Goal: Task Accomplishment & Management: Manage account settings

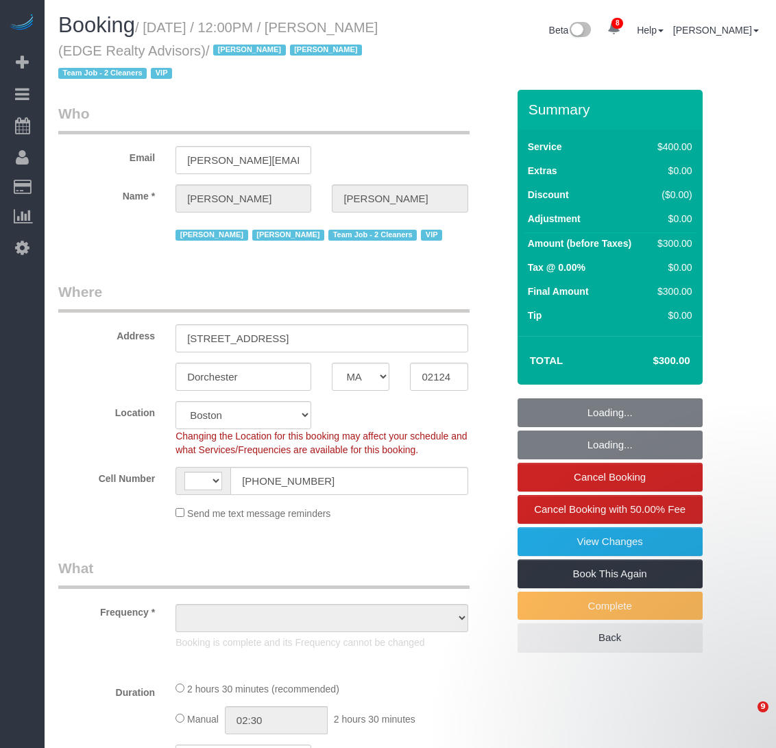
select select "MA"
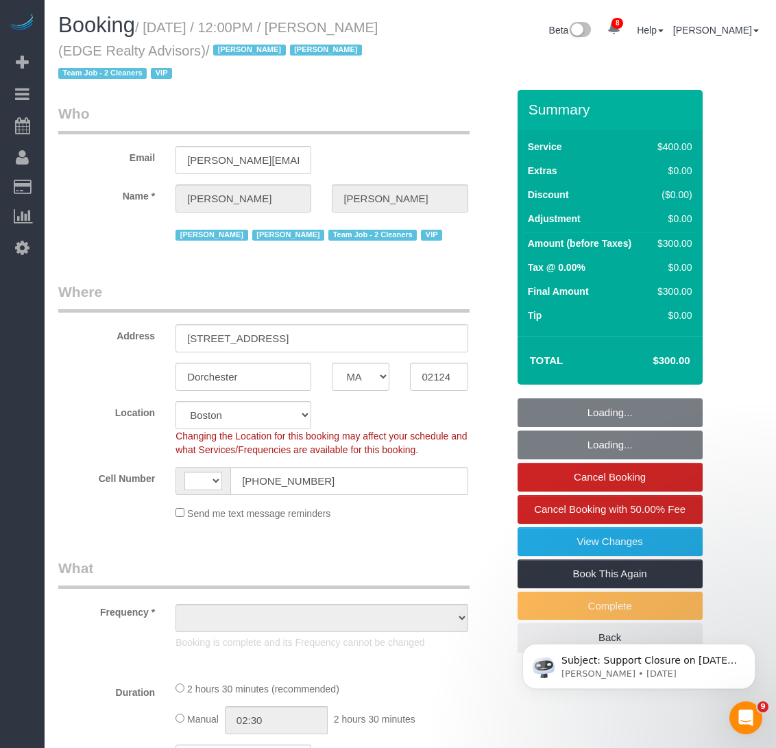
select select "string:US"
select select "object:715"
select select "spot1"
select select "number:89"
select select "number:90"
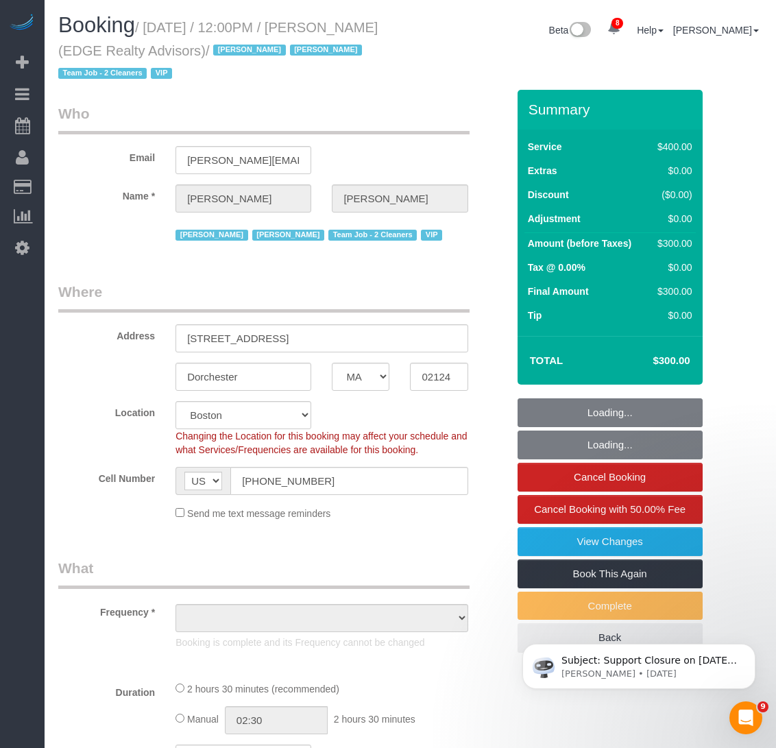
select select "number:15"
select select "number:7"
select select "string:stripe-pm_1NctNu4VGloSiKo7xER55rCs"
select select "object:1053"
select select "2"
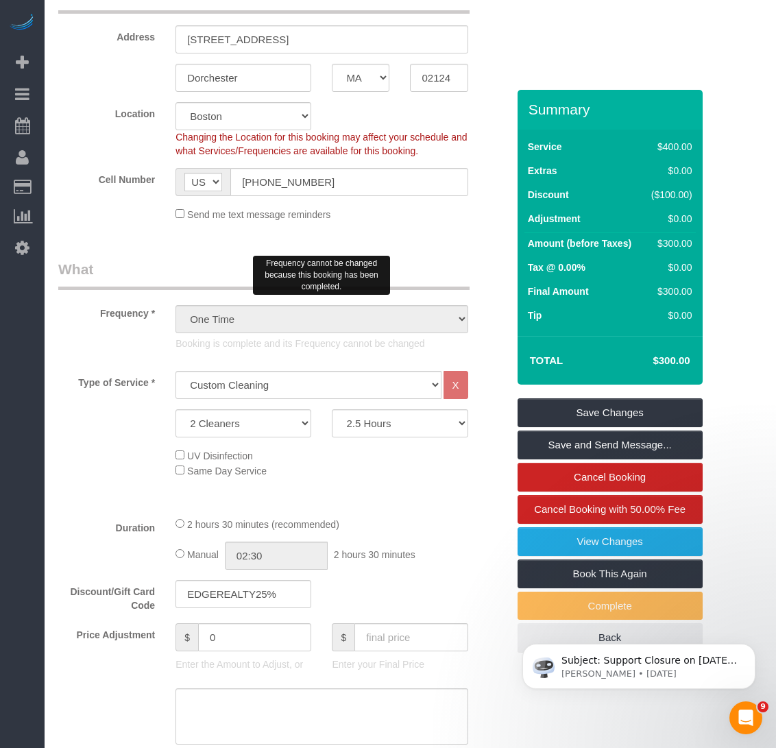
scroll to position [343, 0]
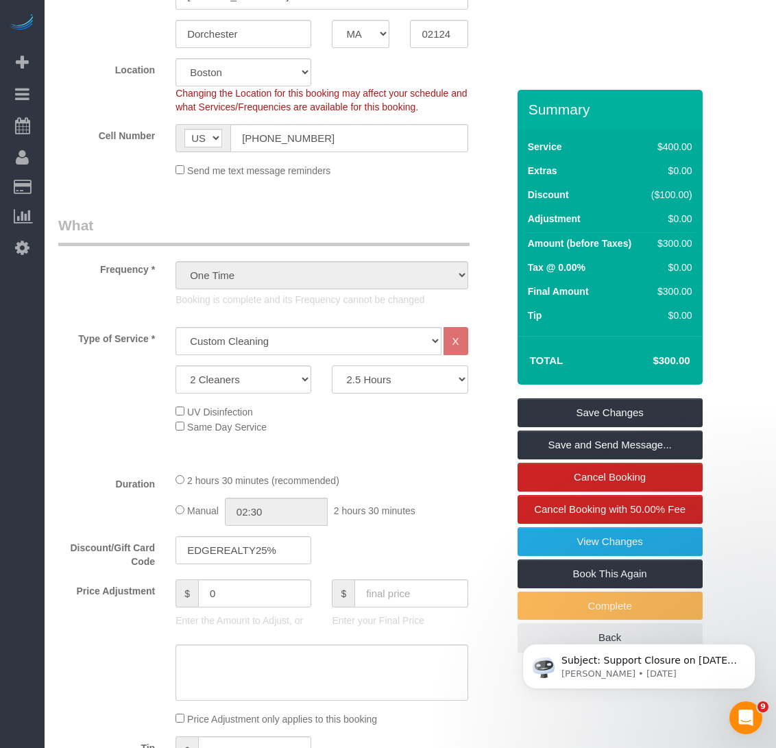
click at [464, 384] on select "2 Hours 2.5 Hours 3 Hours 3.5 Hours 4 Hours 4.5 Hours 5 Hours 5.5 Hours 6 Hours…" at bounding box center [400, 380] width 136 height 28
select select "210"
click at [332, 366] on select "2 Hours 2.5 Hours 3 Hours 3.5 Hours 4 Hours 4.5 Hours 5 Hours 5.5 Hours 6 Hours…" at bounding box center [400, 380] width 136 height 28
click at [385, 442] on div "Type of Service * Under 1,000 sq. ft. 1,001 - 1,500 sq. ft. 1,500+ sq. ft. Cust…" at bounding box center [282, 394] width 449 height 134
select select "spot33"
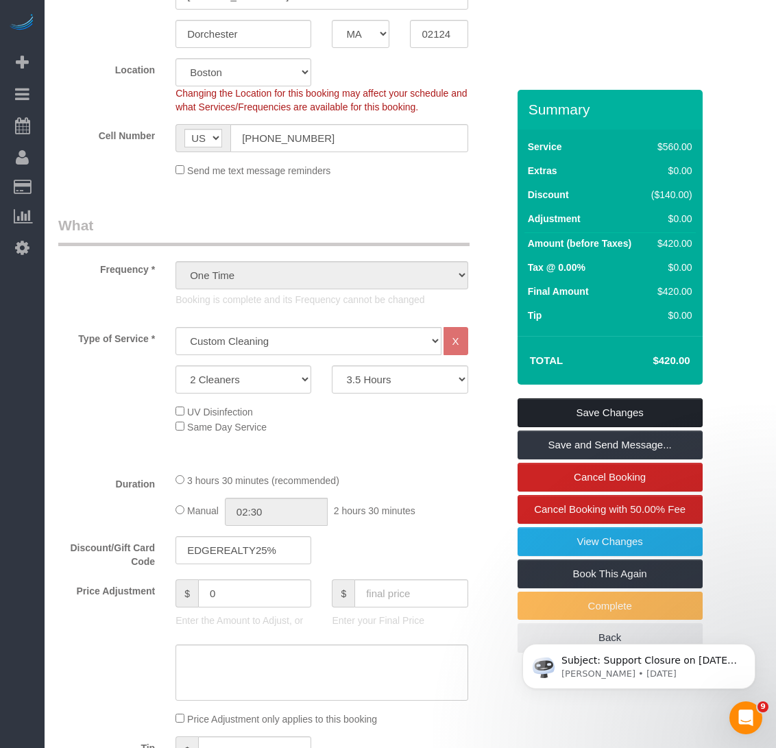
click at [555, 407] on link "Save Changes" at bounding box center [610, 412] width 185 height 29
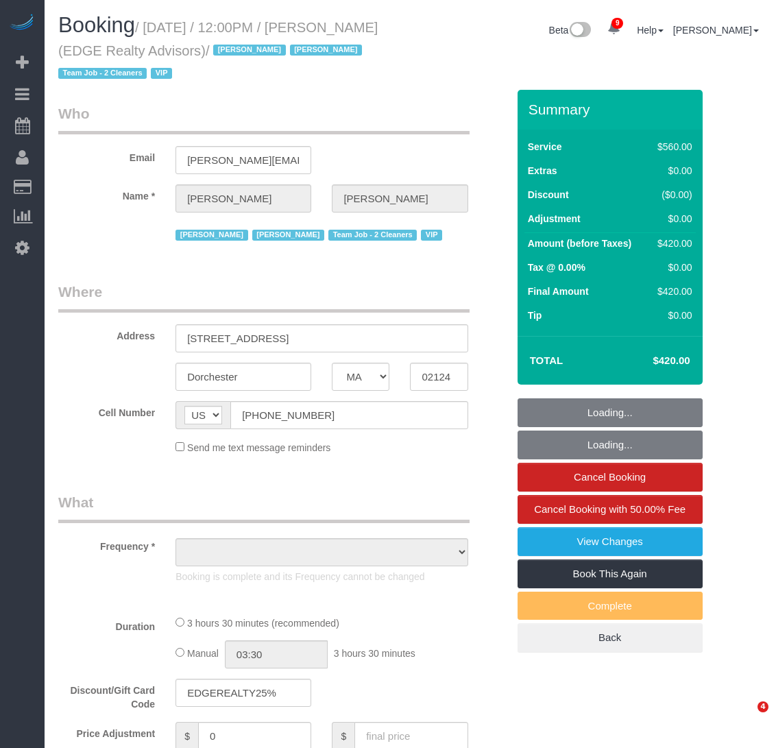
select select "MA"
select select "string:stripe-pm_1NctNu4VGloSiKo7xER55rCs"
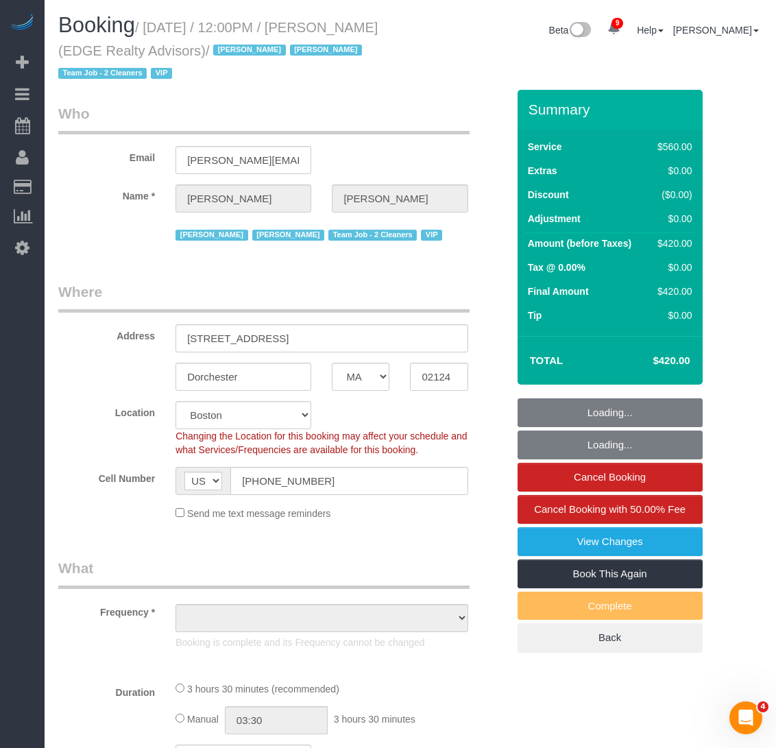
select select "2"
select select "210"
select select "spot1"
select select "object:731"
select select "number:89"
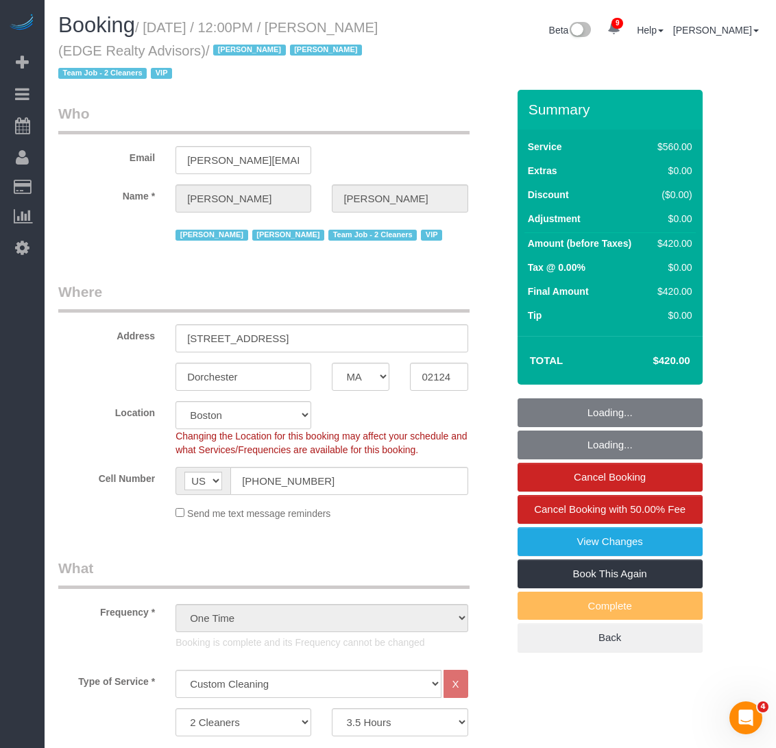
select select "number:90"
select select "number:15"
select select "number:7"
select select "object:1062"
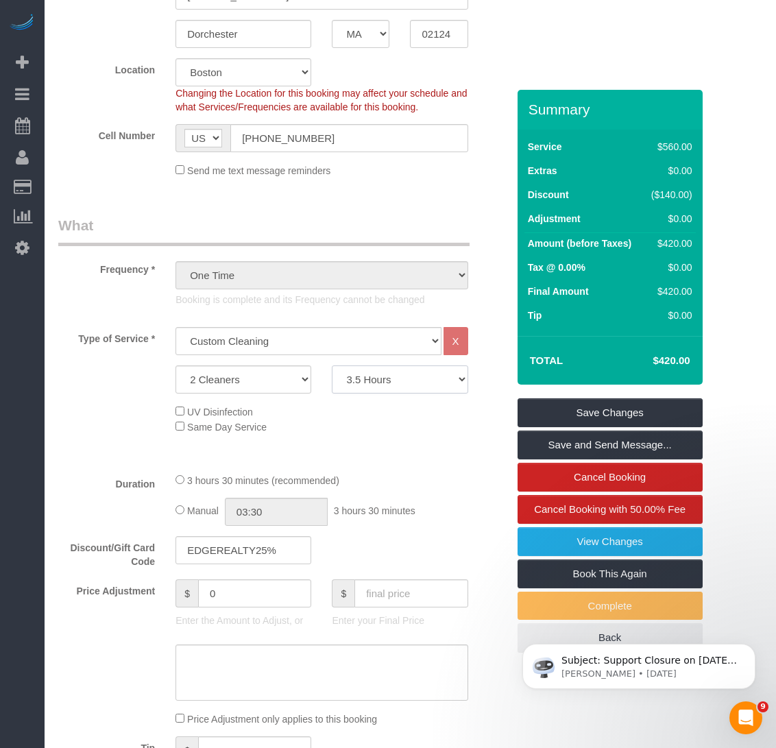
click at [376, 377] on select "2 Hours 2.5 Hours 3 Hours 3.5 Hours 4 Hours 4.5 Hours 5 Hours 5.5 Hours 6 Hours…" at bounding box center [400, 380] width 136 height 28
select select "180"
click at [332, 366] on select "2 Hours 2.5 Hours 3 Hours 3.5 Hours 4 Hours 4.5 Hours 5 Hours 5.5 Hours 6 Hours…" at bounding box center [400, 380] width 136 height 28
select select "spot33"
click at [366, 391] on select "2 Hours 2.5 Hours 3 Hours 3.5 Hours 4 Hours 4.5 Hours 5 Hours 5.5 Hours 6 Hours…" at bounding box center [400, 380] width 136 height 28
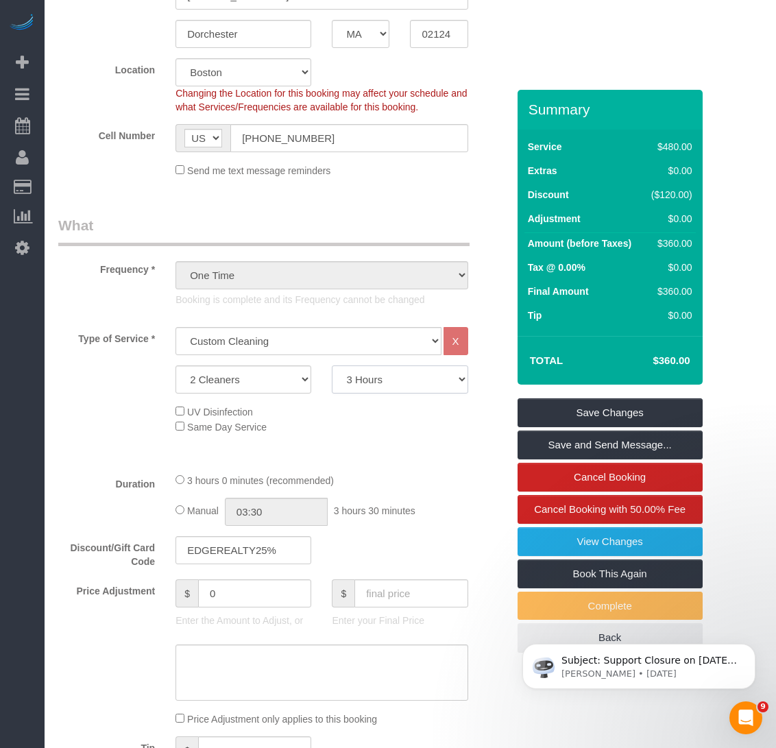
select select "150"
click at [332, 366] on select "2 Hours 2.5 Hours 3 Hours 3.5 Hours 4 Hours 4.5 Hours 5 Hours 5.5 Hours 6 Hours…" at bounding box center [400, 380] width 136 height 28
select select "spot65"
drag, startPoint x: 581, startPoint y: 411, endPoint x: 613, endPoint y: 412, distance: 32.2
click at [581, 411] on link "Save Changes" at bounding box center [610, 412] width 185 height 29
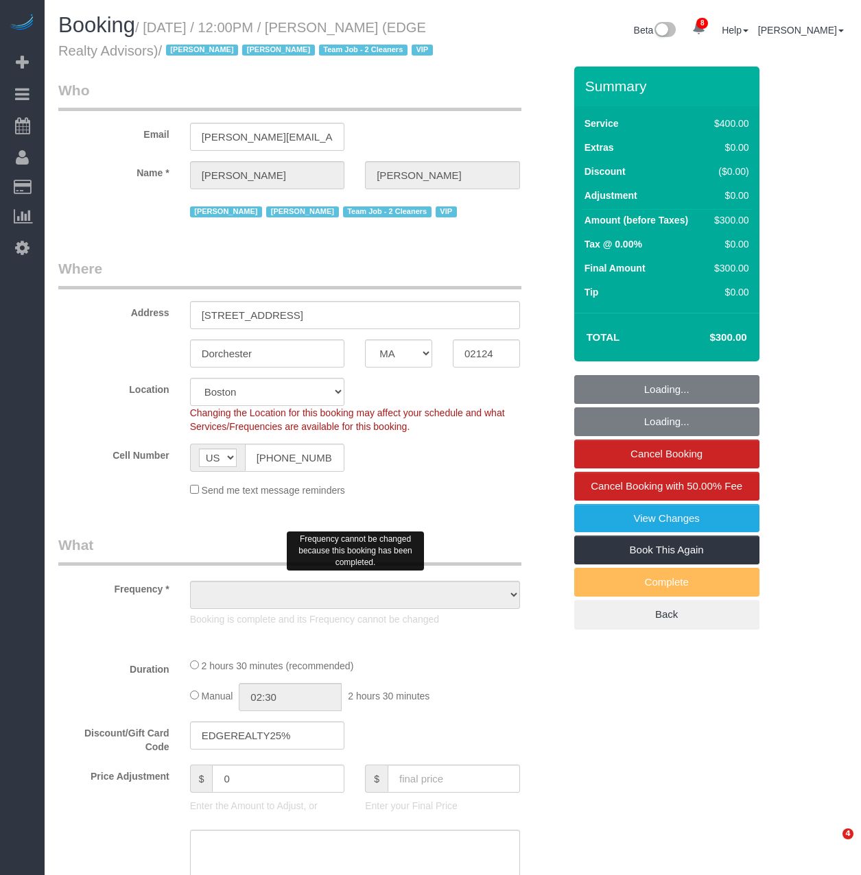
select select "MA"
select select "2"
select select "150"
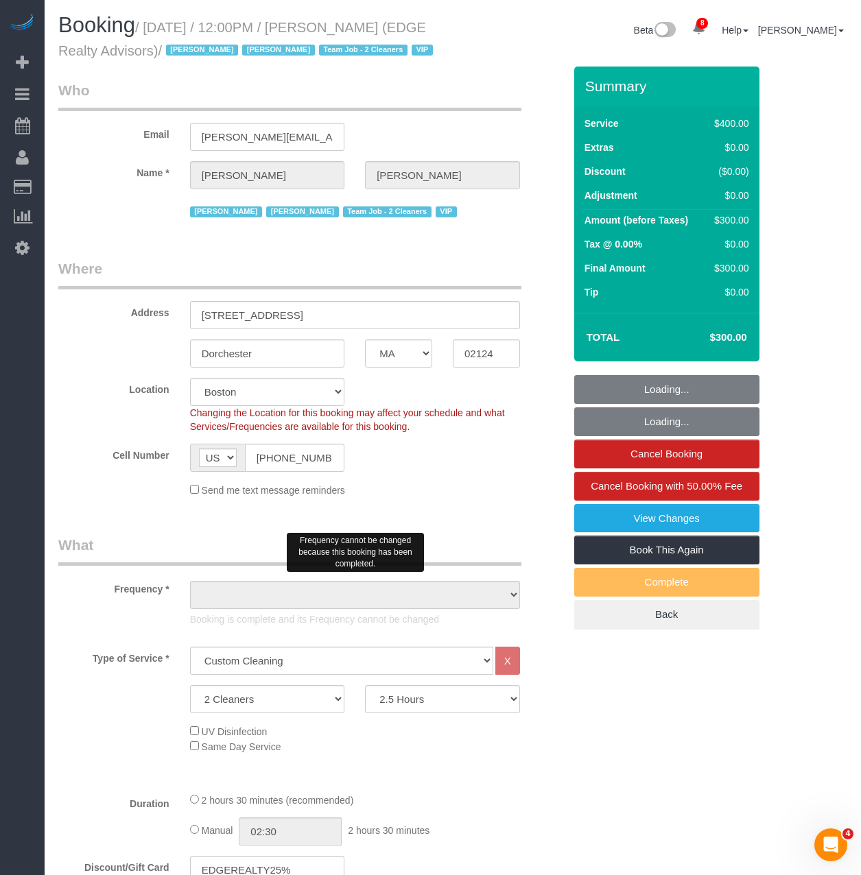
select select "object:992"
select select "spot1"
select select "number:89"
select select "number:90"
select select "number:15"
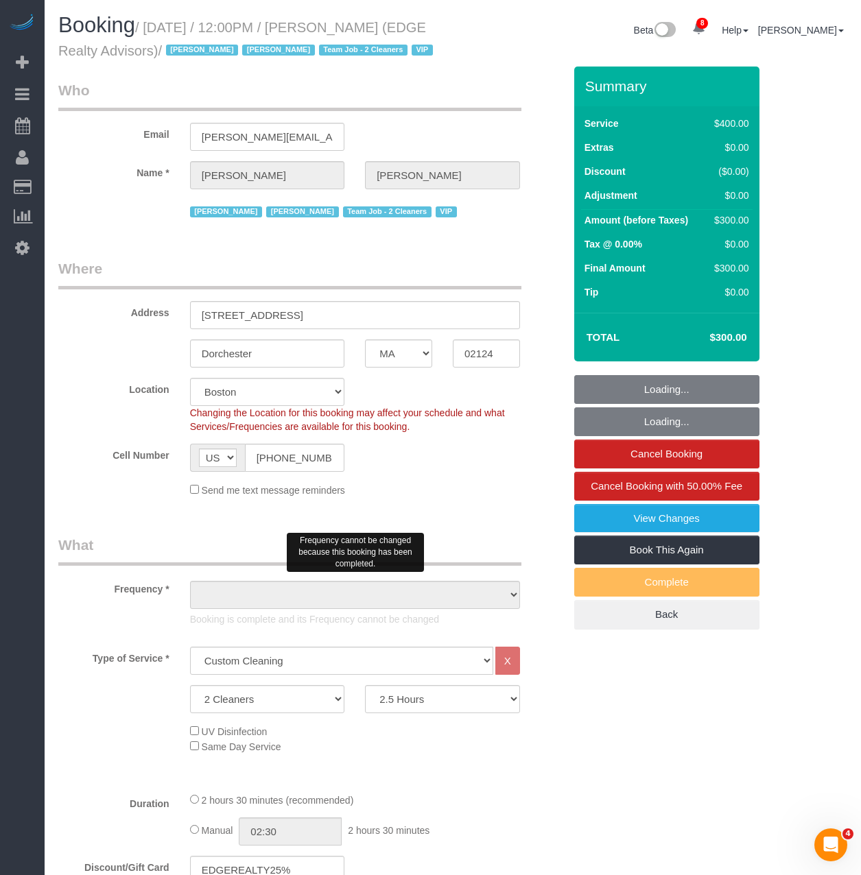
select select "number:7"
select select "object:1056"
select select "string:stripe-pm_1NctNu4VGloSiKo7xER55rCs"
click at [394, 713] on select "2 Hours 2.5 Hours 3 Hours 3.5 Hours 4 Hours 4.5 Hours 5 Hours 5.5 Hours 6 Hours…" at bounding box center [442, 699] width 155 height 28
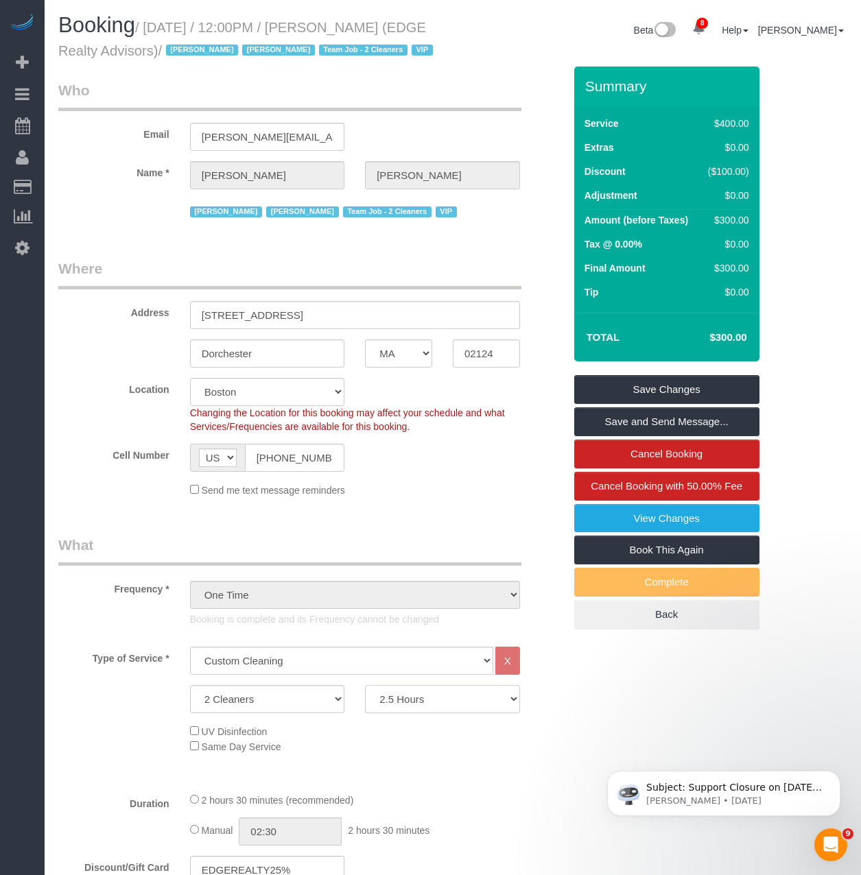
select select "210"
click at [365, 708] on select "2 Hours 2.5 Hours 3 Hours 3.5 Hours 4 Hours 4.5 Hours 5 Hours 5.5 Hours 6 Hours…" at bounding box center [442, 699] width 155 height 28
select select "spot33"
click at [635, 404] on link "Save Changes" at bounding box center [666, 389] width 185 height 29
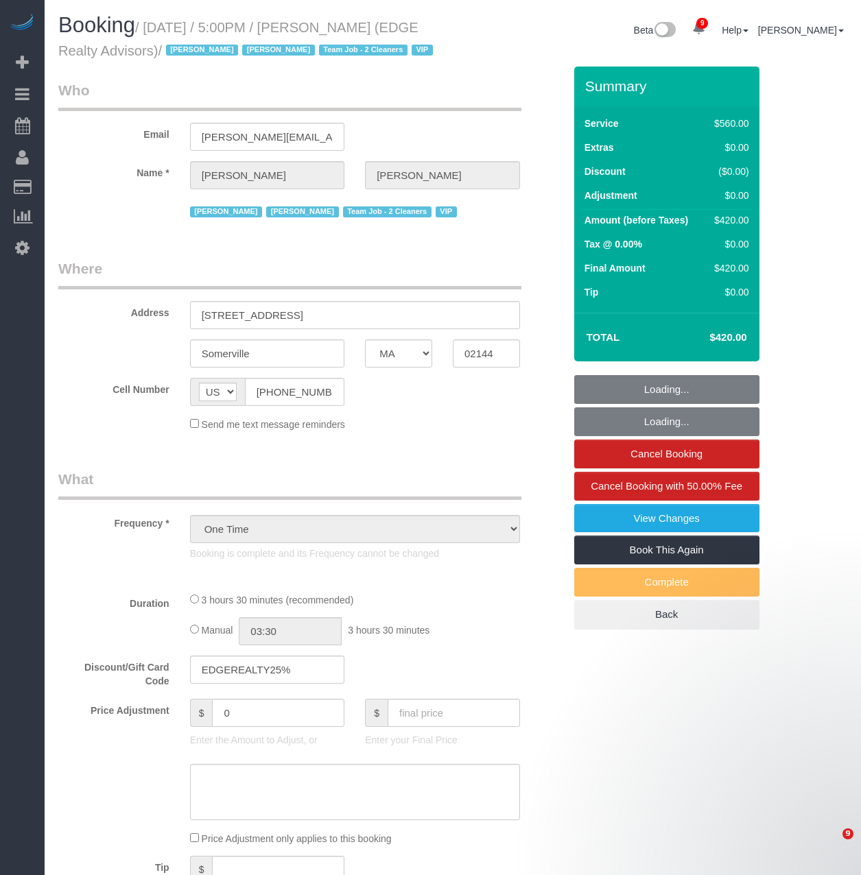
select select "MA"
select select "string:stripe-pm_1NctNu4VGloSiKo7xER55rCs"
select select "2"
select select "210"
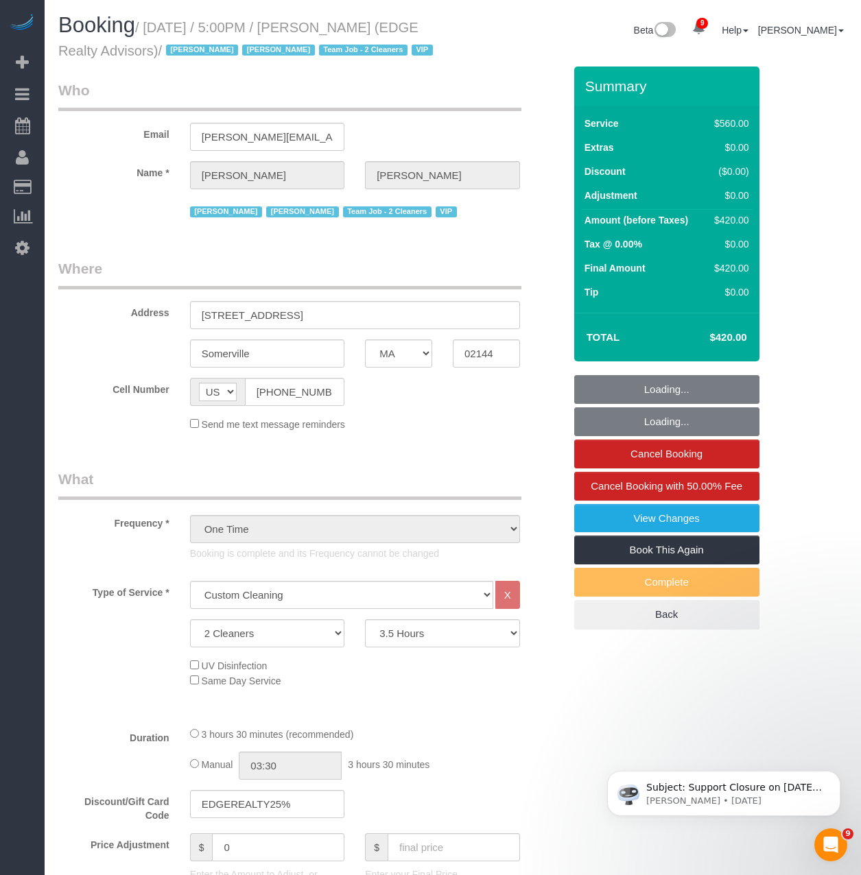
select select "number:89"
select select "number:90"
select select "number:15"
select select "number:7"
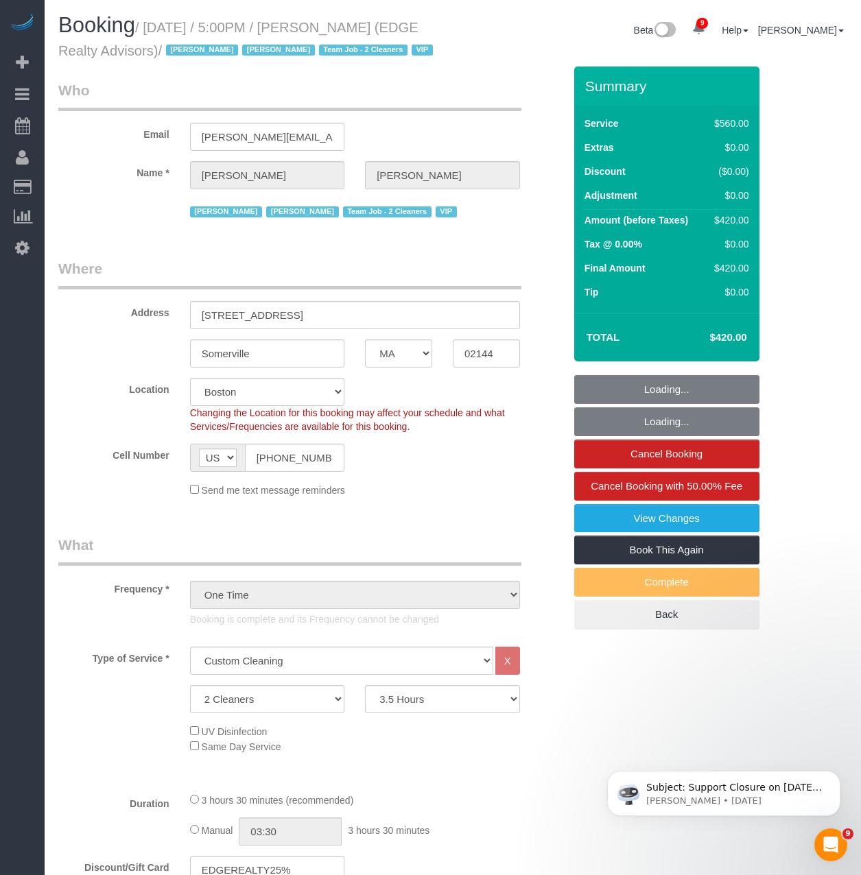
select select "object:1071"
click at [429, 713] on select "2 Hours 2.5 Hours 3 Hours 3.5 Hours 4 Hours 4.5 Hours 5 Hours 5.5 Hours 6 Hours…" at bounding box center [442, 699] width 155 height 28
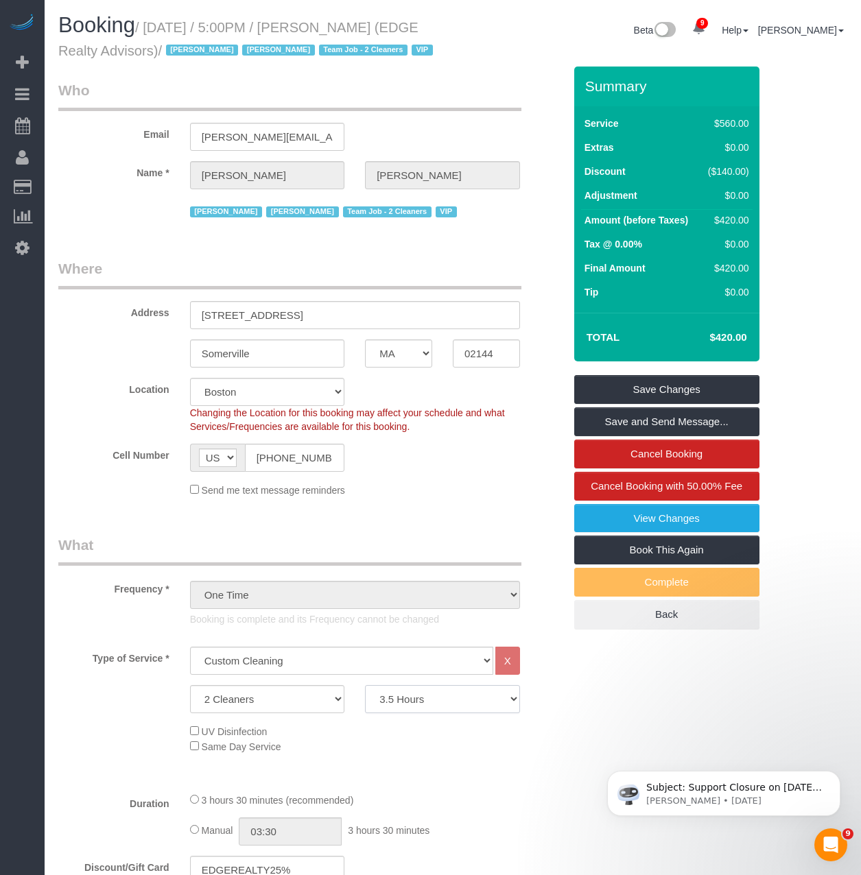
select select "360"
click at [365, 708] on select "2 Hours 2.5 Hours 3 Hours 3.5 Hours 4 Hours 4.5 Hours 5 Hours 5.5 Hours 6 Hours…" at bounding box center [442, 699] width 155 height 28
click at [651, 404] on link "Save Changes" at bounding box center [666, 389] width 185 height 29
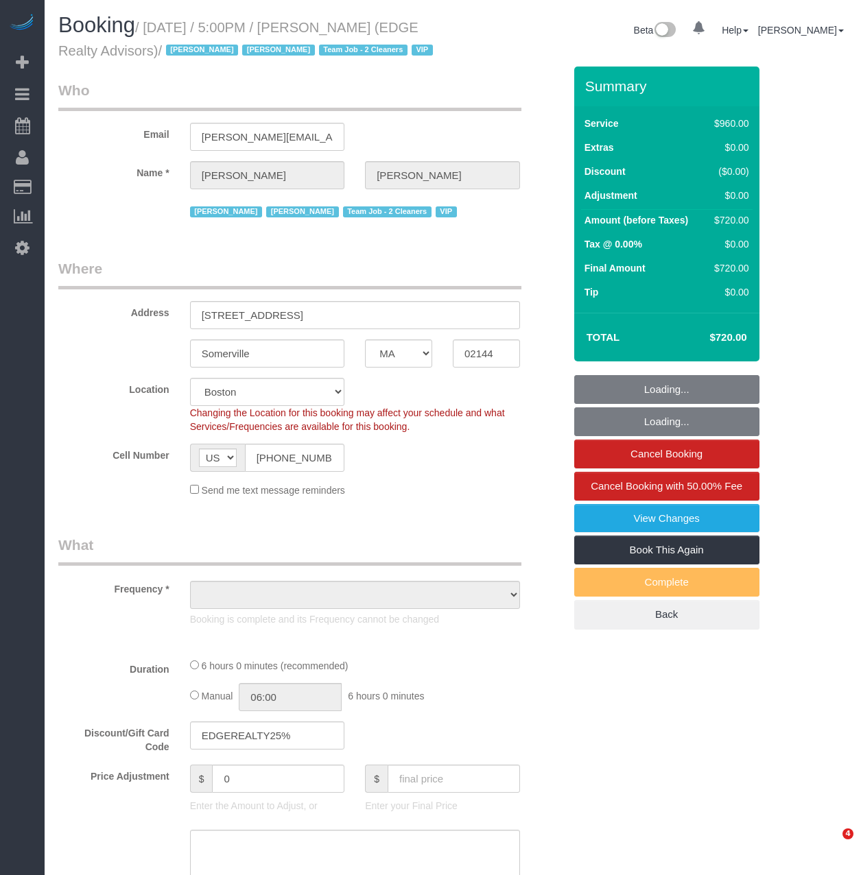
select select "MA"
select select "object:724"
select select "string:stripe-pm_1NctNu4VGloSiKo7xER55rCs"
select select "2"
select select "360"
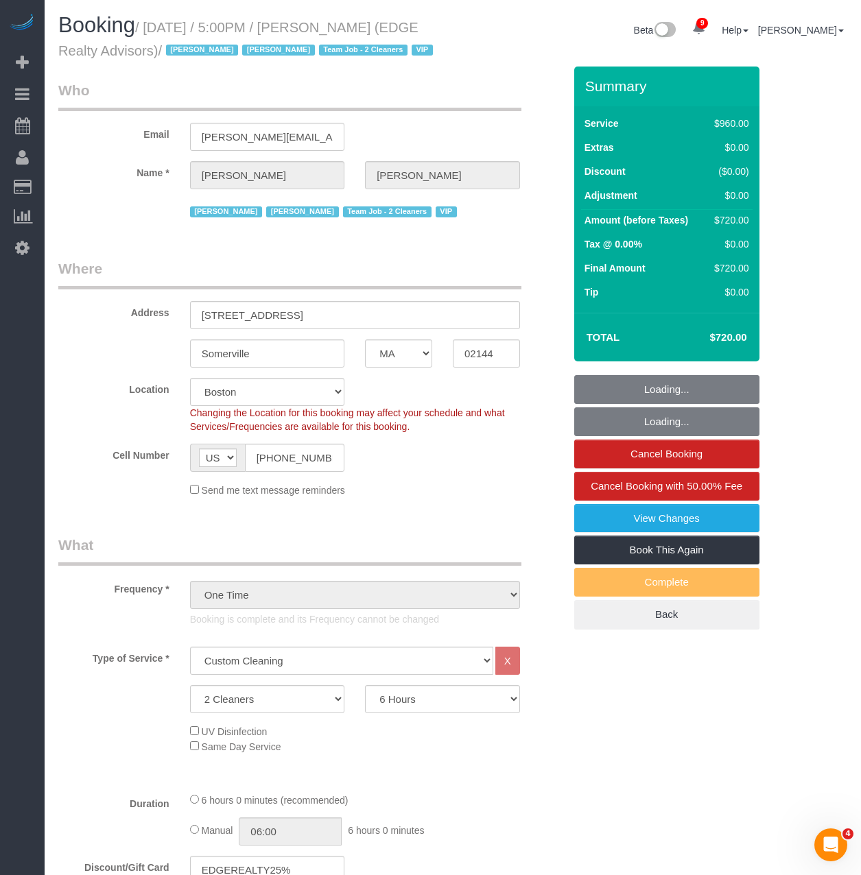
select select "object:857"
select select "number:89"
select select "number:90"
select select "number:15"
select select "number:7"
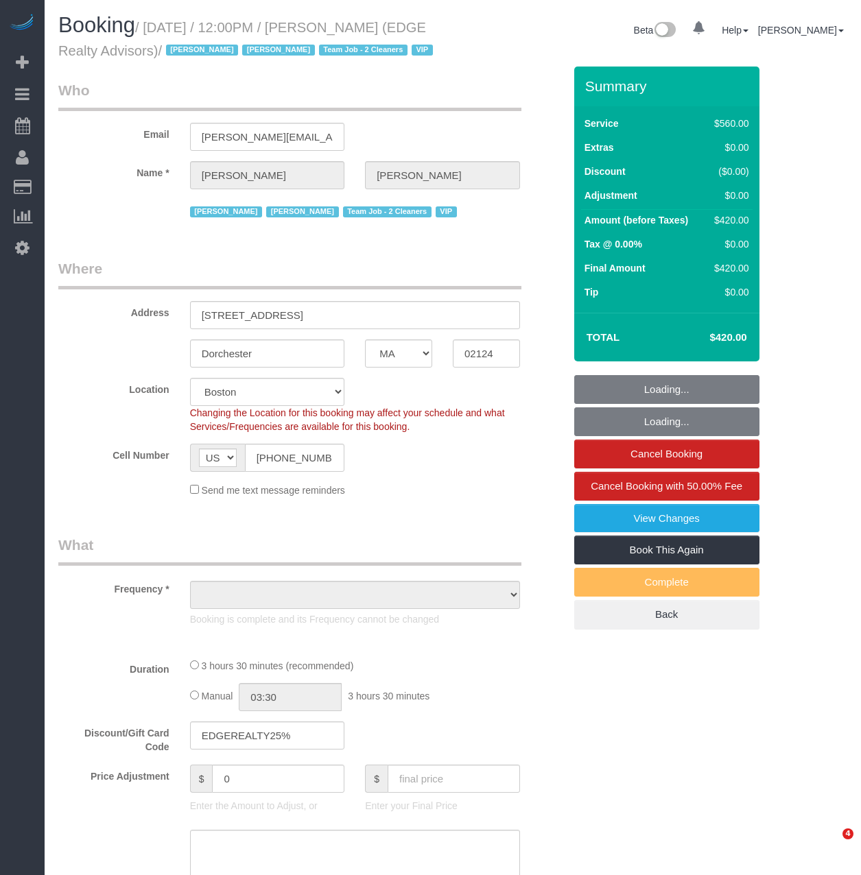
select select "MA"
select select "number:89"
select select "number:90"
select select "number:15"
select select "number:7"
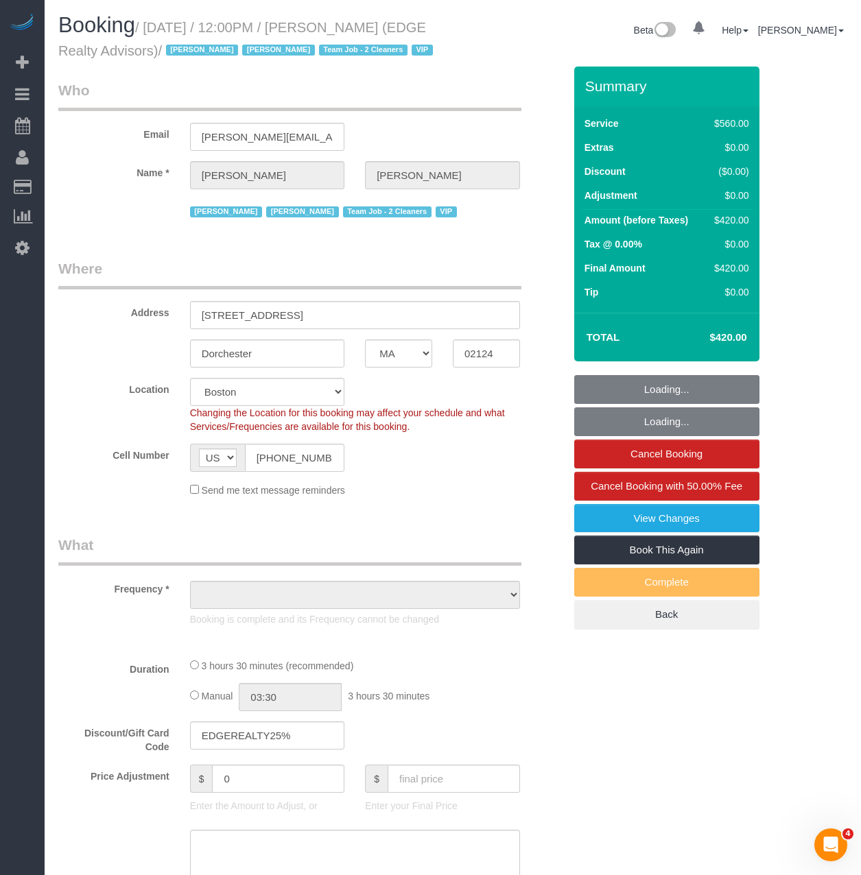
select select "string:stripe-pm_1NctNu4VGloSiKo7xER55rCs"
select select "object:929"
select select "spot1"
select select "object:933"
select select "2"
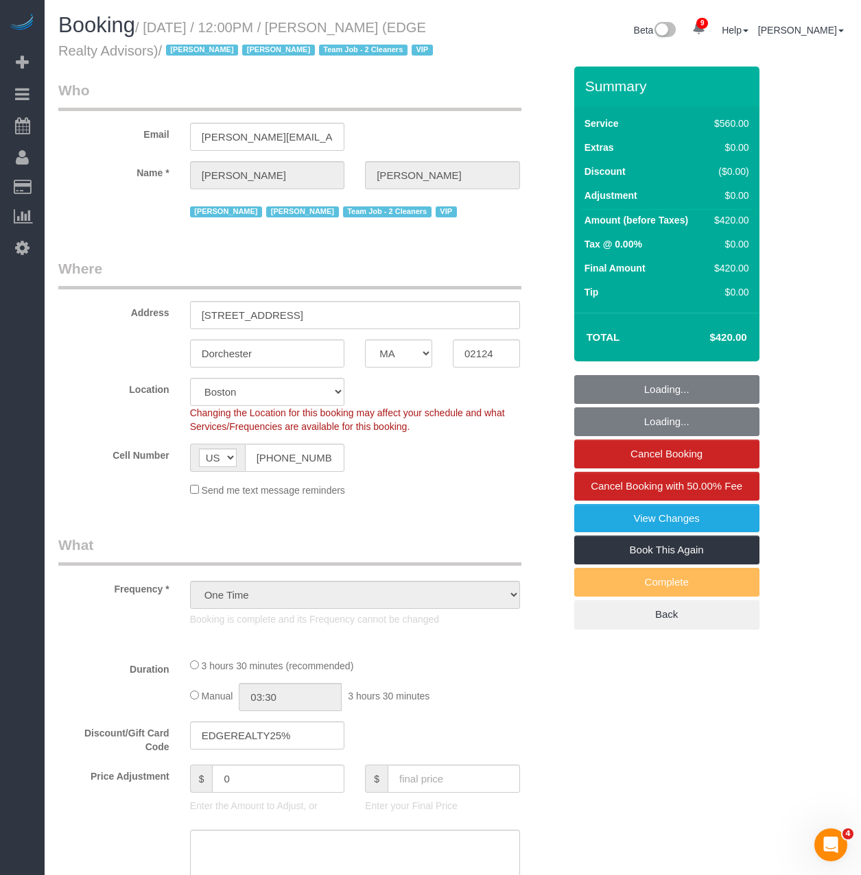
select select "210"
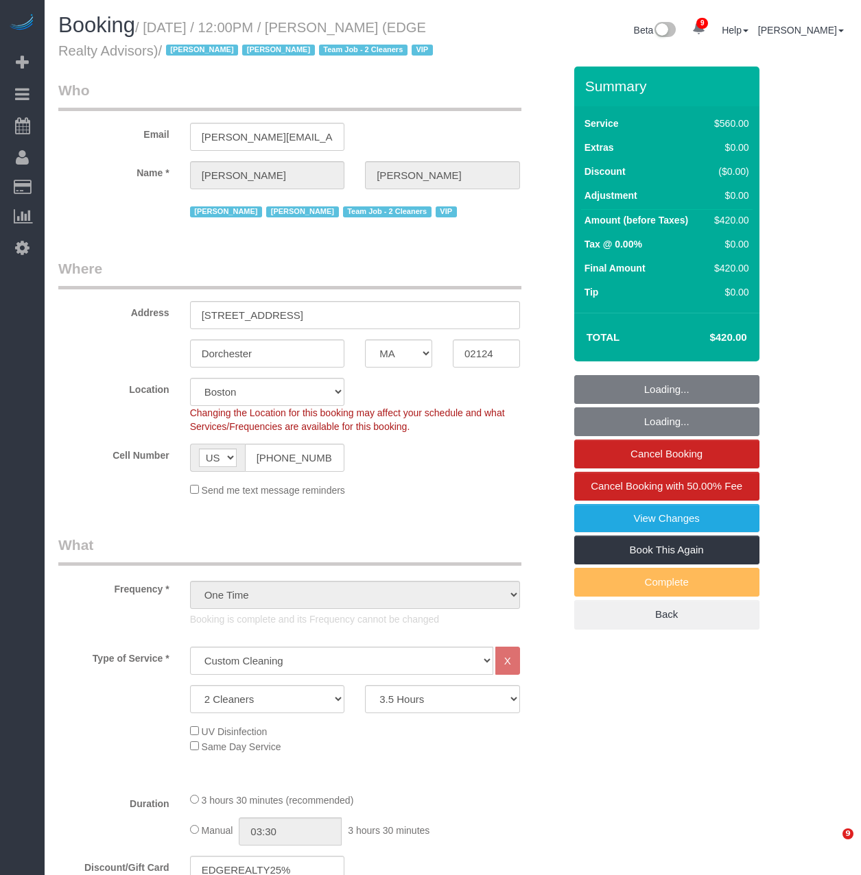
select select "MA"
select select "2"
select select "210"
select select "spot1"
select select "number:89"
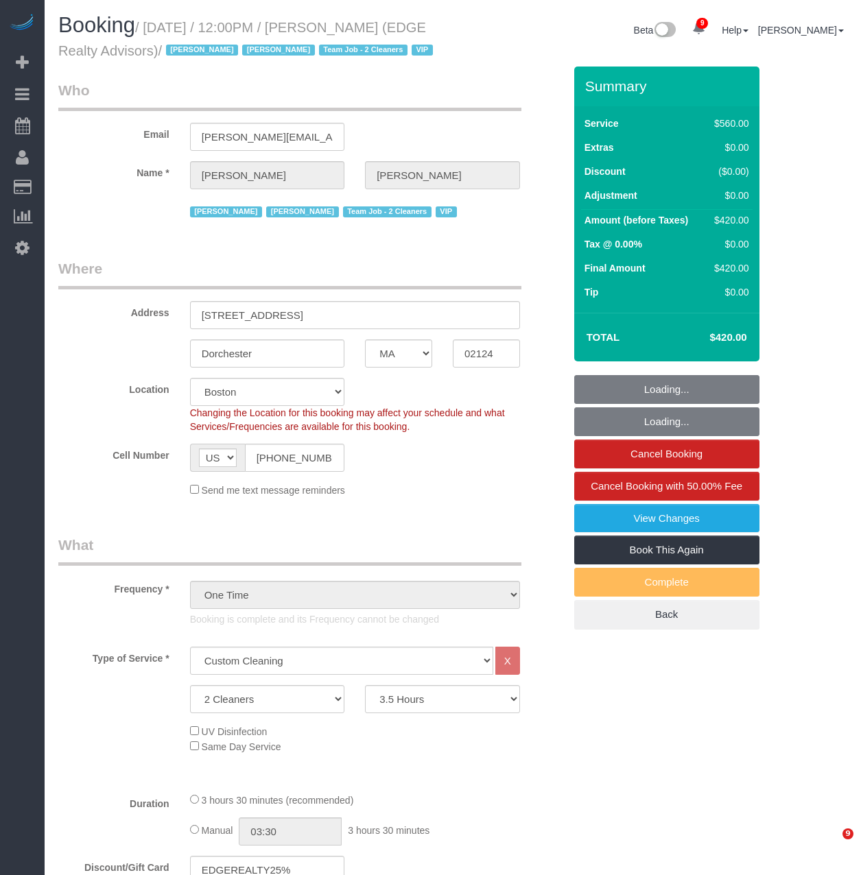
select select "number:90"
select select "number:15"
select select "number:7"
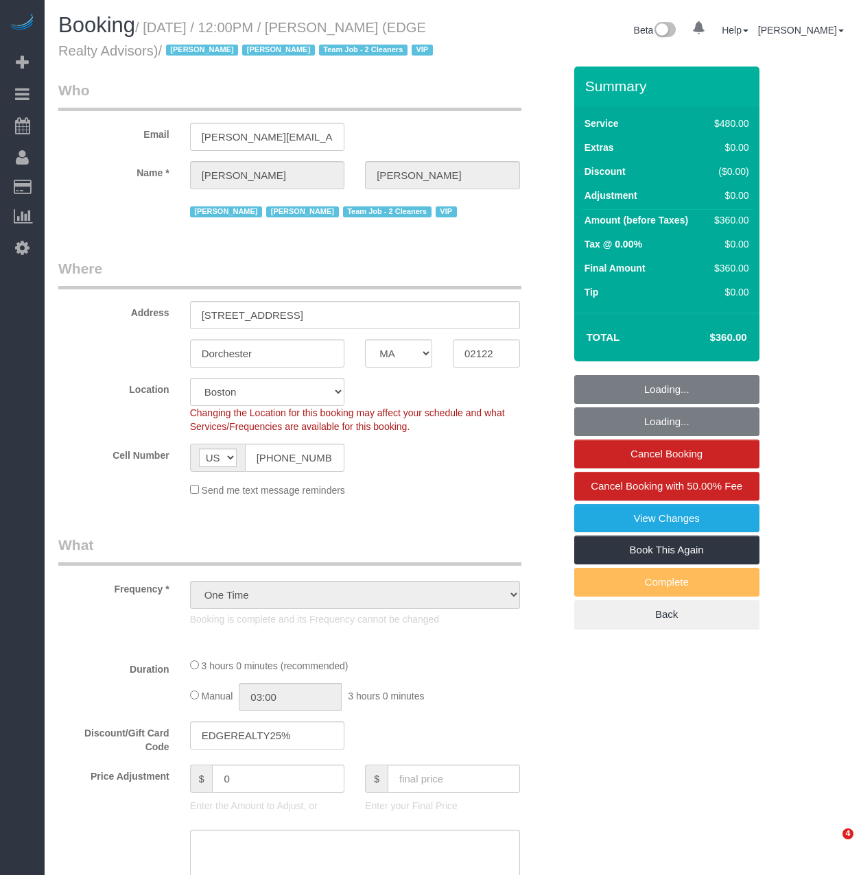
select select "MA"
select select "string:stripe-pm_1NctNu4VGloSiKo7xER55rCs"
select select "spot1"
select select "number:89"
select select "number:90"
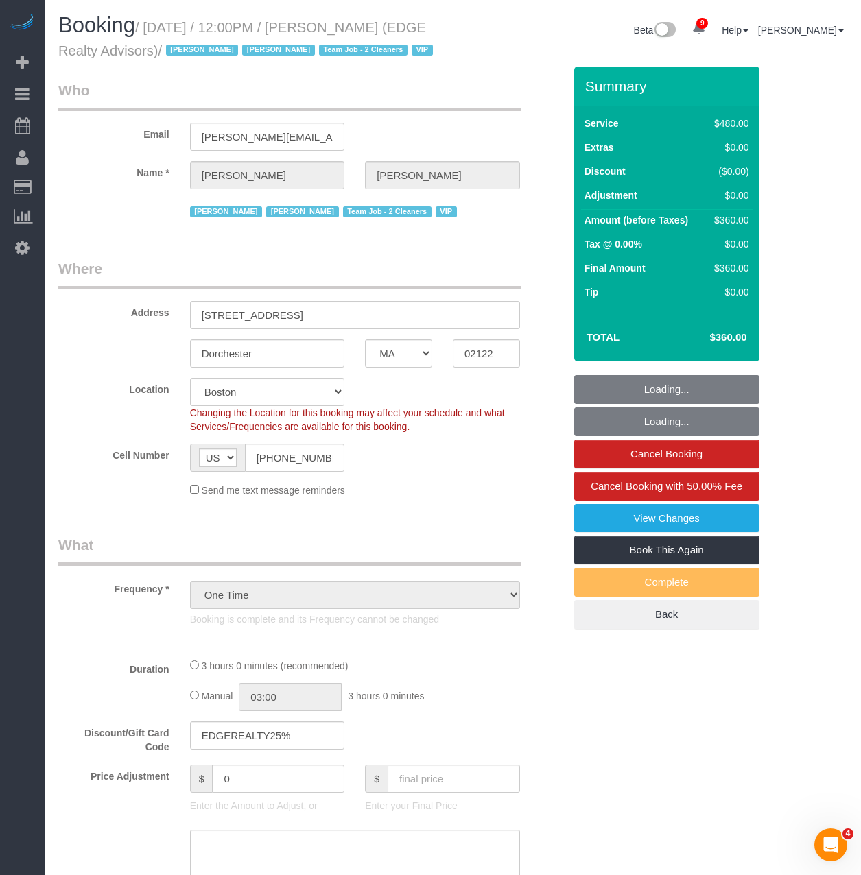
select select "number:15"
select select "number:7"
select select "2"
select select "180"
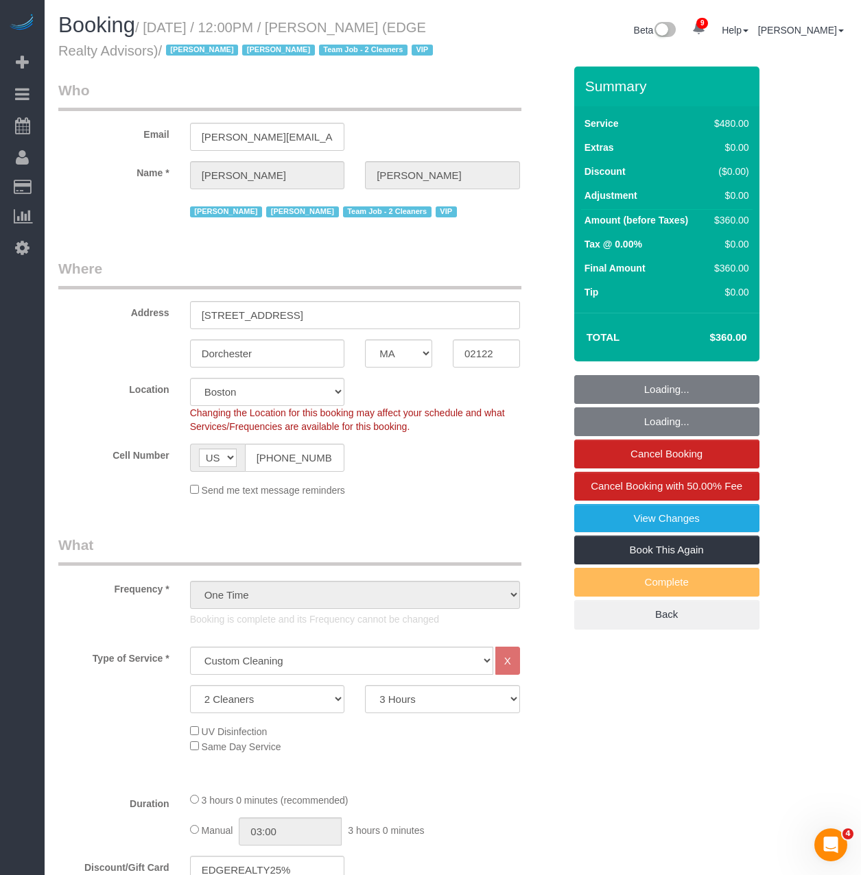
select select "object:1062"
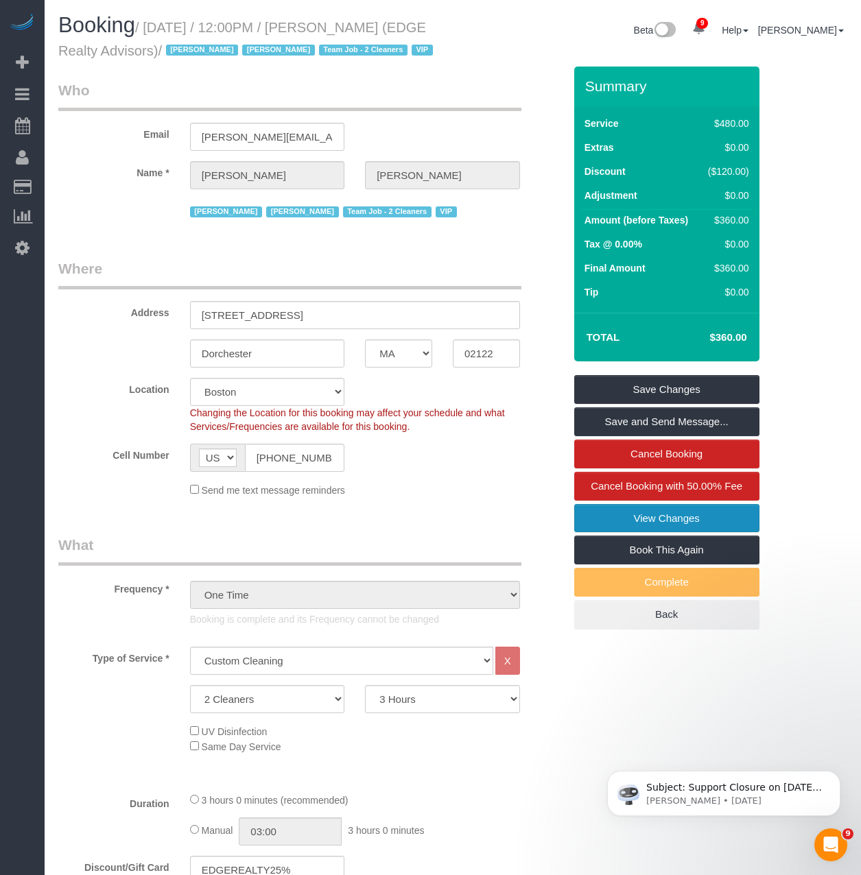
click at [599, 533] on link "View Changes" at bounding box center [666, 518] width 185 height 29
click at [426, 713] on select "2 Hours 2.5 Hours 3 Hours 3.5 Hours 4 Hours 4.5 Hours 5 Hours 5.5 Hours 6 Hours…" at bounding box center [442, 699] width 155 height 28
select select "210"
click at [365, 708] on select "2 Hours 2.5 Hours 3 Hours 3.5 Hours 4 Hours 4.5 Hours 5 Hours 5.5 Hours 6 Hours…" at bounding box center [442, 699] width 155 height 28
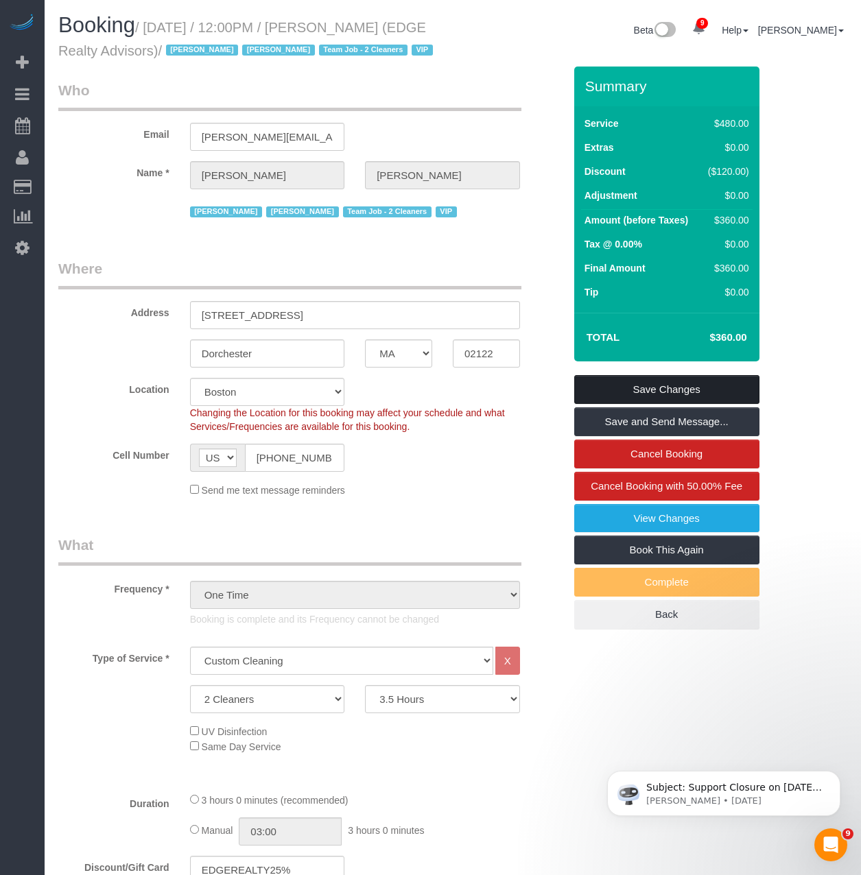
click at [616, 404] on link "Save Changes" at bounding box center [666, 389] width 185 height 29
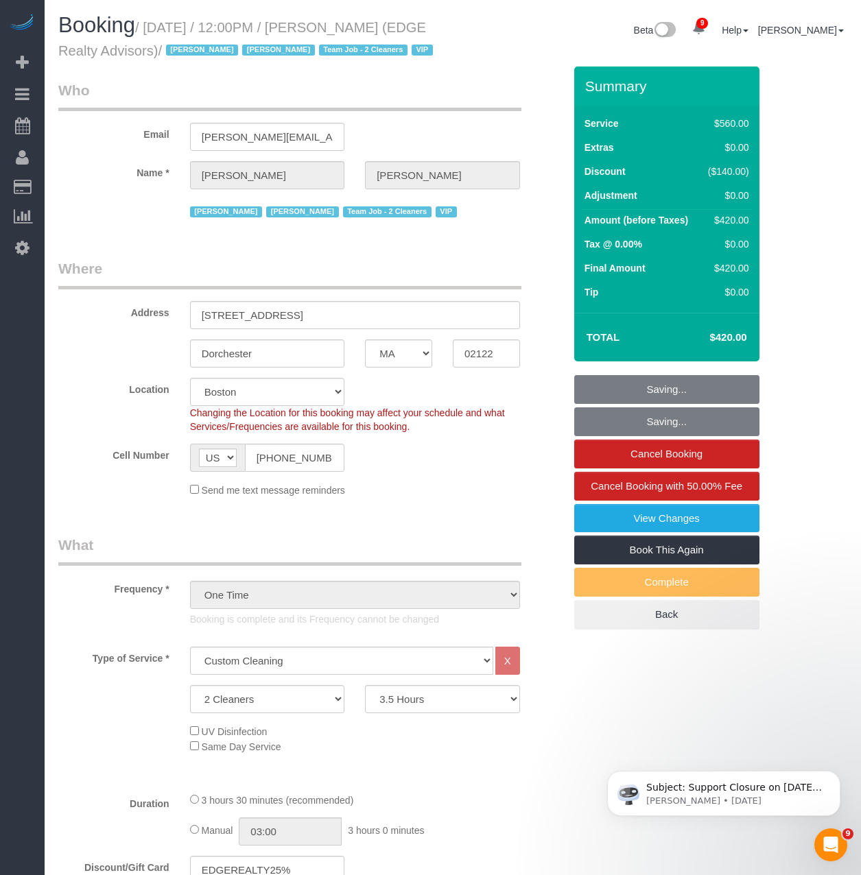
select select "spot33"
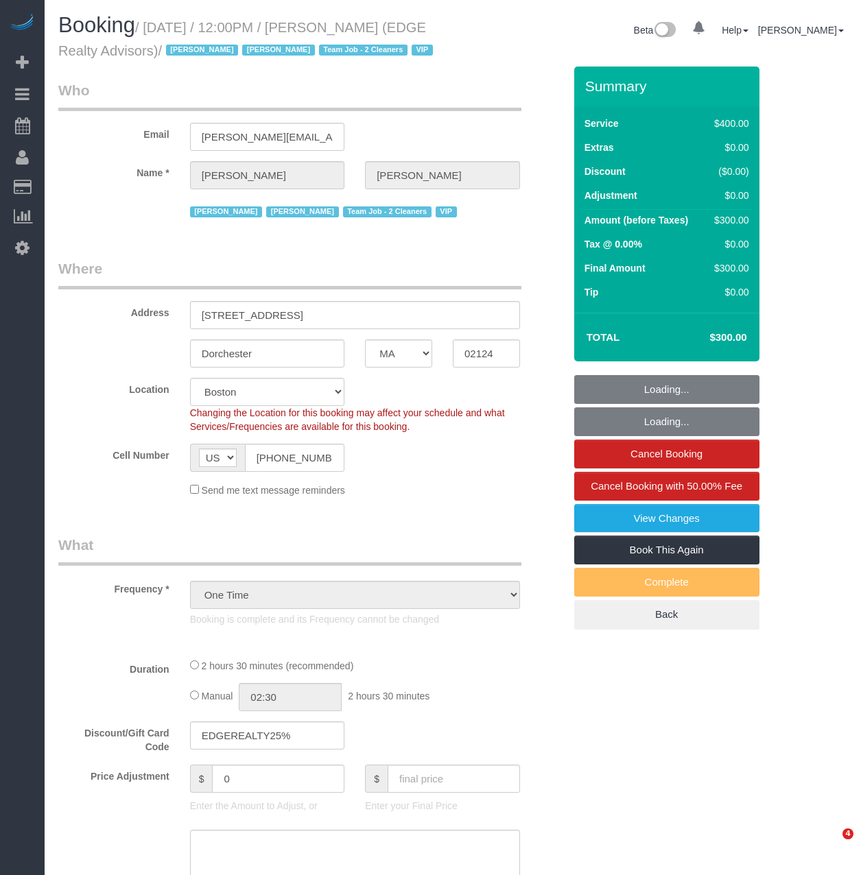
select select "MA"
select select "number:89"
select select "number:90"
select select "number:15"
select select "number:7"
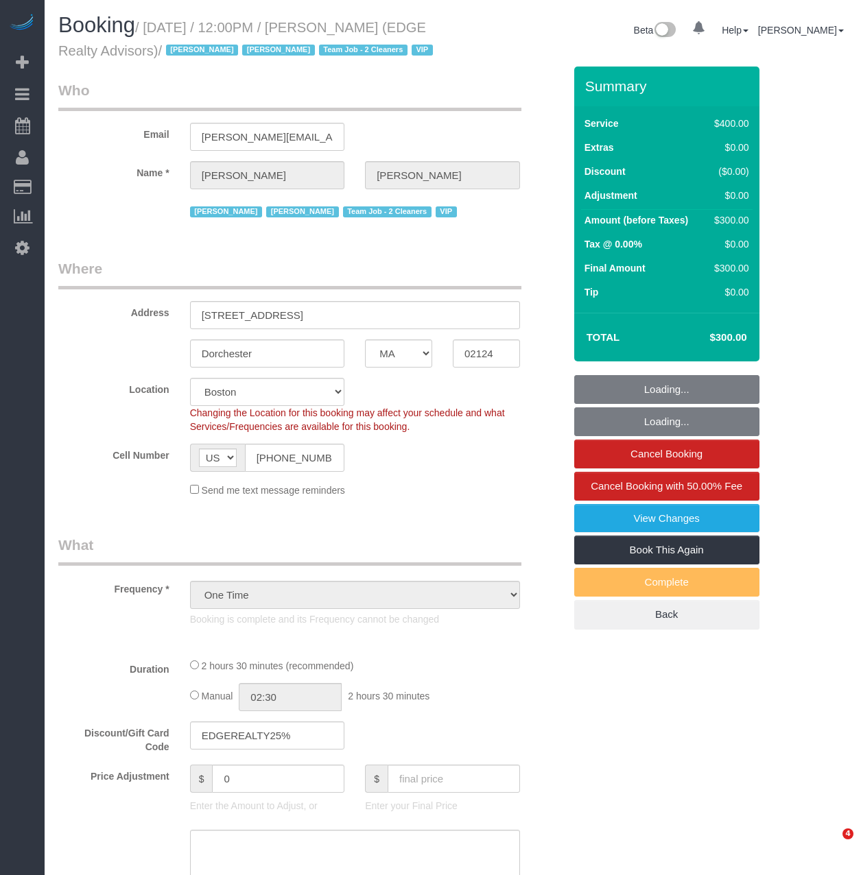
select select "object:1002"
select select "string:stripe-pm_1NctNu4VGloSiKo7xER55rCs"
select select "2"
select select "150"
select select "spot1"
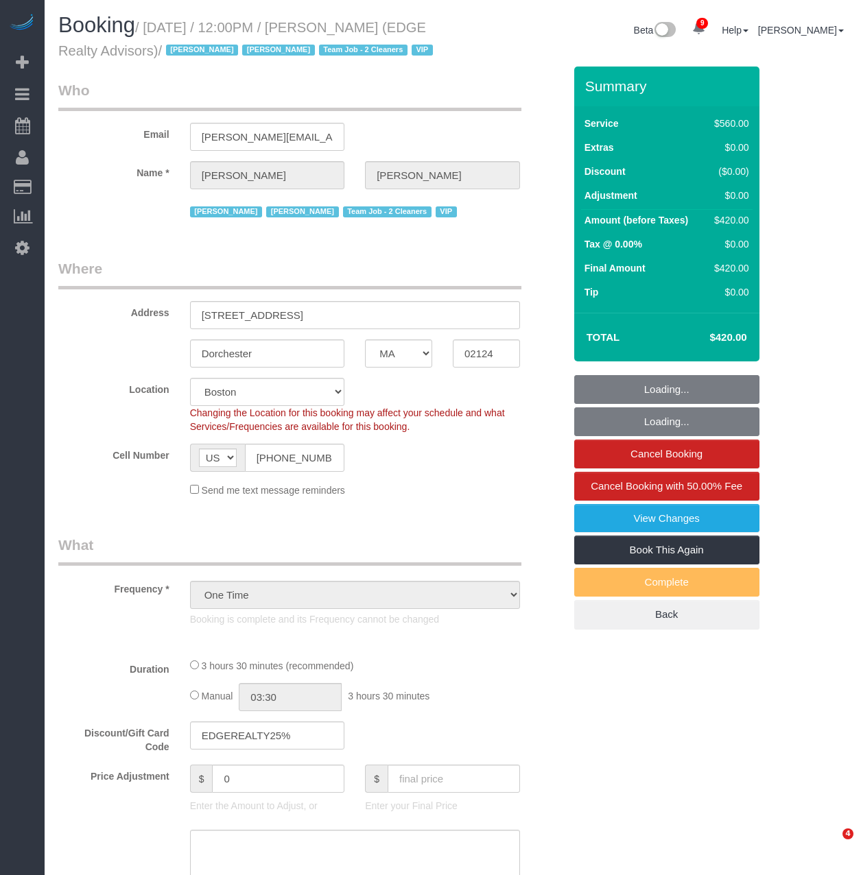
select select "MA"
select select "object:728"
select select "string:stripe-pm_1NctNu4VGloSiKo7xER55rCs"
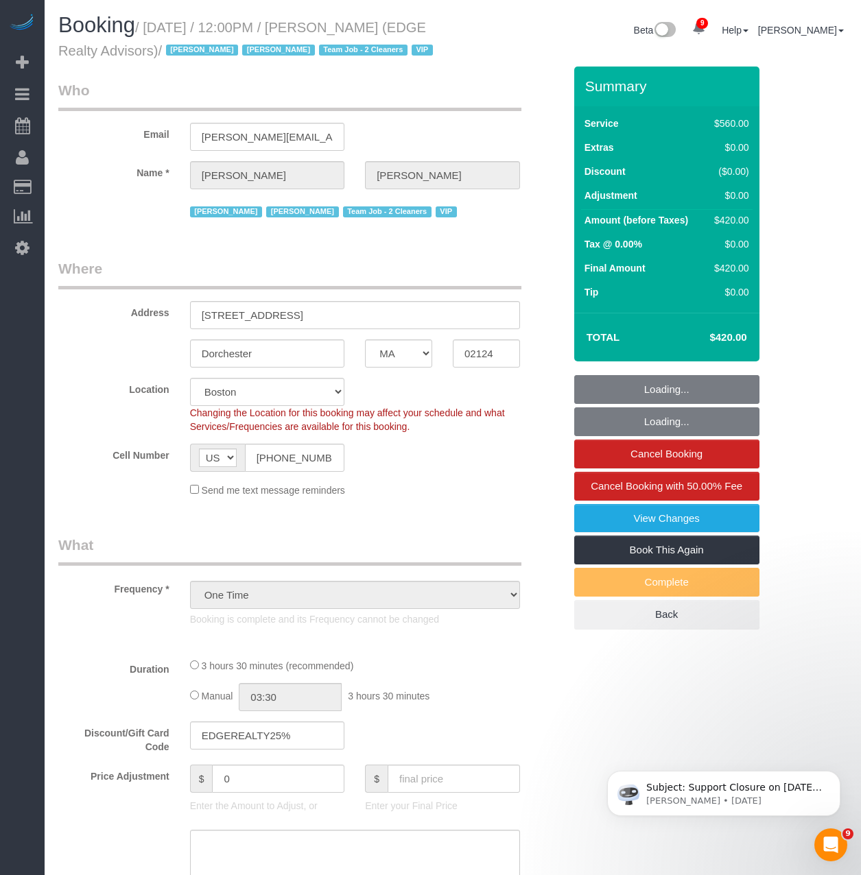
select select "spot1"
select select "number:89"
select select "number:90"
select select "number:15"
select select "number:7"
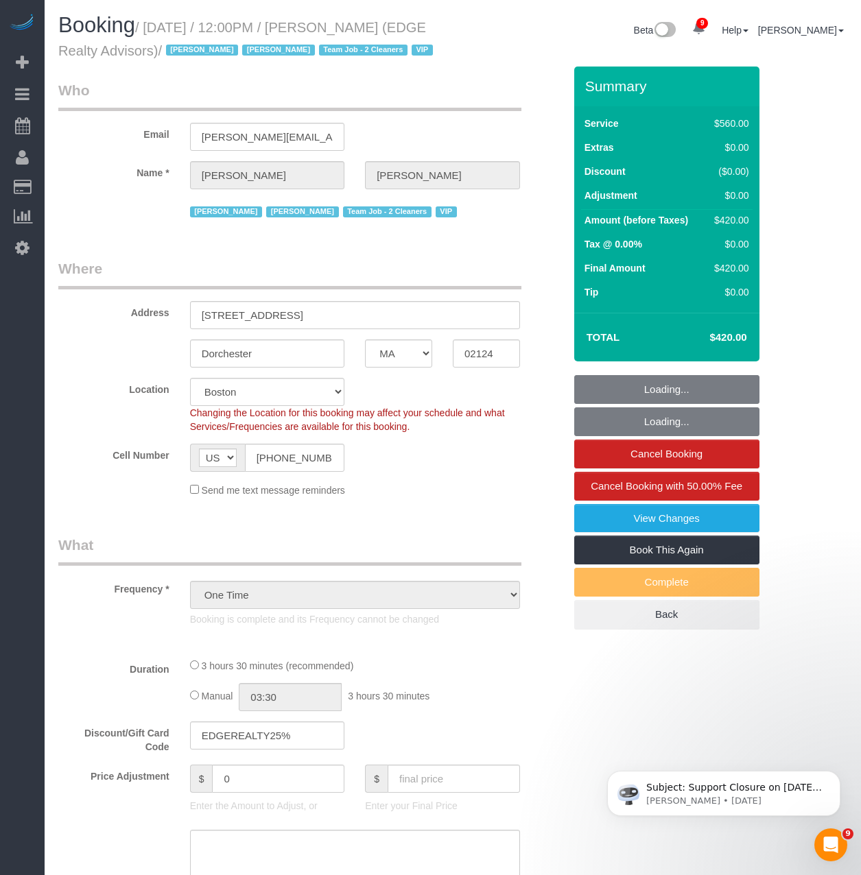
select select "2"
select select "210"
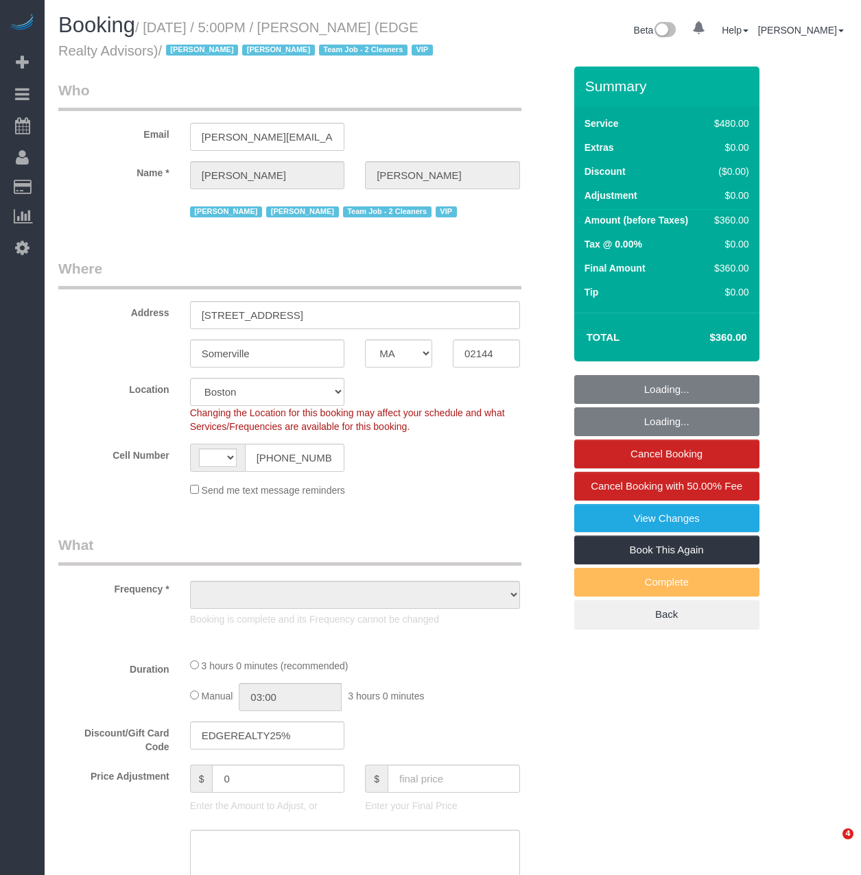
select select "MA"
select select "string:[GEOGRAPHIC_DATA]"
select select "2"
select select "180"
select select "number:89"
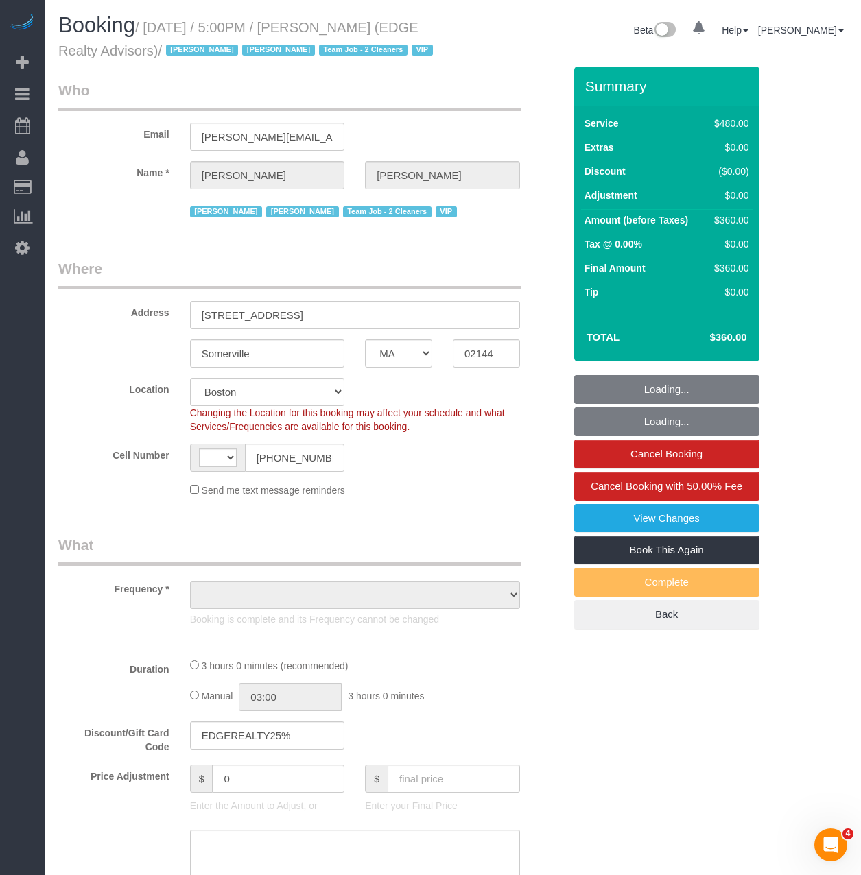
select select "number:90"
select select "number:15"
select select "number:7"
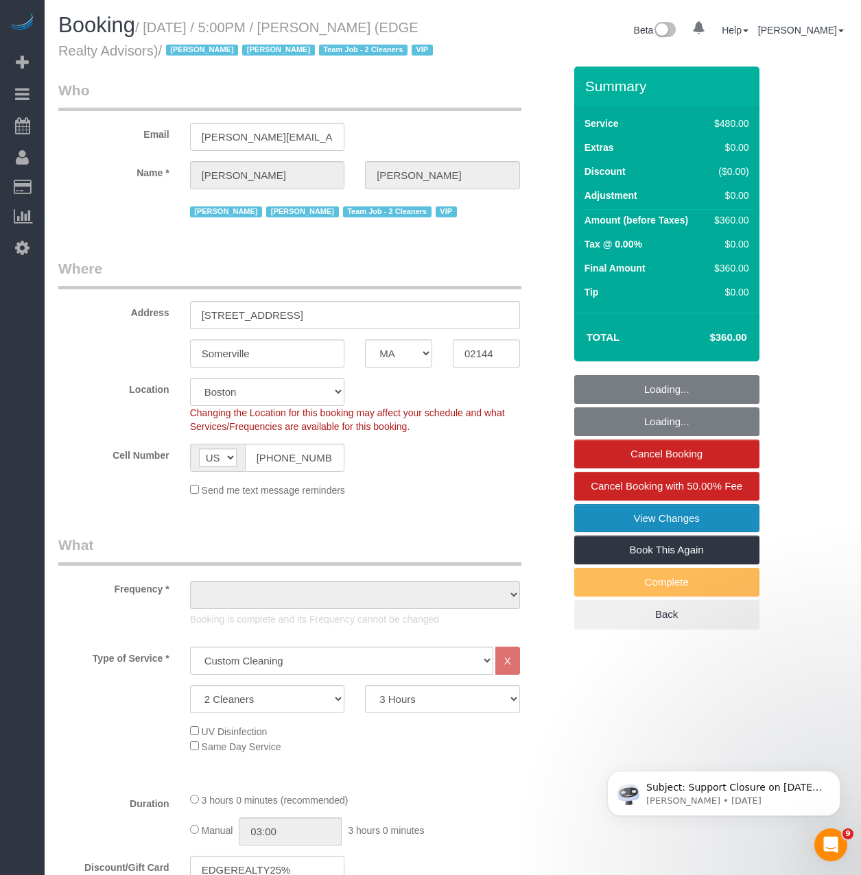
select select "object:1014"
select select "string:stripe-pm_1NctNu4VGloSiKo7xER55rCs"
select select "object:1071"
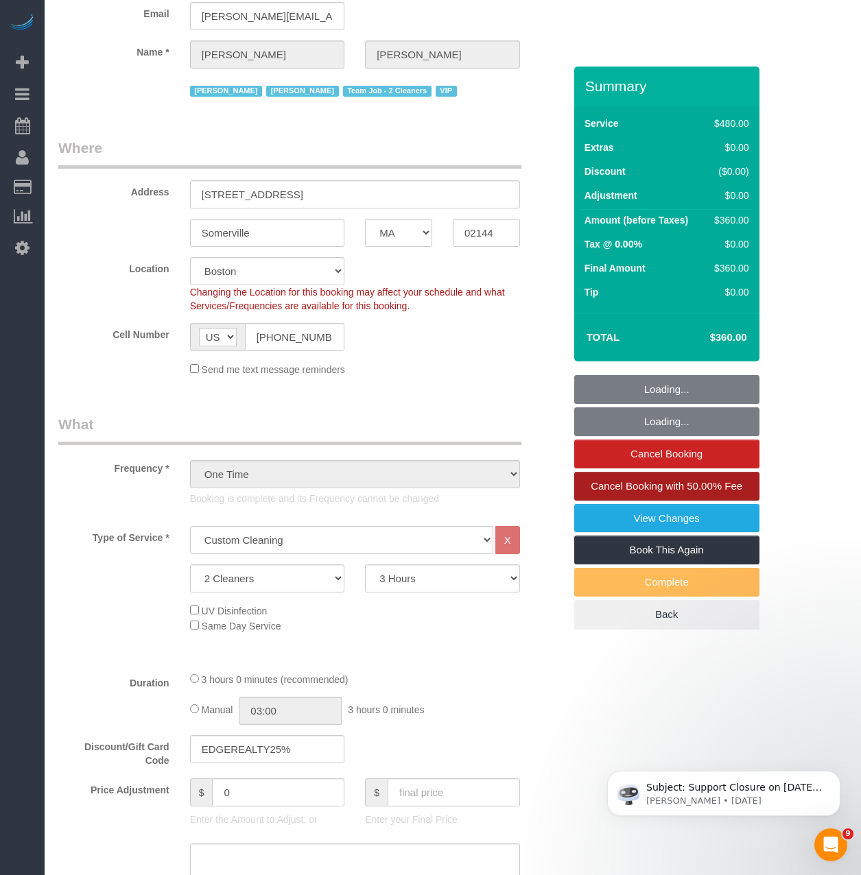
scroll to position [206, 0]
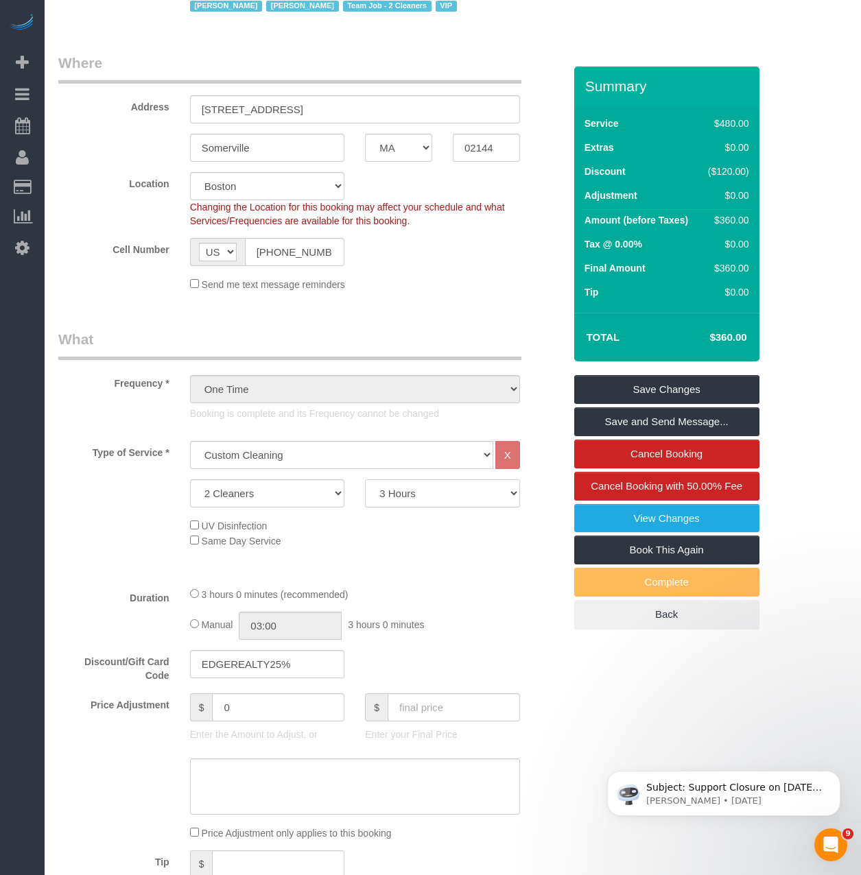
click at [435, 507] on select "2 Hours 2.5 Hours 3 Hours 3.5 Hours 4 Hours 4.5 Hours 5 Hours 5.5 Hours 6 Hours…" at bounding box center [442, 493] width 155 height 28
select select "570"
click at [365, 503] on select "2 Hours 2.5 Hours 3 Hours 3.5 Hours 4 Hours 4.5 Hours 5 Hours 5.5 Hours 6 Hours…" at bounding box center [442, 493] width 155 height 28
click at [624, 404] on link "Save Changes" at bounding box center [666, 389] width 185 height 29
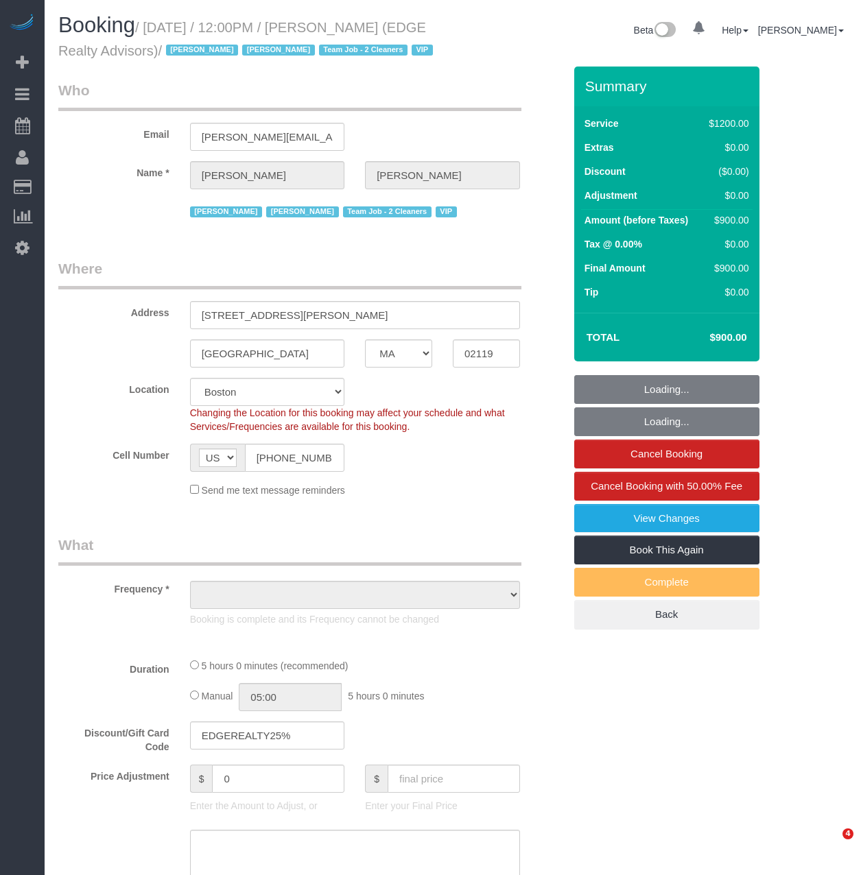
select select "MA"
select select "object:929"
select select "spot1"
select select "number:89"
select select "number:90"
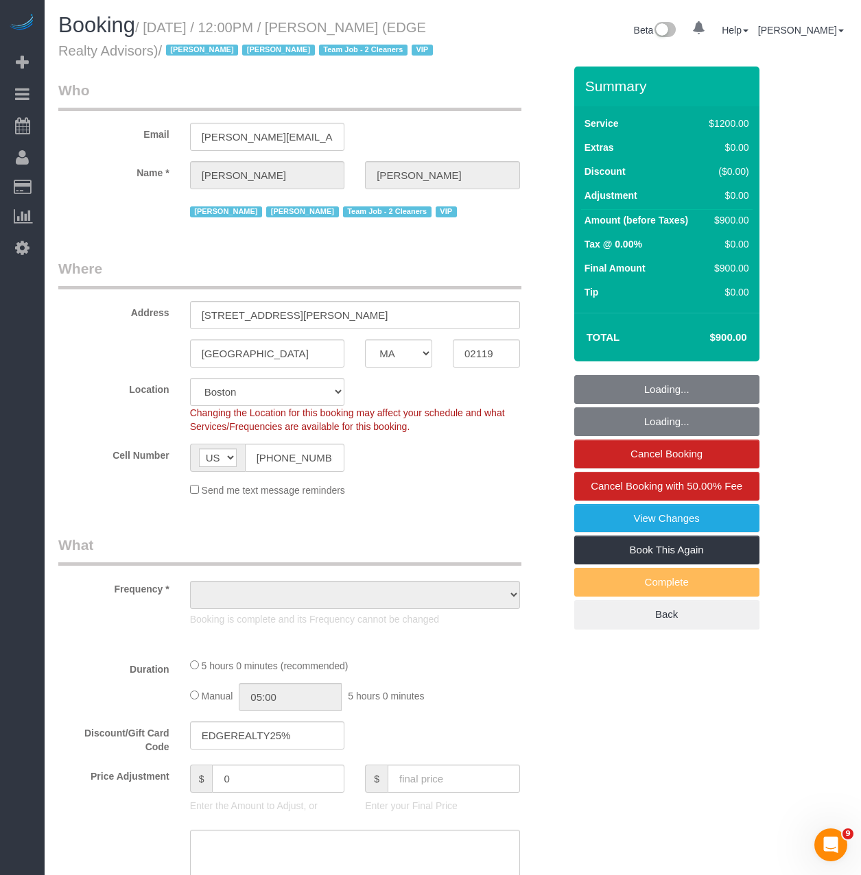
select select "number:15"
select select "number:7"
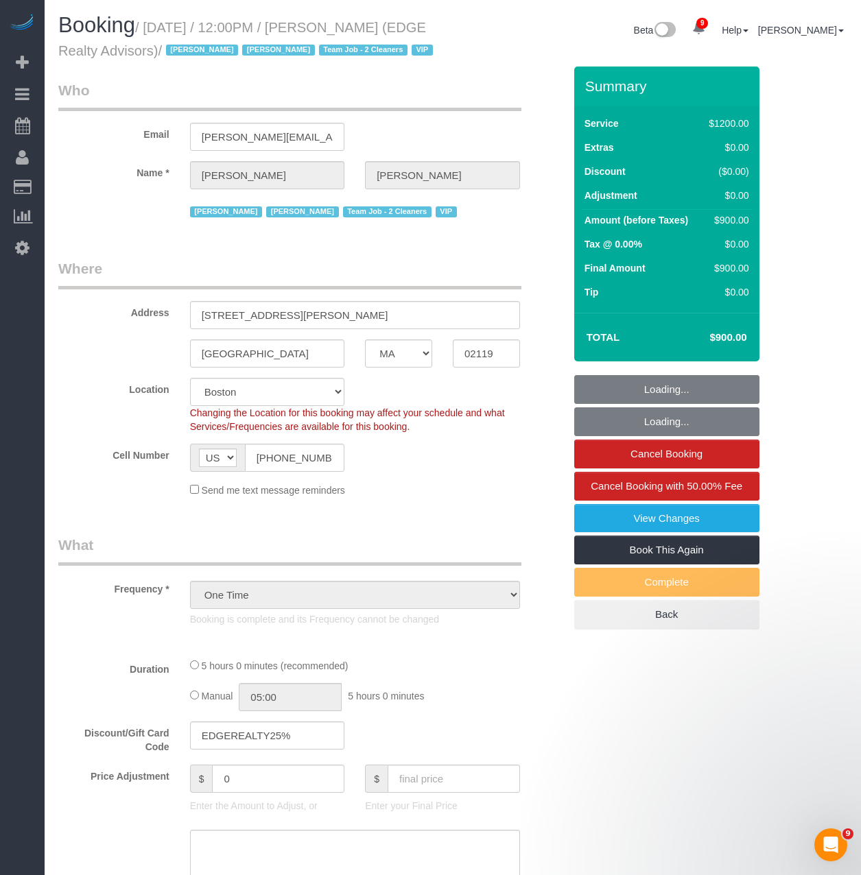
select select "string:stripe-pm_1NctNu4VGloSiKo7xER55rCs"
select select "object:933"
select select "3"
select select "300"
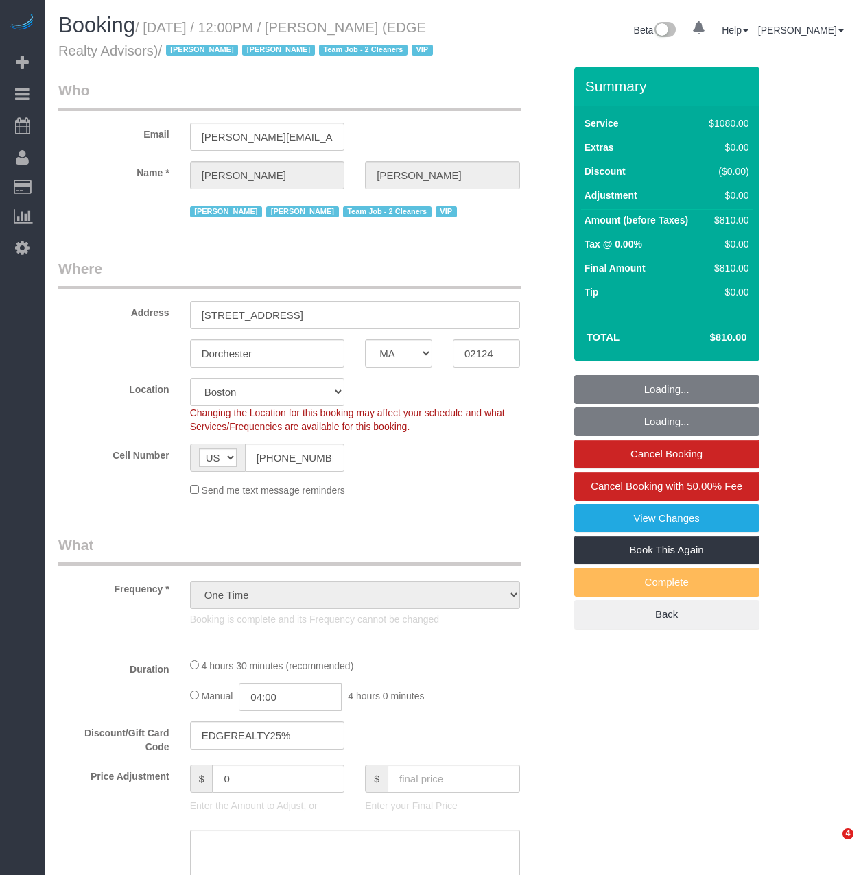
select select "MA"
select select "string:stripe-pm_1NctNu4VGloSiKo7xER55rCs"
select select "number:89"
select select "number:90"
select select "number:15"
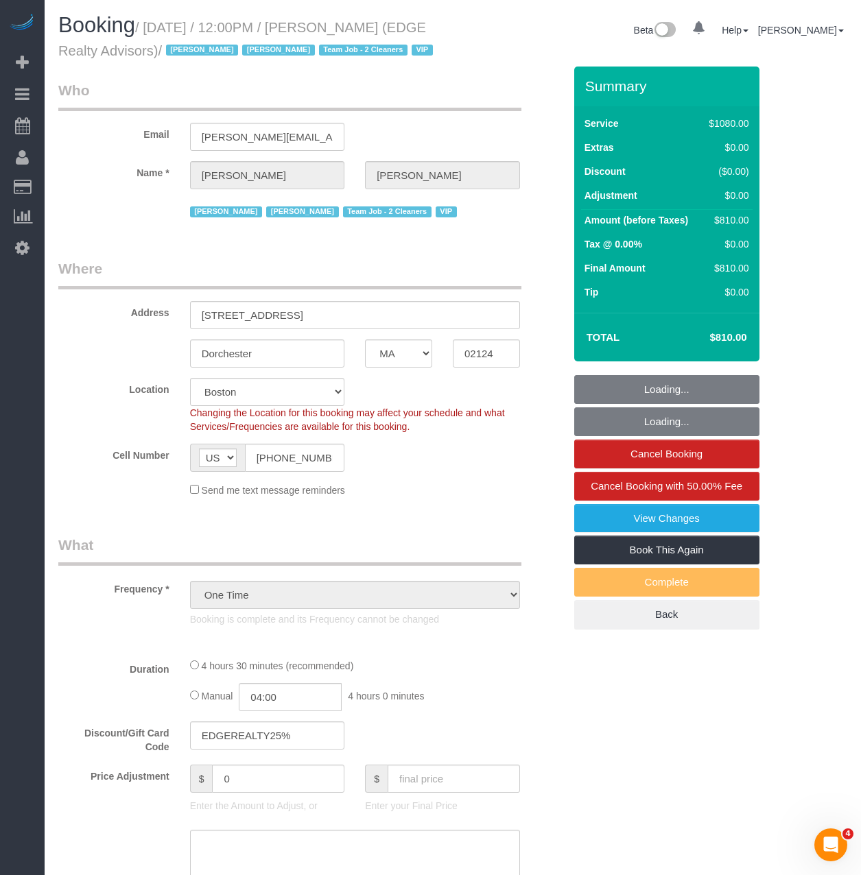
select select "number:7"
select select "spot1"
select select "3"
select select "270"
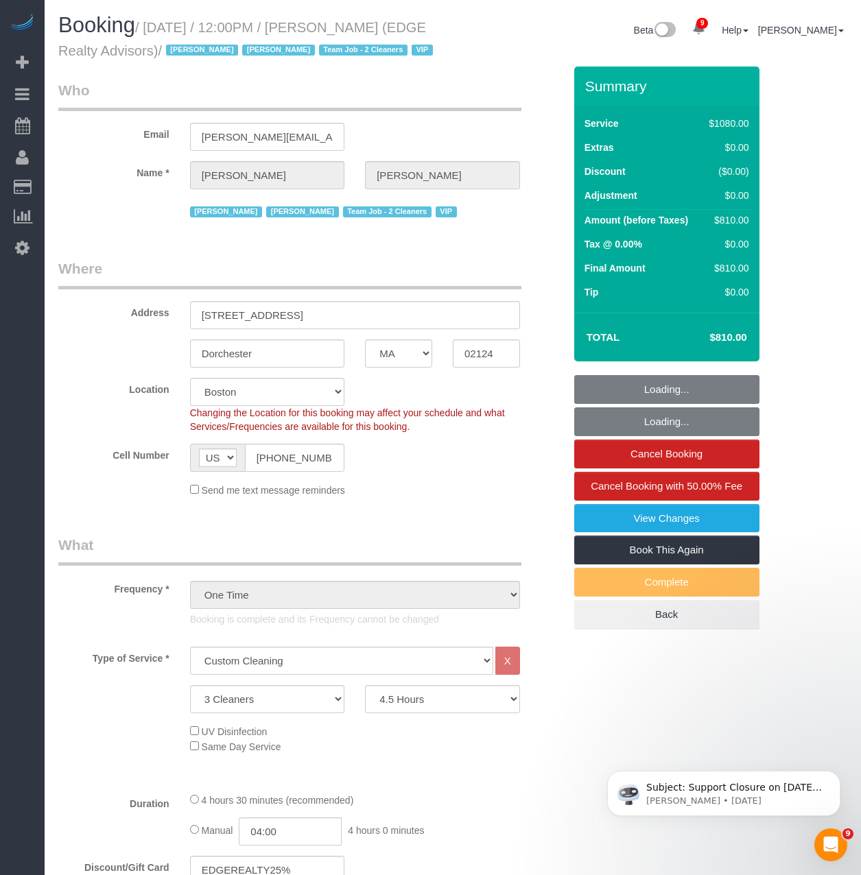
select select "object:1062"
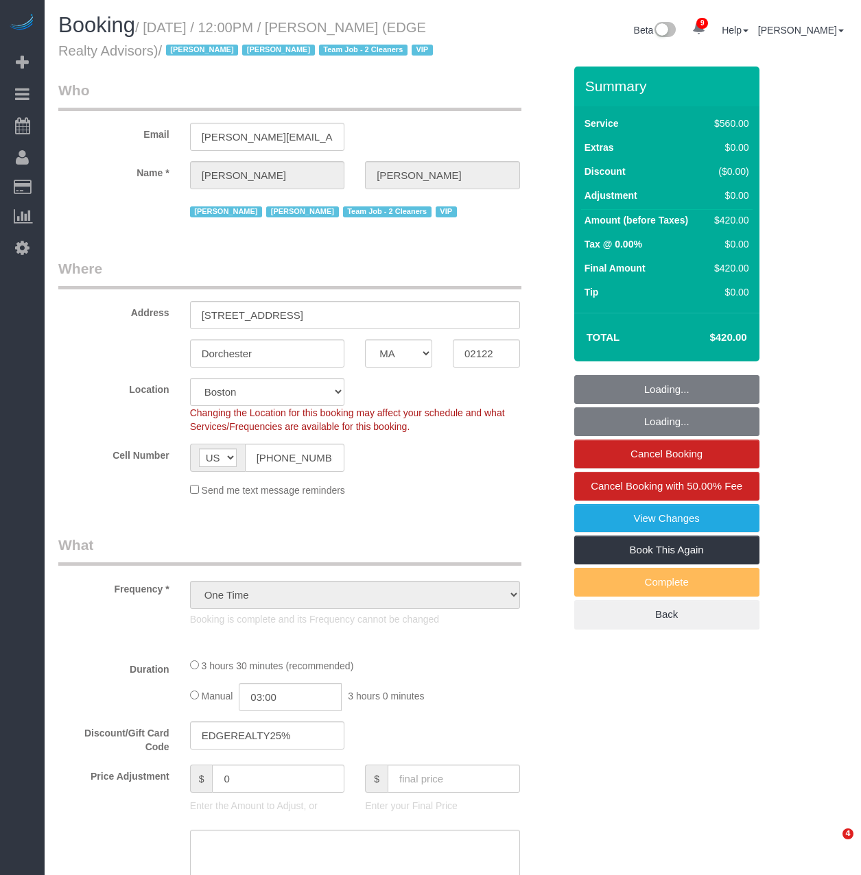
select select "MA"
select select "object:873"
select select "string:stripe-pm_1NctNu4VGloSiKo7xER55rCs"
select select "spot1"
select select "number:89"
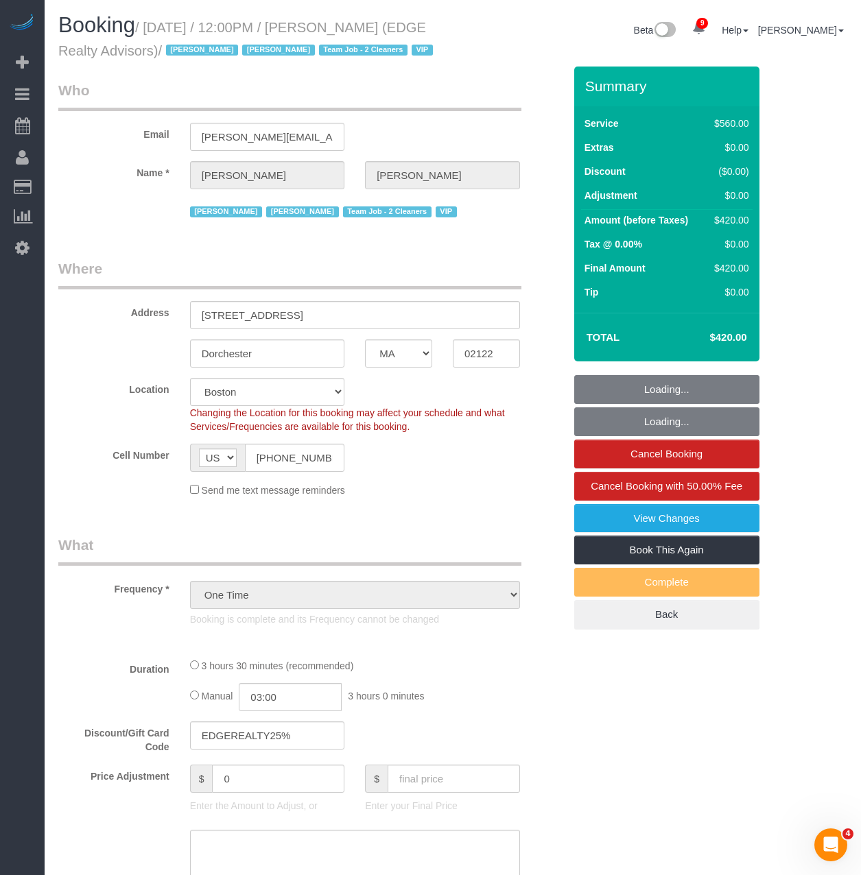
select select "number:90"
select select "number:15"
select select "number:7"
select select "2"
select select "210"
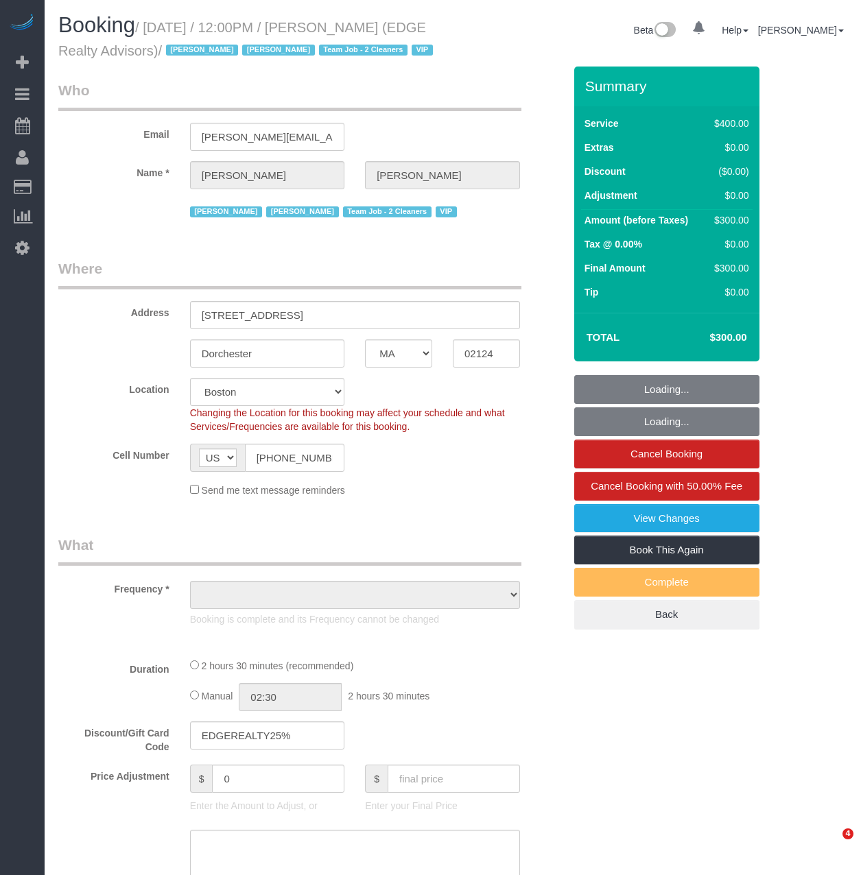
select select "MA"
select select "object:724"
select select "string:stripe-pm_1NctNu4VGloSiKo7xER55rCs"
select select "number:89"
select select "number:90"
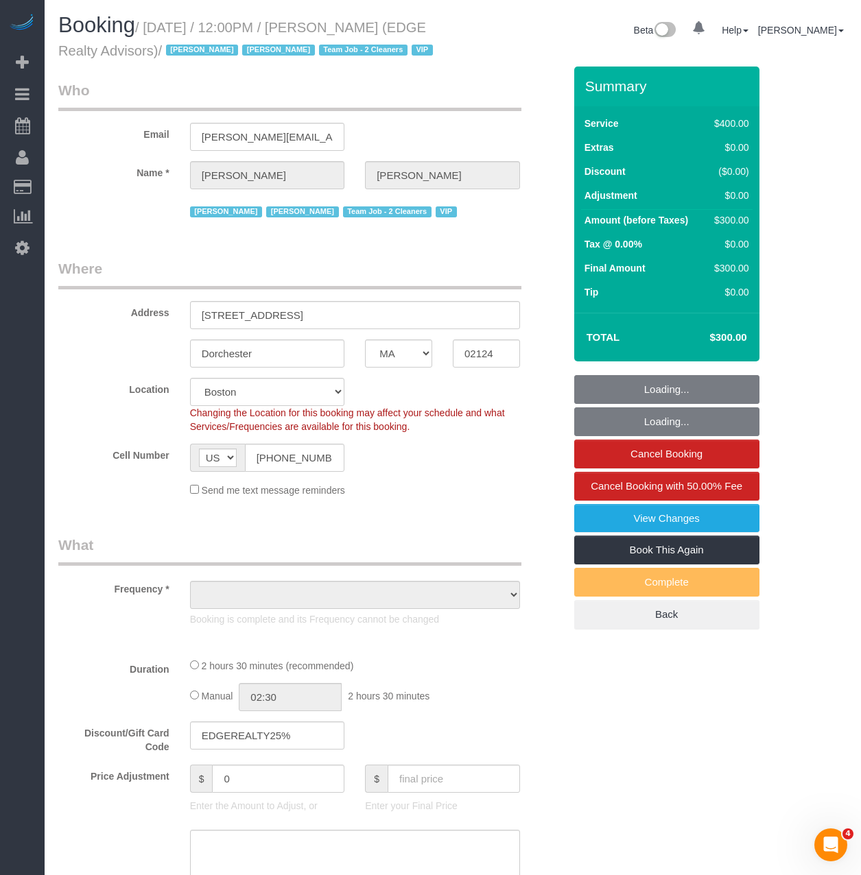
select select "number:15"
select select "number:7"
select select "object:873"
select select "spot1"
select select "2"
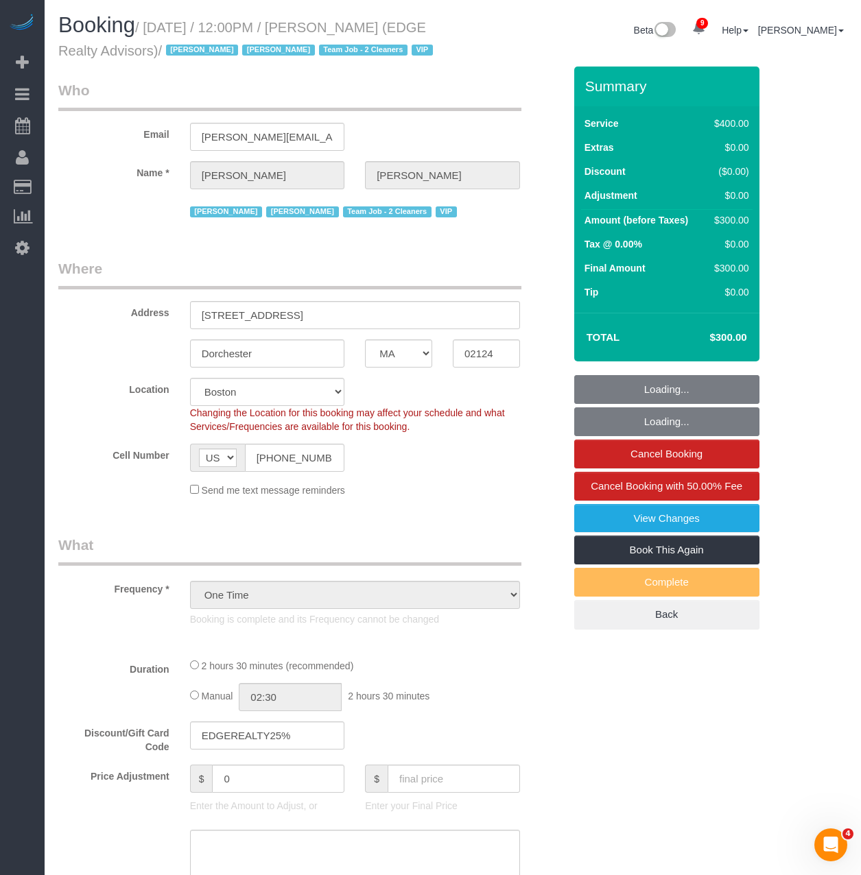
select select "150"
select select "MA"
select select "object:477"
select select "string:stripe-pm_1NctNu4VGloSiKo7xER55rCs"
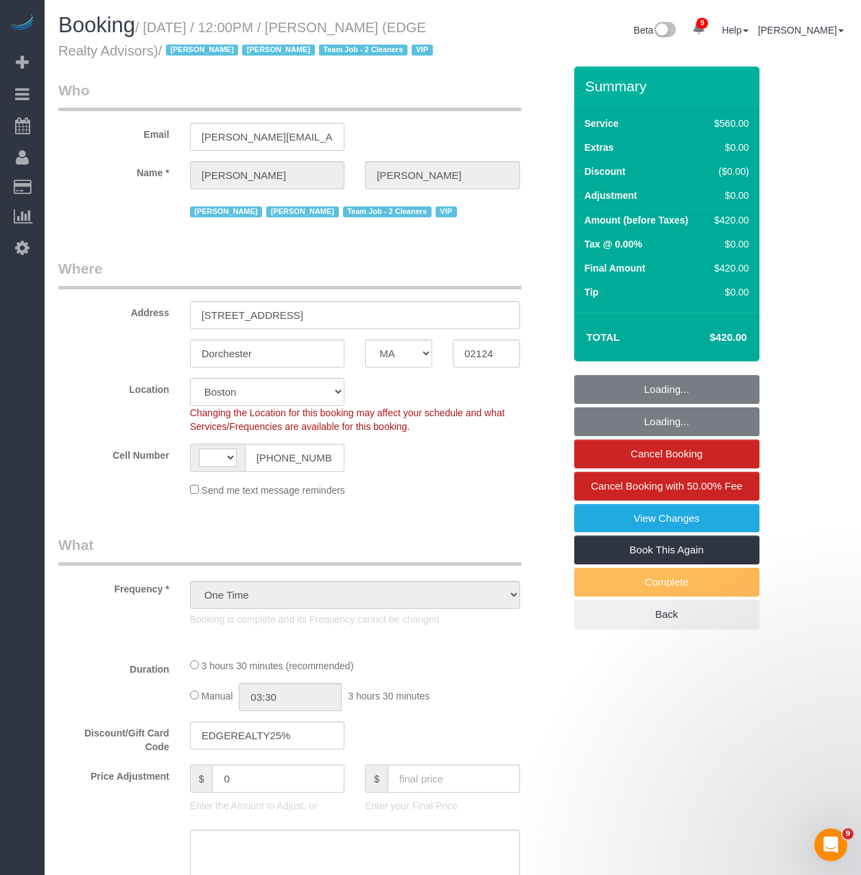
select select "object:481"
select select "string:[GEOGRAPHIC_DATA]"
select select "spot1"
select select "2"
select select "210"
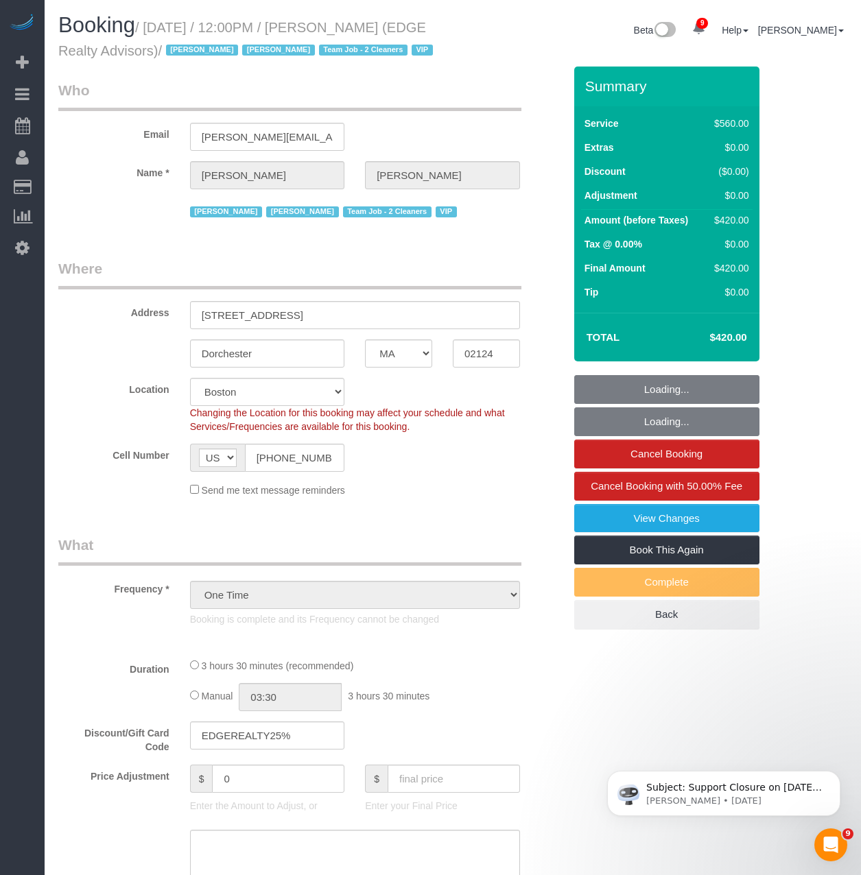
select select "number:89"
select select "number:90"
select select "number:15"
select select "number:7"
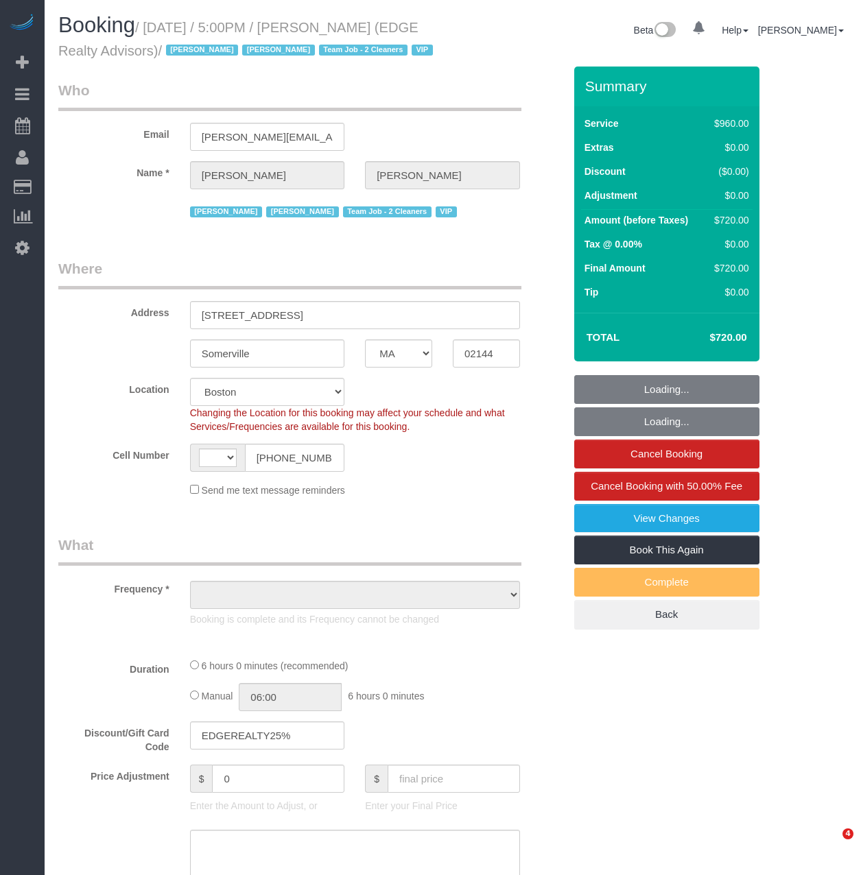
select select "MA"
select select "string:[GEOGRAPHIC_DATA]"
select select "string:stripe-pm_1NctNu4VGloSiKo7xER55rCs"
select select "object:740"
select select "2"
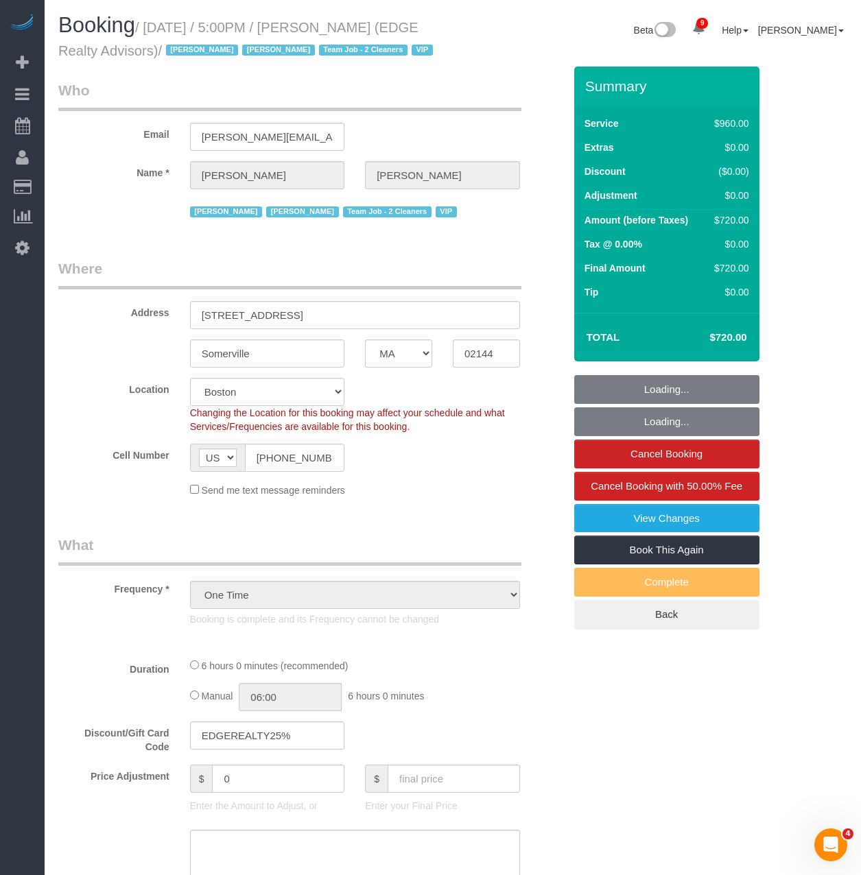
select select "360"
select select "number:89"
select select "number:90"
select select "number:15"
select select "number:7"
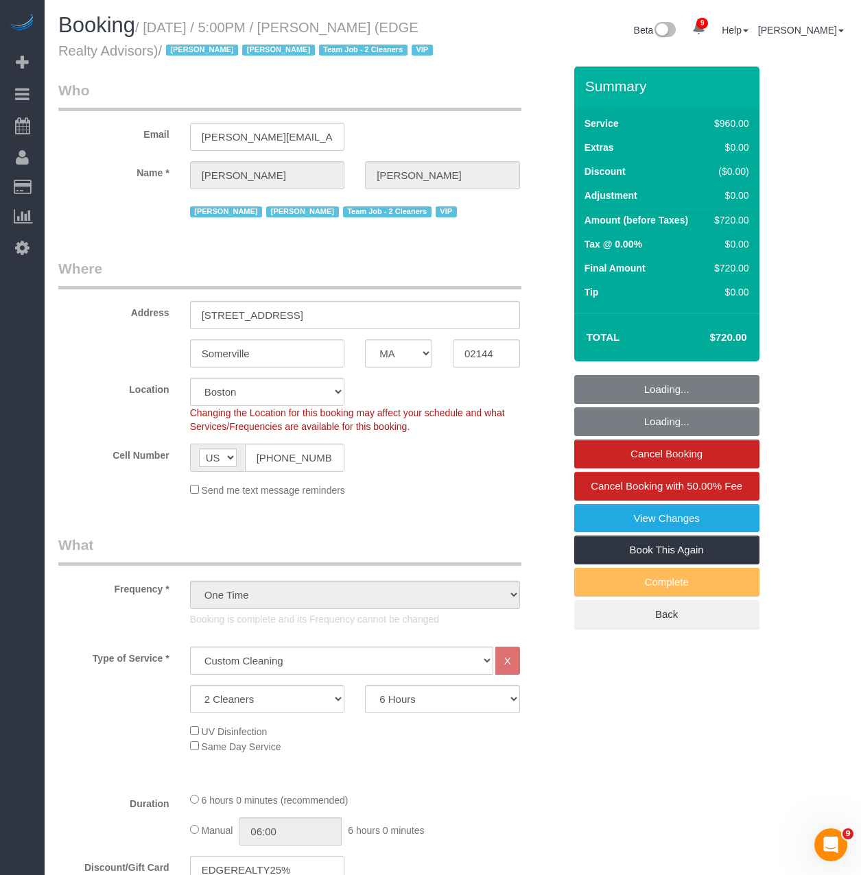
select select "object:1071"
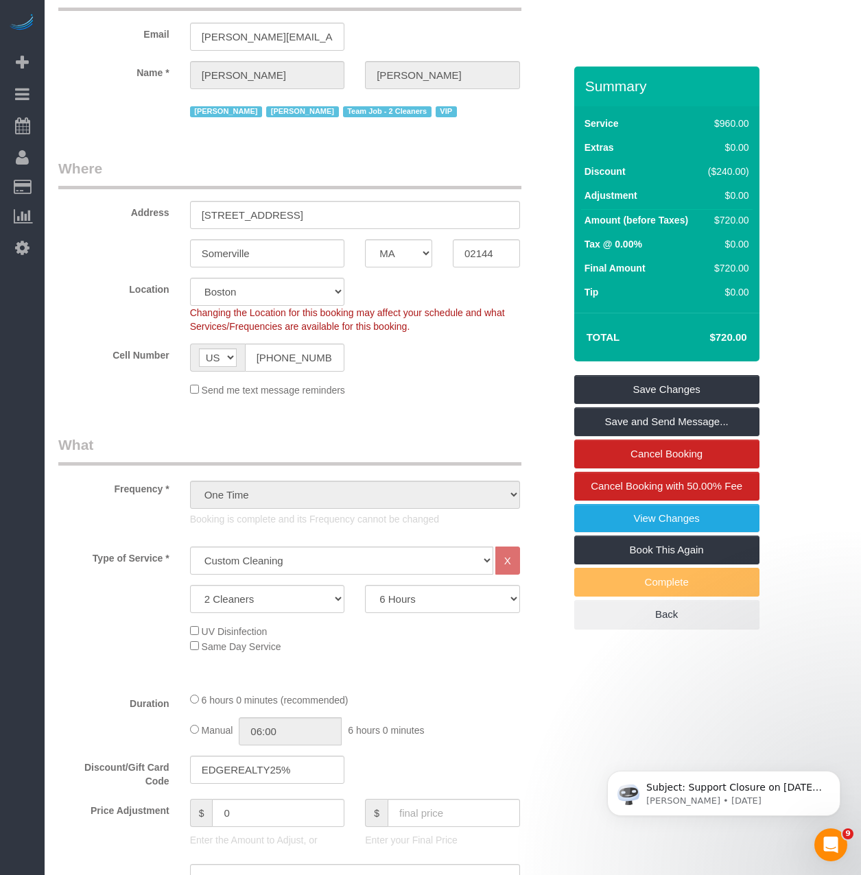
scroll to position [137, 0]
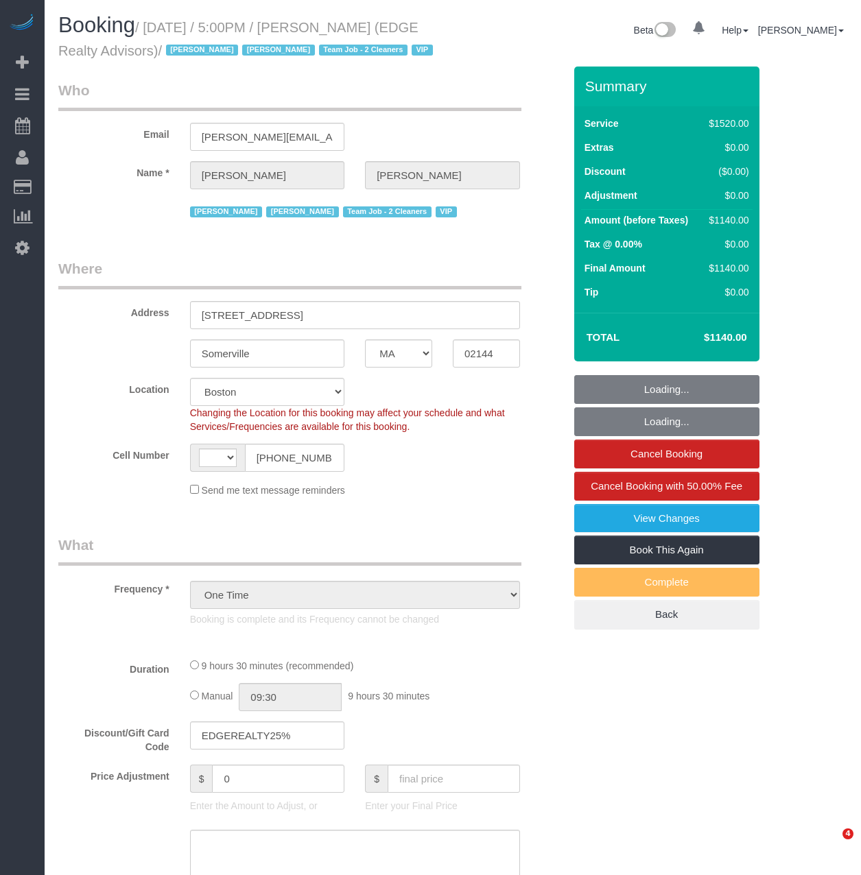
select select "MA"
select select "string:stripe-pm_1NctNu4VGloSiKo7xER55rCs"
select select "number:89"
select select "number:90"
select select "number:15"
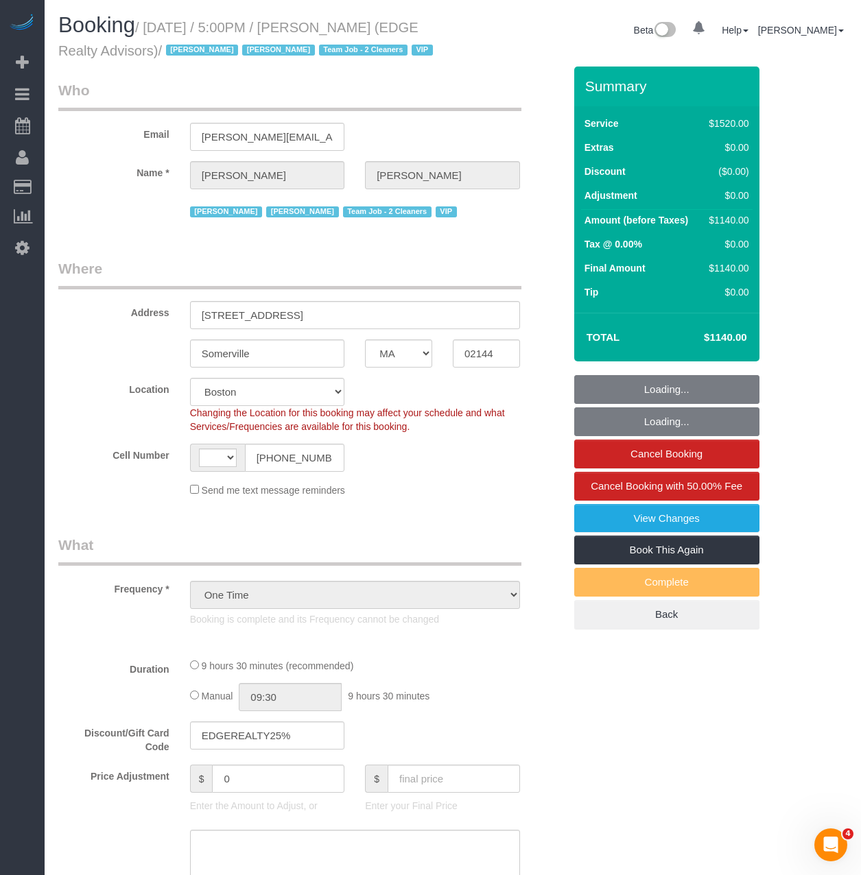
select select "number:7"
select select "object:626"
select select "string:[GEOGRAPHIC_DATA]"
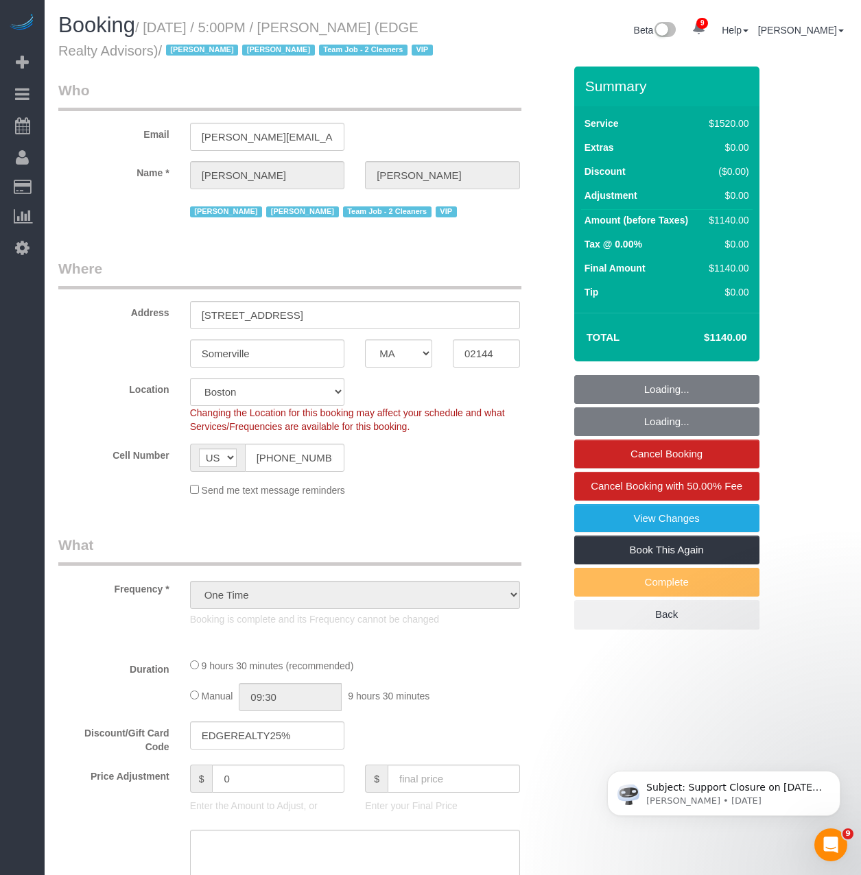
select select "2"
select select "570"
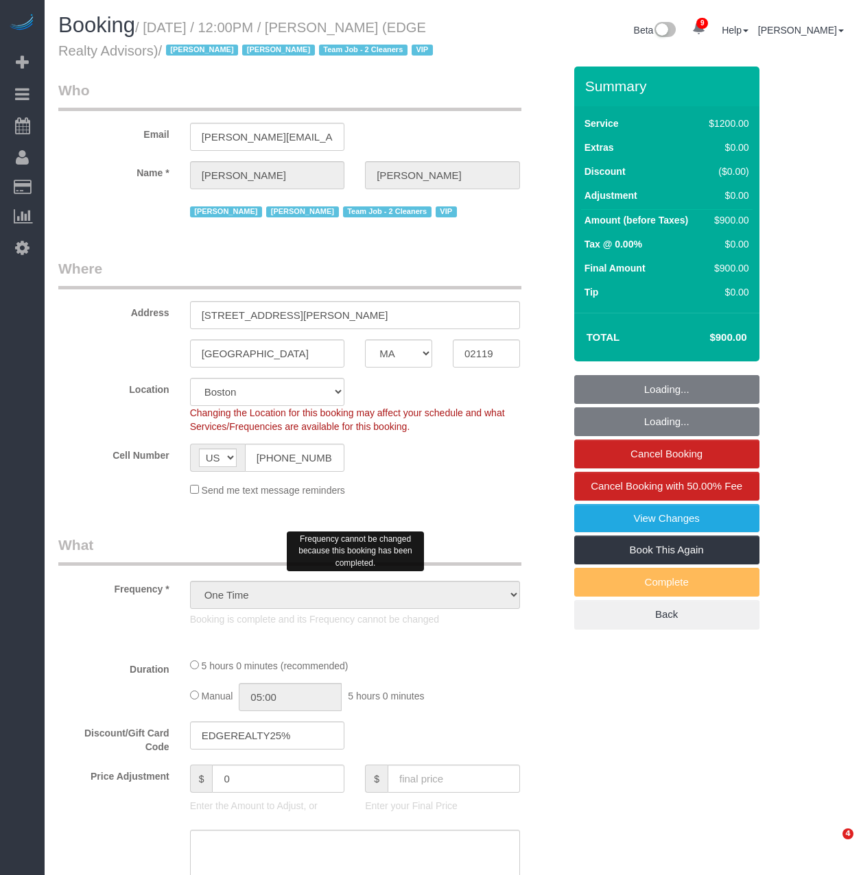
select select "MA"
select select "number:89"
select select "number:90"
select select "number:15"
select select "number:7"
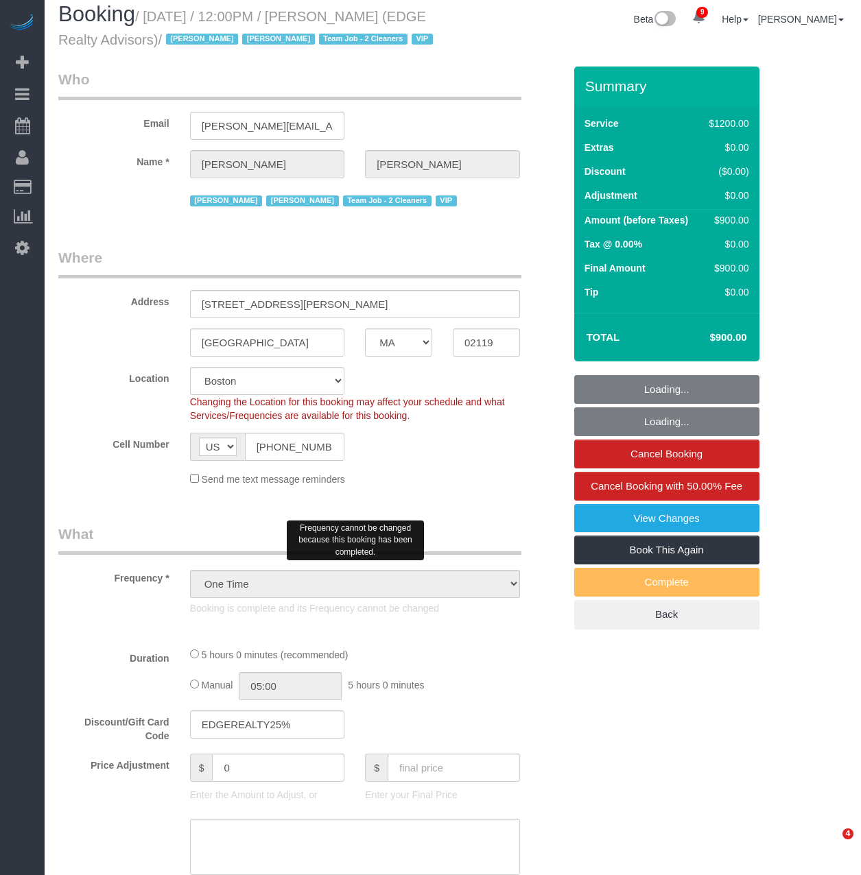
scroll to position [341, 0]
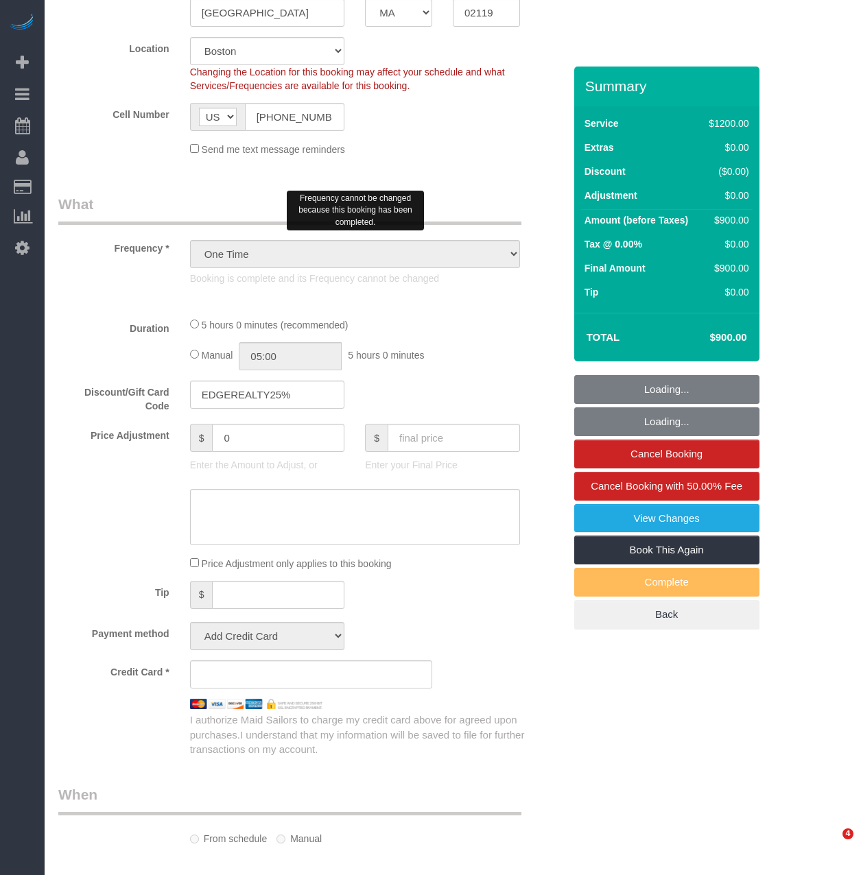
select select "object:1005"
select select "string:stripe-pm_1NctNu4VGloSiKo7xER55rCs"
select select "3"
select select "300"
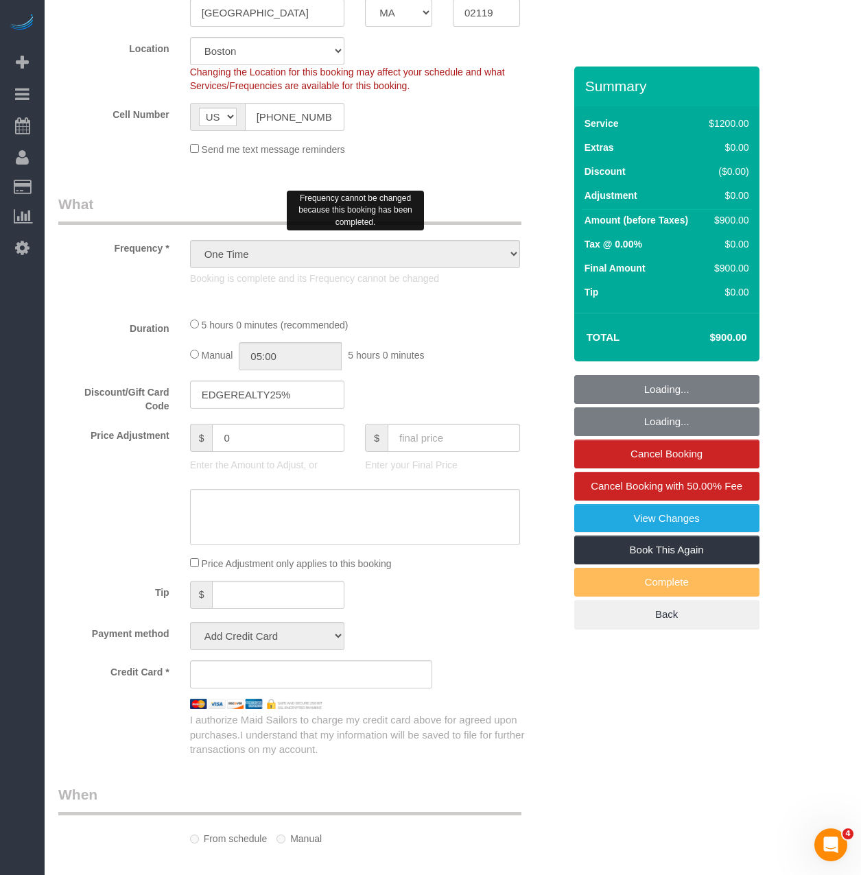
select select "spot1"
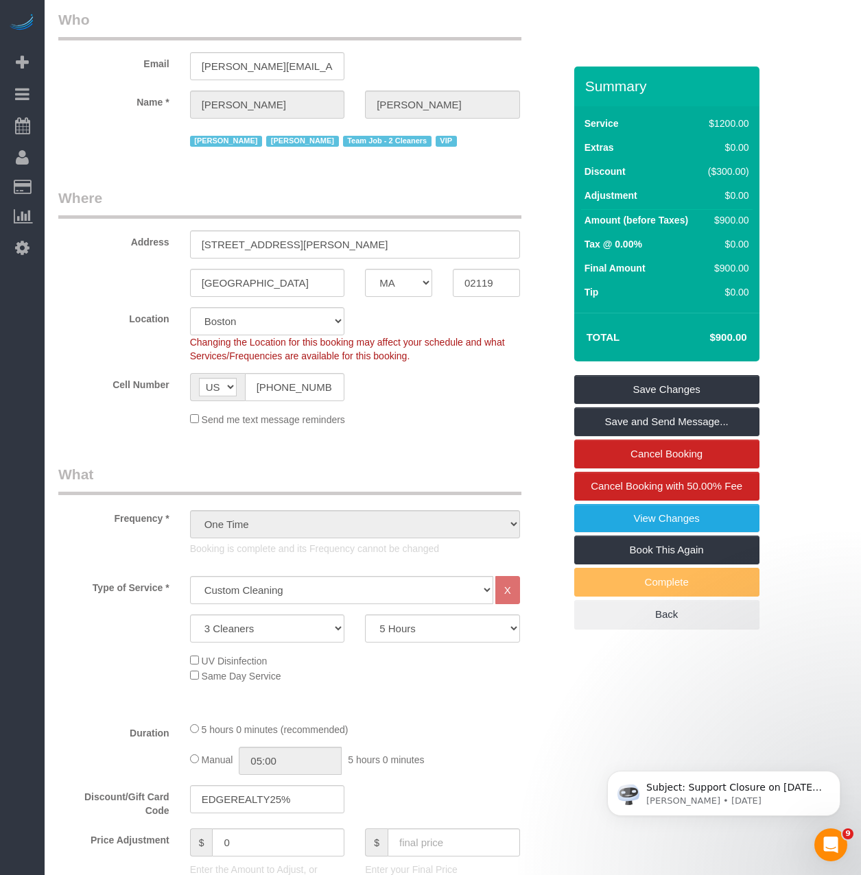
scroll to position [69, 0]
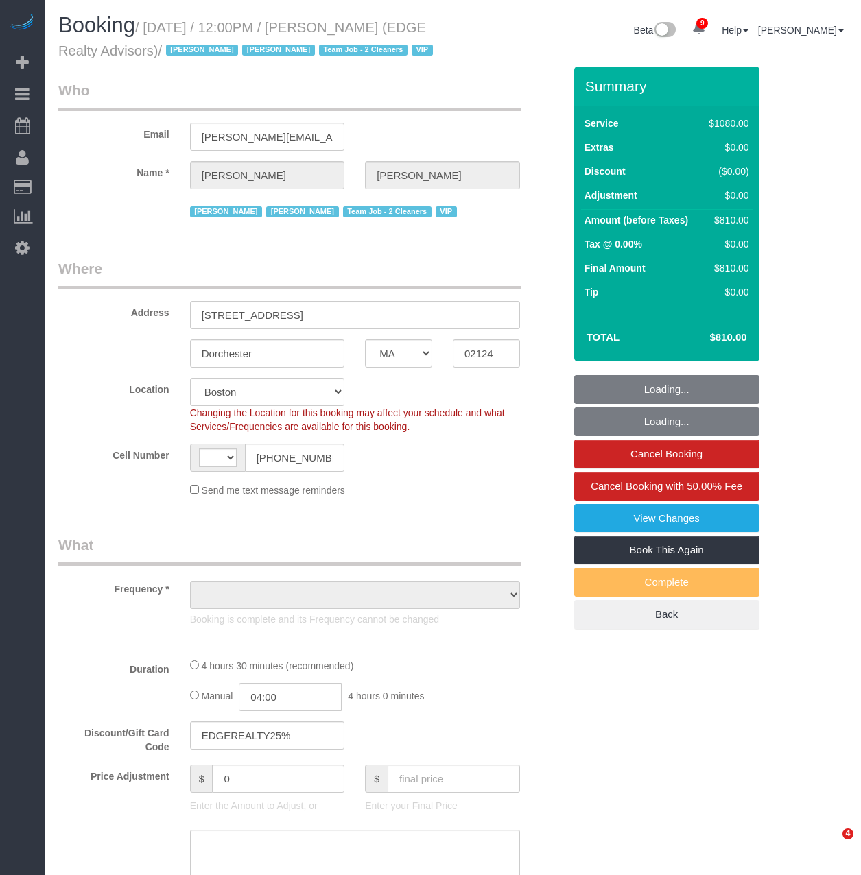
select select "MA"
select select "string:stripe-pm_1NctNu4VGloSiKo7xER55rCs"
select select "string:[GEOGRAPHIC_DATA]"
select select "spot1"
select select "number:89"
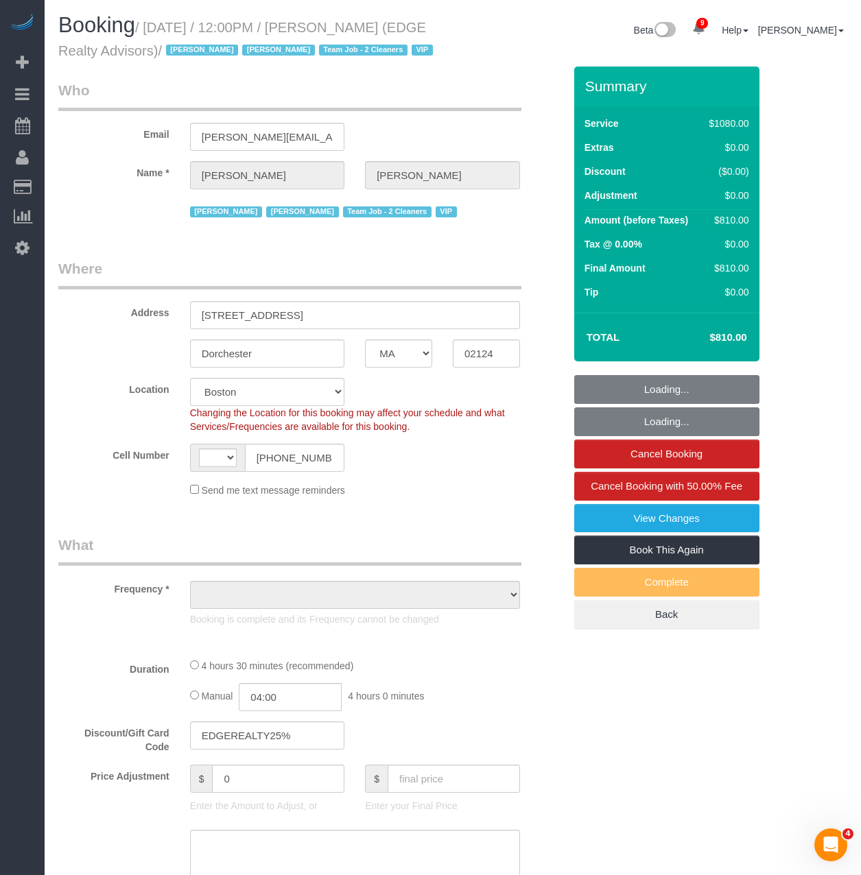
select select "number:90"
select select "number:15"
select select "number:7"
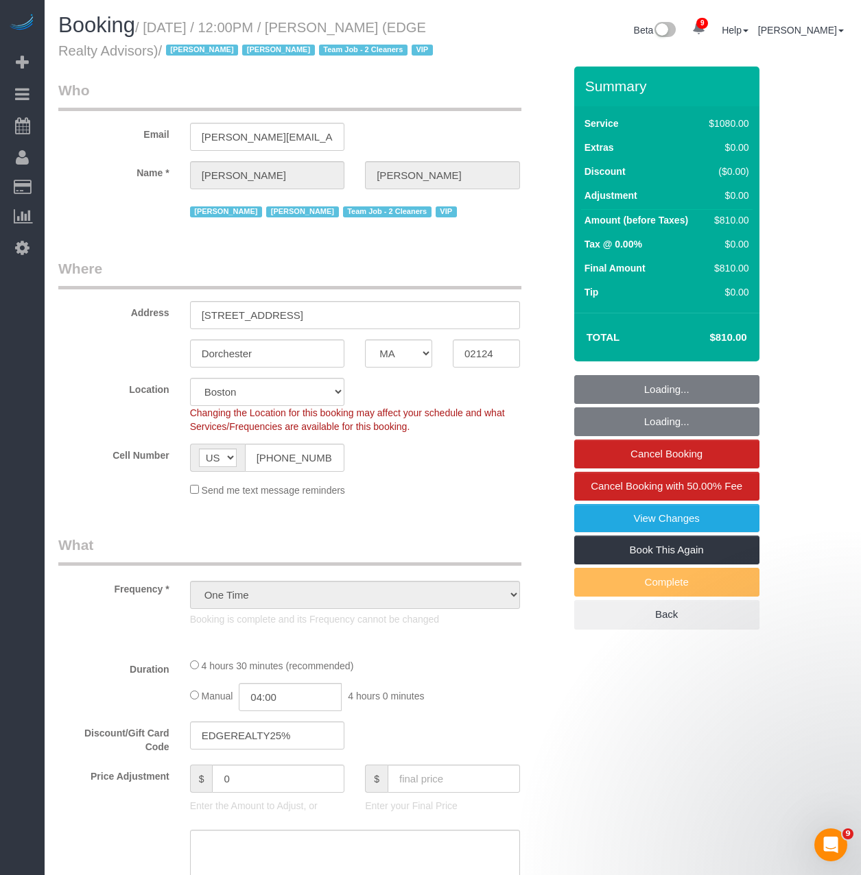
select select "object:787"
select select "3"
select select "270"
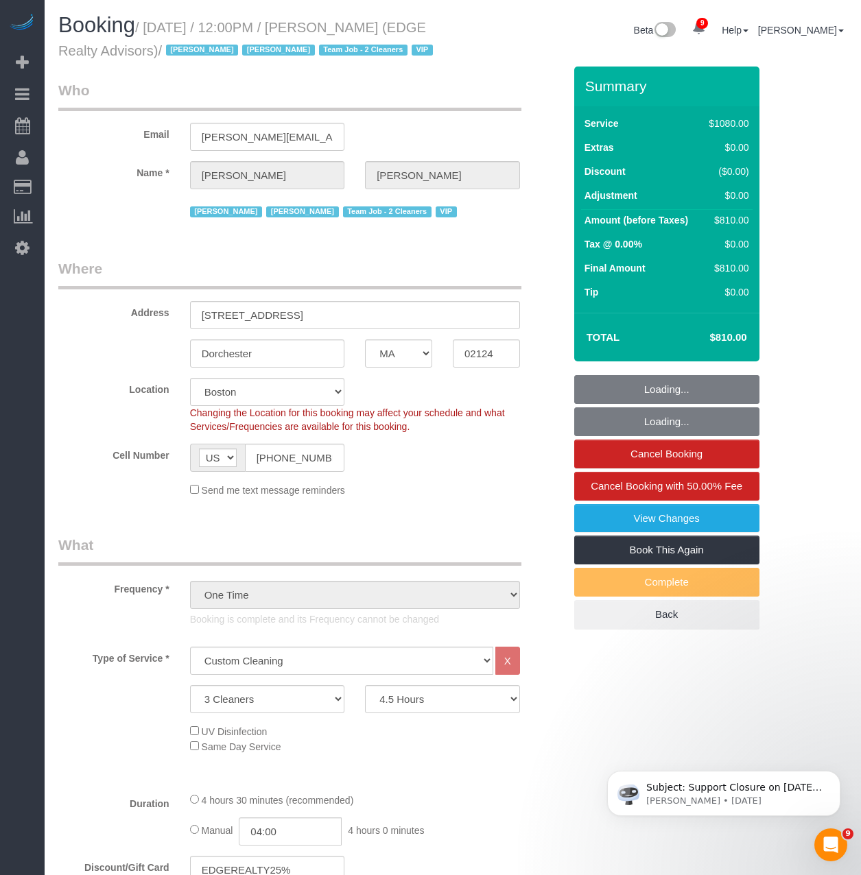
select select "object:1065"
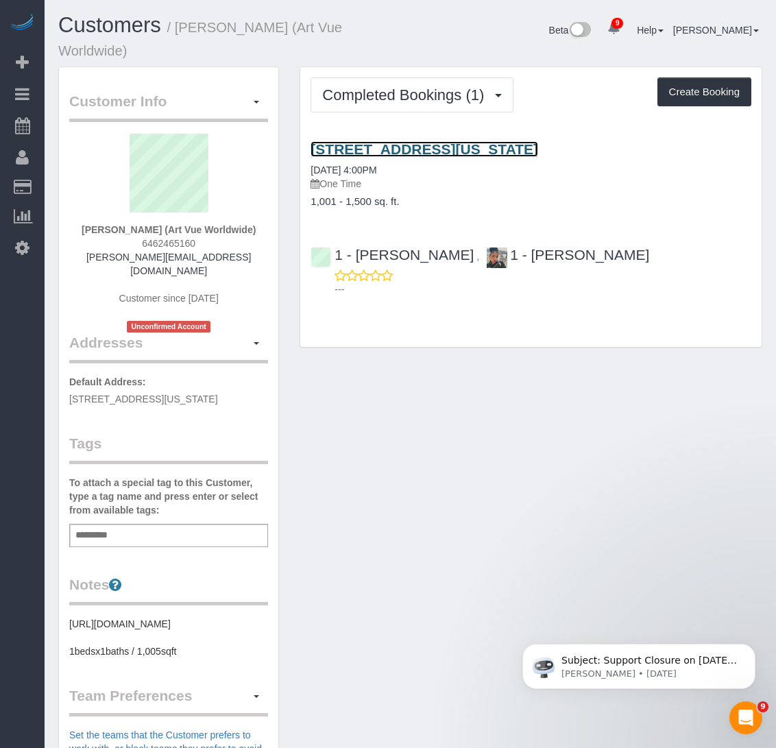
click at [440, 147] on link "20 Pine Street, Apt. 1201, New York, NY 10005" at bounding box center [425, 149] width 228 height 16
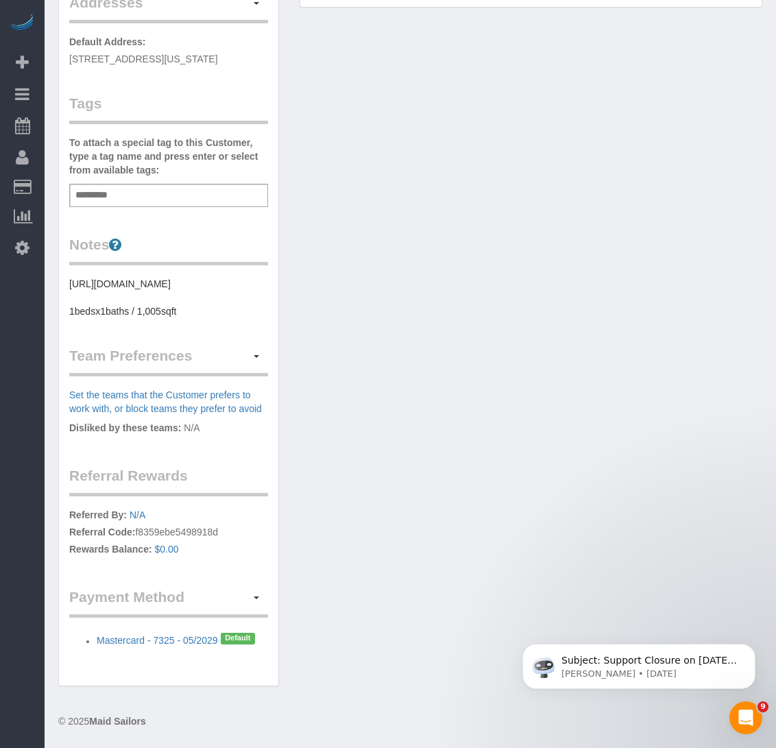
scroll to position [343, 0]
click at [514, 146] on div "Customer Info Edit Contact Info Send Message Email Preferences Special Sales Ta…" at bounding box center [410, 213] width 725 height 974
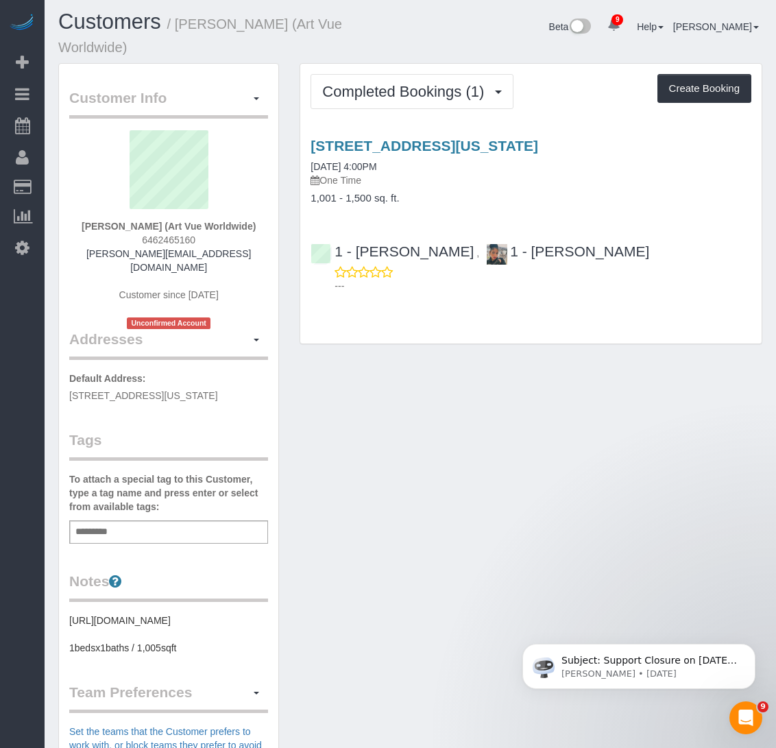
scroll to position [0, 0]
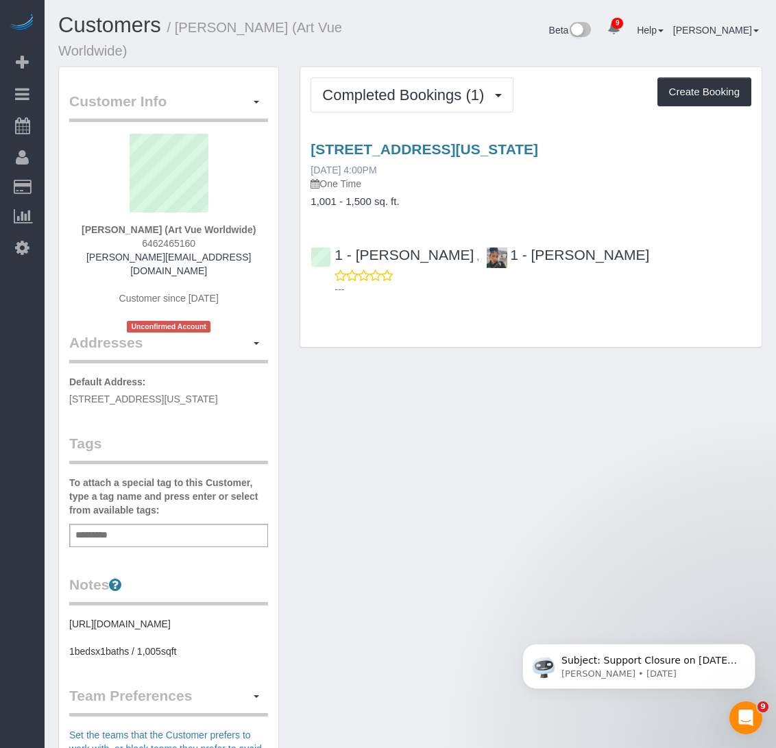
drag, startPoint x: 367, startPoint y: 145, endPoint x: 367, endPoint y: 165, distance: 19.2
click at [367, 165] on div "20 Pine Street, Apt. 1201, New York, NY 10005 05/31/2024 4:00PM One Time 1,001 …" at bounding box center [531, 216] width 462 height 173
click at [367, 152] on link "20 Pine Street, Apt. 1201, New York, NY 10005" at bounding box center [425, 149] width 228 height 16
click at [339, 91] on span "Completed Bookings (1)" at bounding box center [406, 94] width 169 height 17
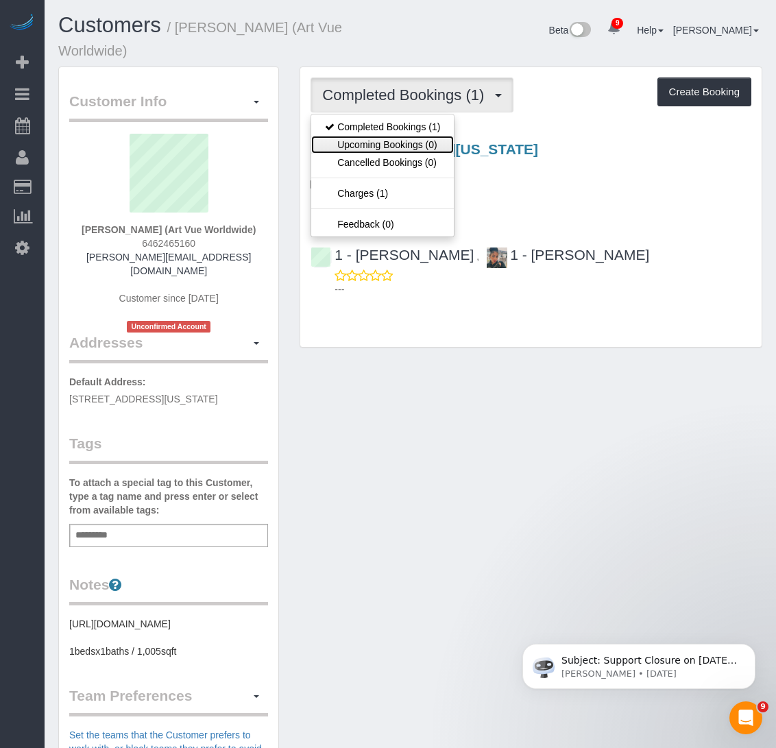
click at [347, 141] on link "Upcoming Bookings (0)" at bounding box center [382, 145] width 143 height 18
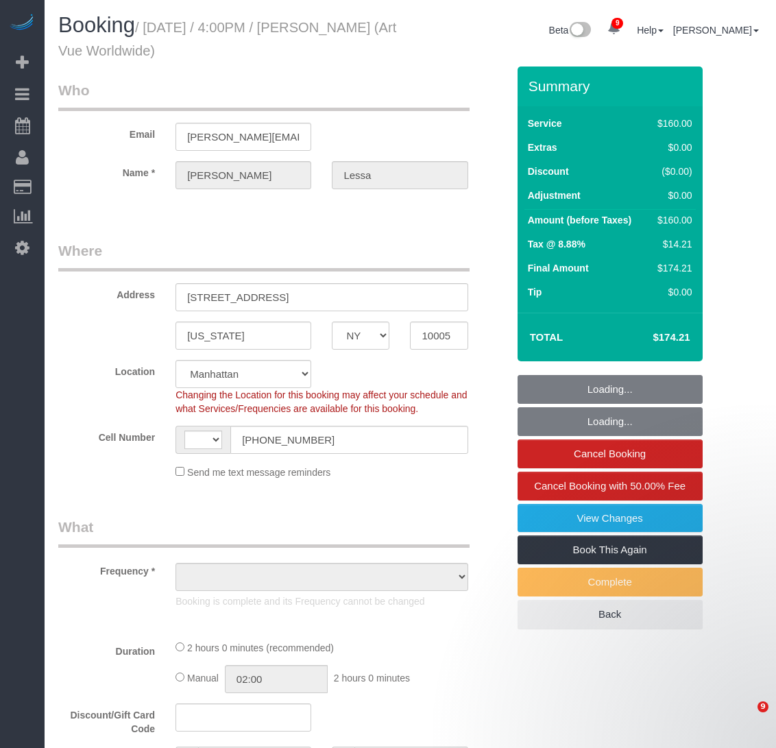
select select "NY"
select select "number:89"
select select "number:90"
select select "number:15"
select select "number:5"
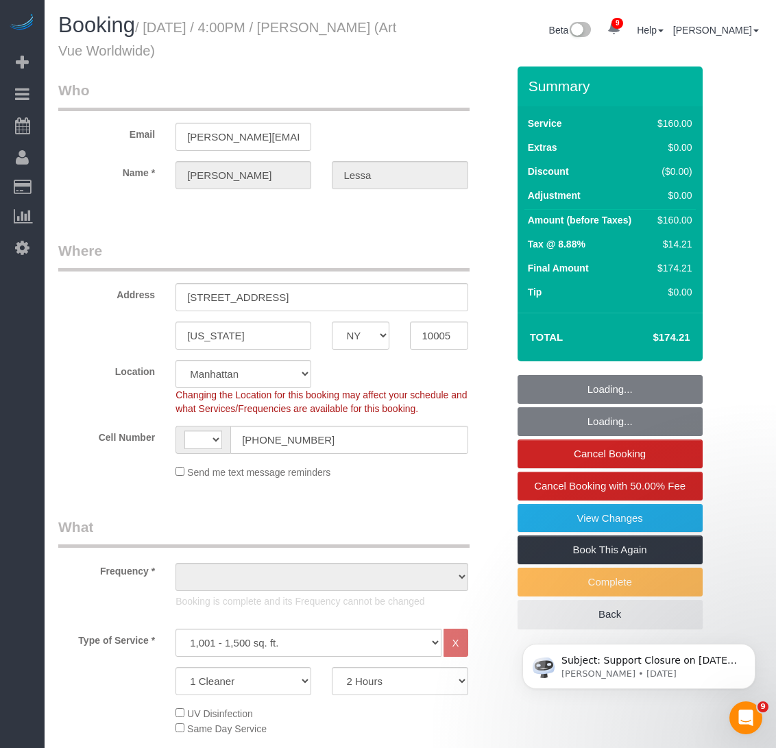
select select "string:US"
select select "object:933"
select select "string:stripe-pm_1PMDxS4VGloSiKo7B83DcHDY"
select select "spot1"
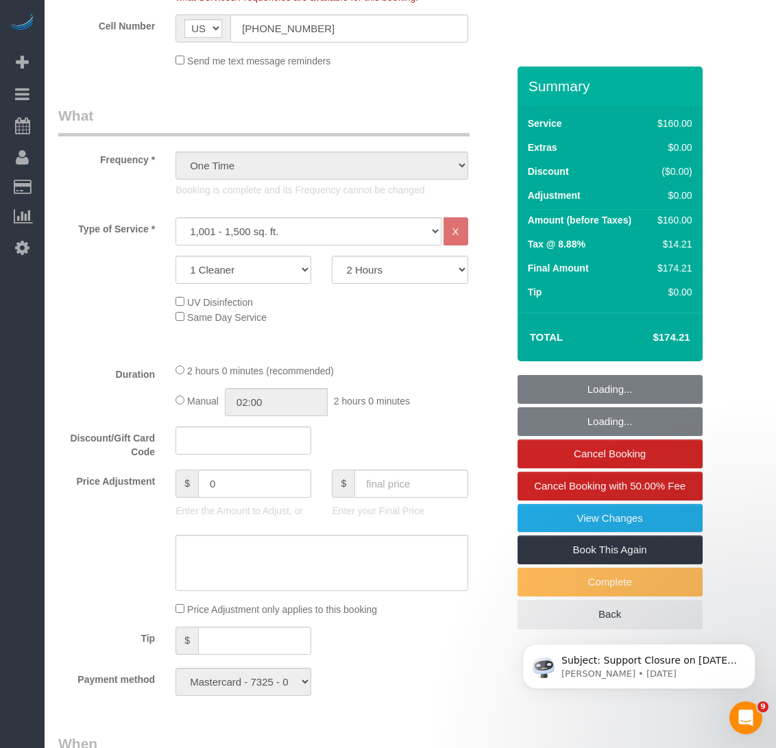
select select "object:1339"
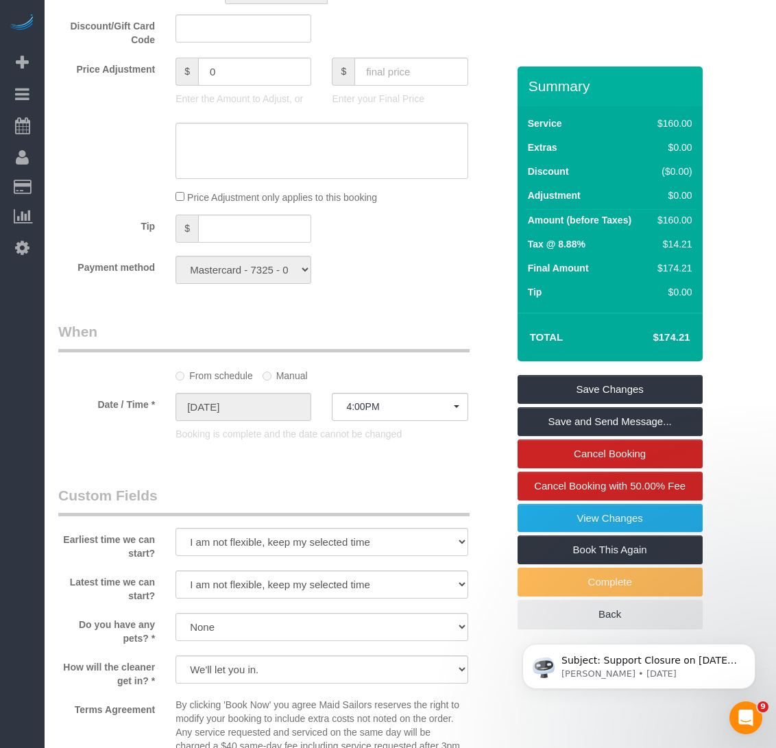
scroll to position [823, 0]
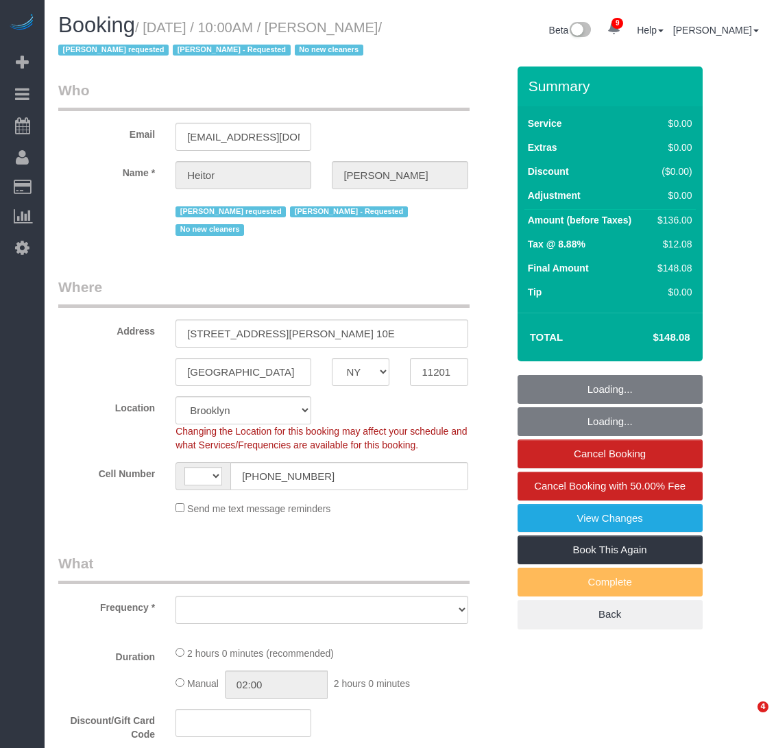
select select "NY"
select select "string:US"
select select "string:stripe-pm_1PWhey4VGloSiKo7qzyUrVVp"
select select "1"
select select "number:89"
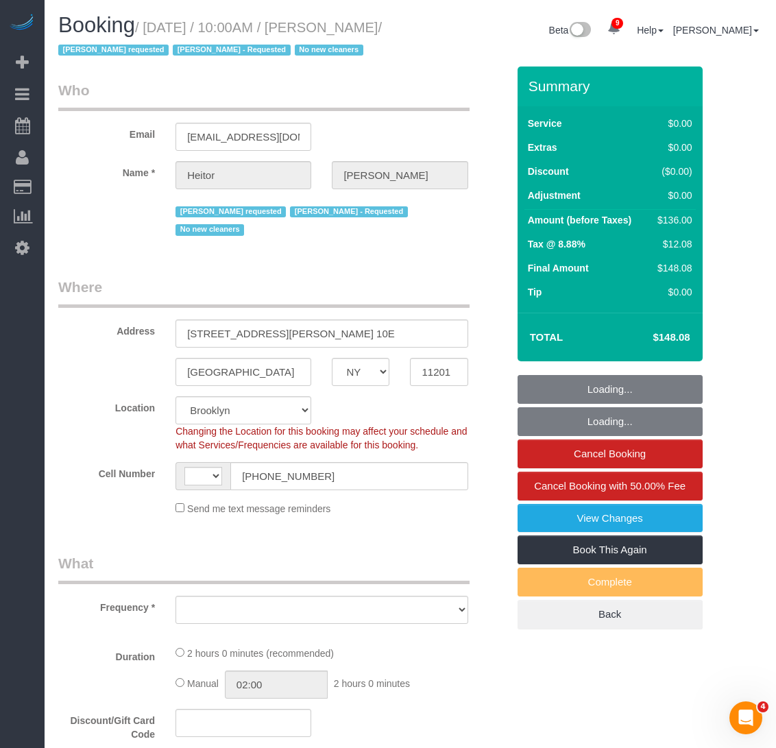
select select "number:90"
select select "number:15"
select select "number:5"
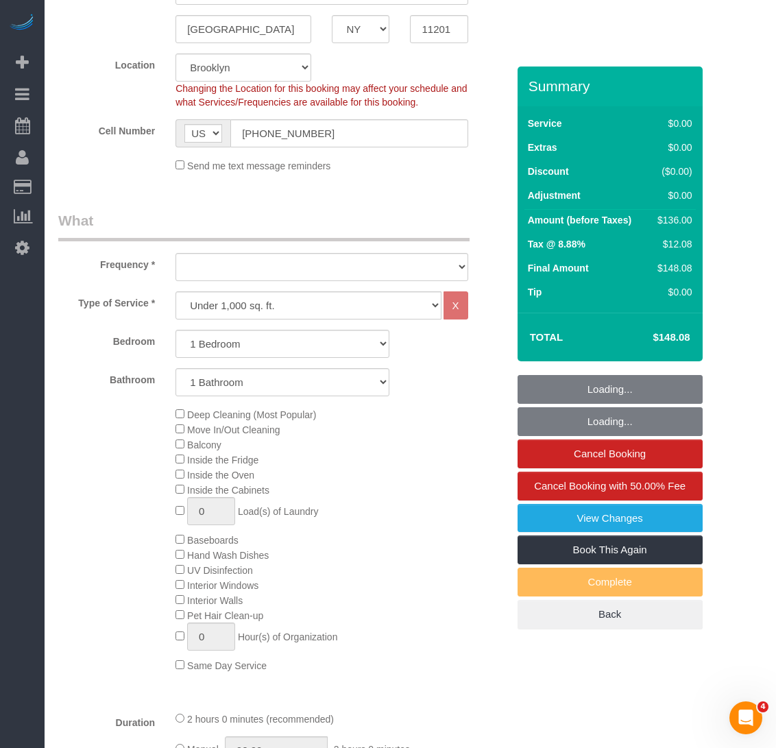
select select "object:988"
select select "spot1"
select select "1"
select select "object:1405"
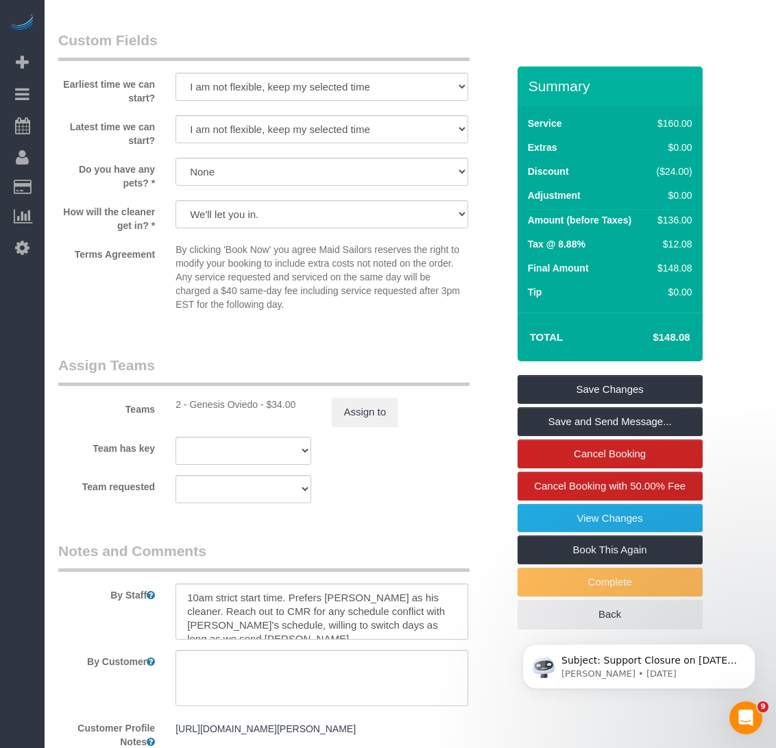
scroll to position [1577, 0]
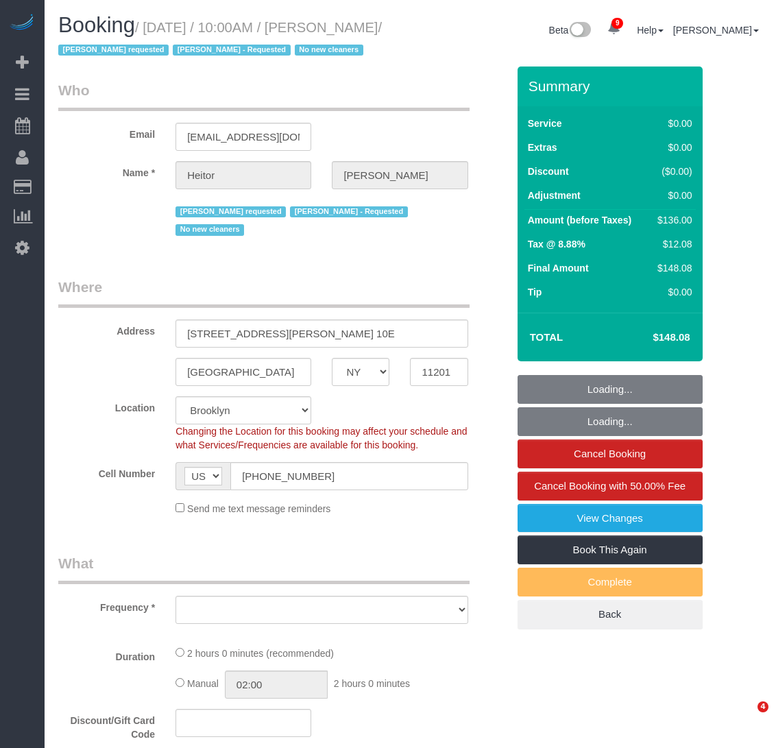
select select "NY"
select select "string:stripe-pm_1PWhey4VGloSiKo7qzyUrVVp"
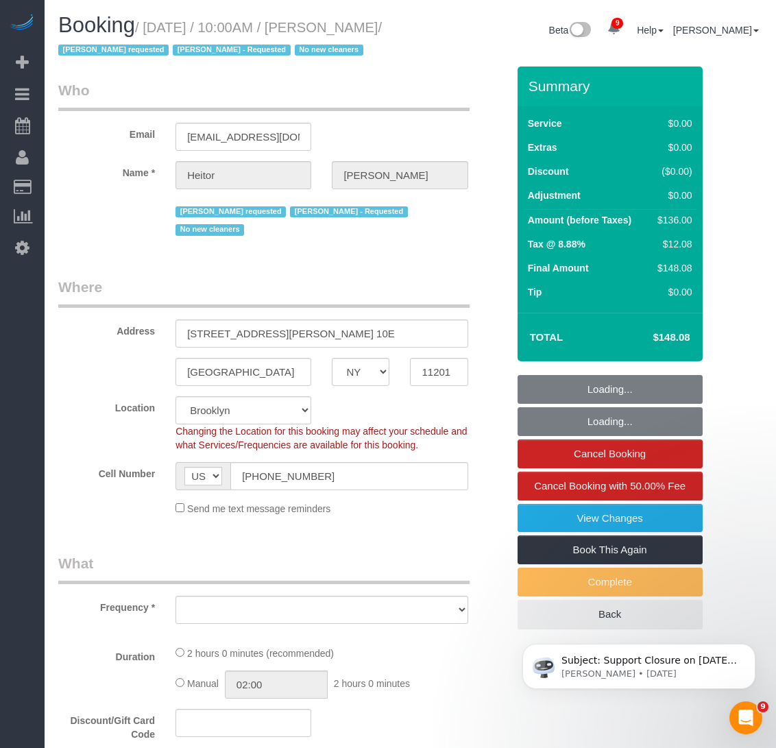
select select "object:744"
select select "spot1"
select select "object:1266"
select select "number:89"
select select "number:90"
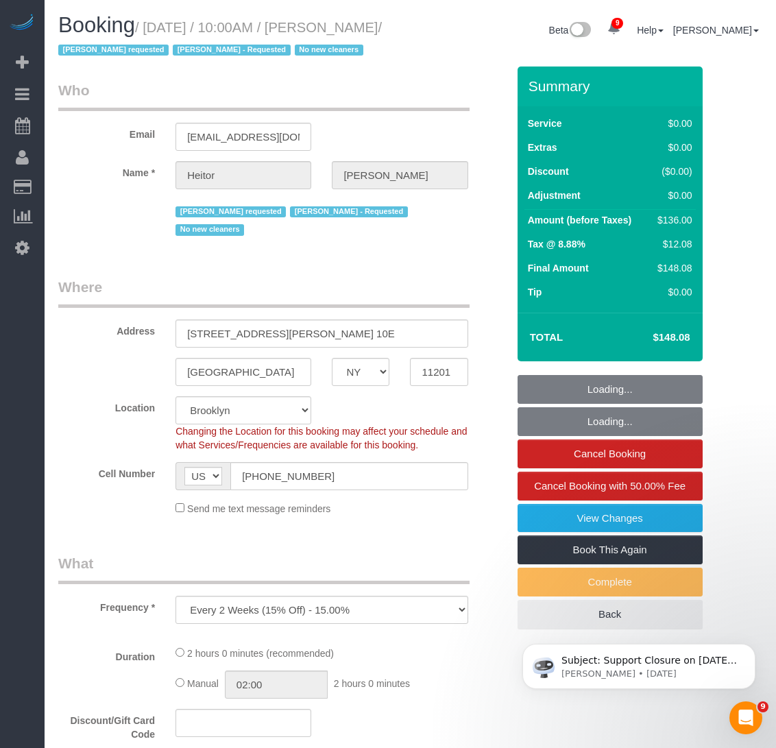
select select "number:15"
select select "number:5"
select select "1"
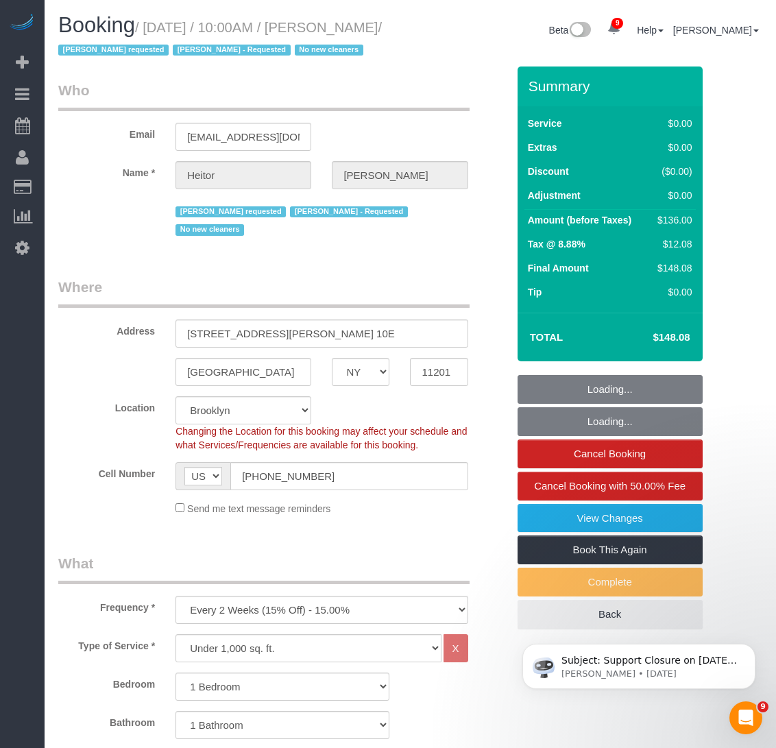
select select "1"
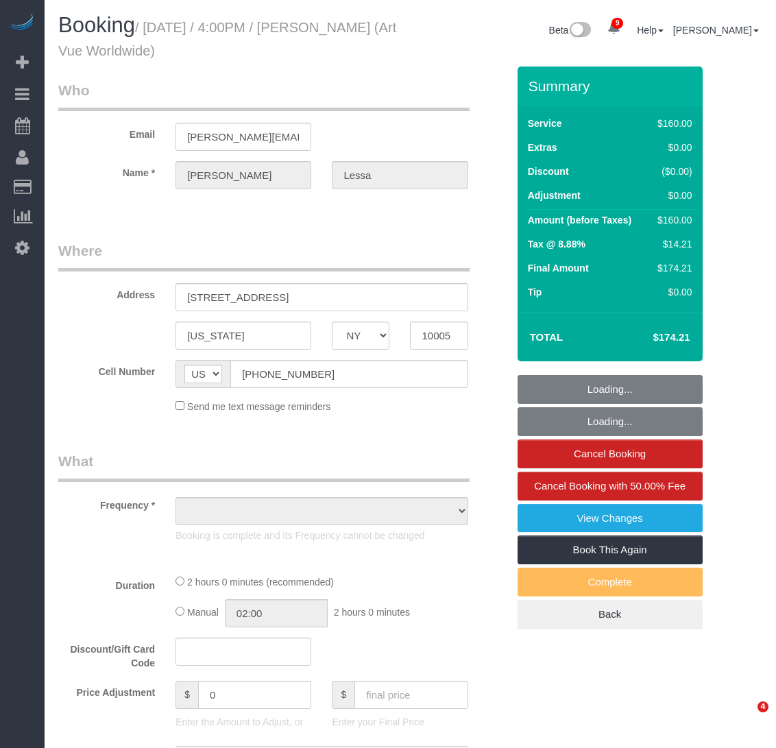
select select "NY"
select select "object:705"
select select "number:89"
select select "number:90"
select select "number:15"
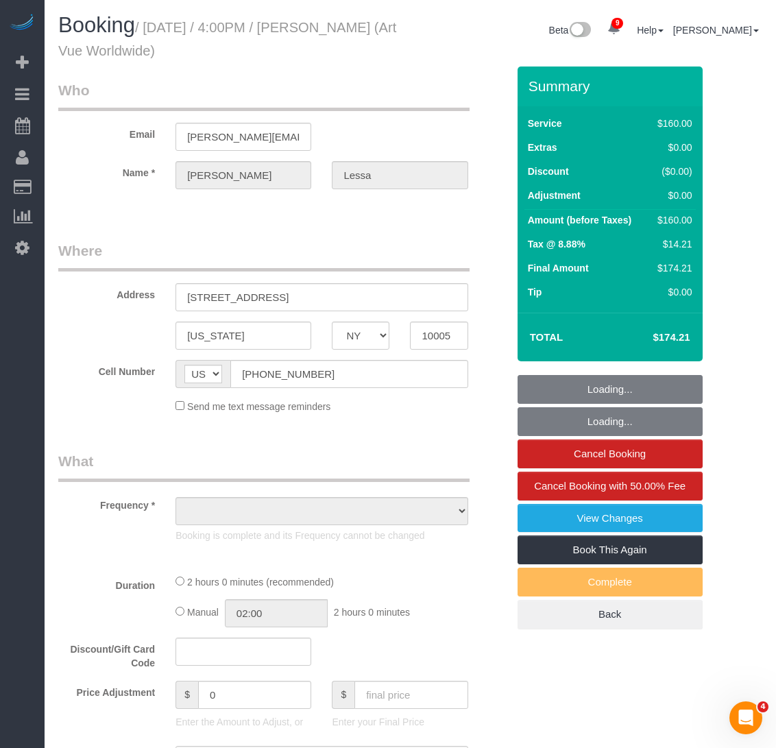
select select "number:5"
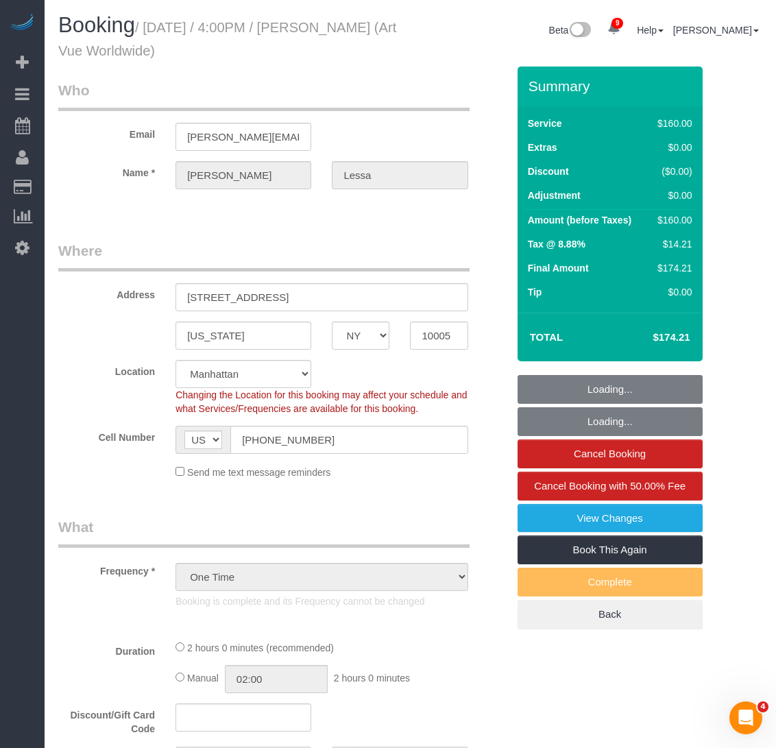
select select "object:856"
select select "string:stripe-pm_1PMDxS4VGloSiKo7B83DcHDY"
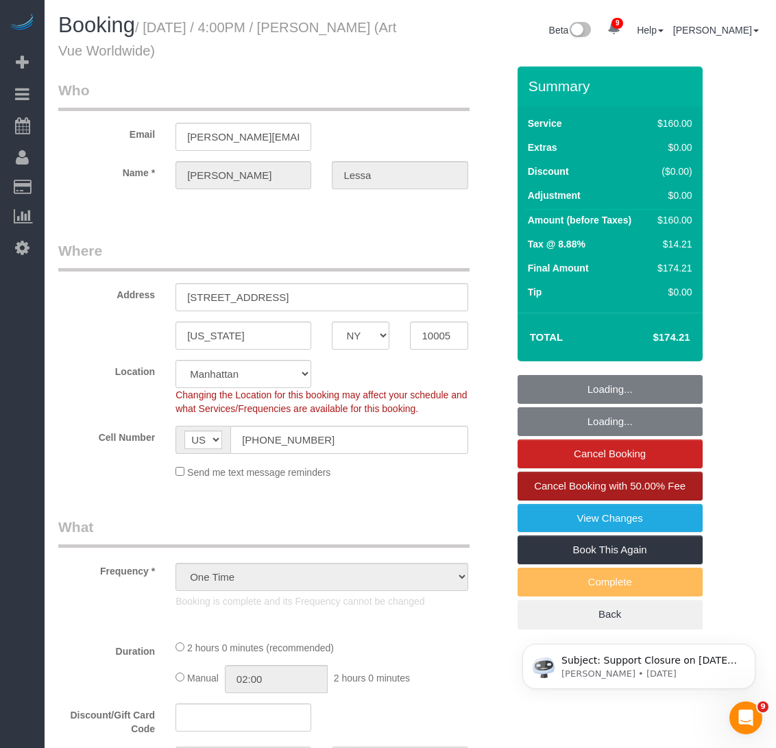
select select "spot1"
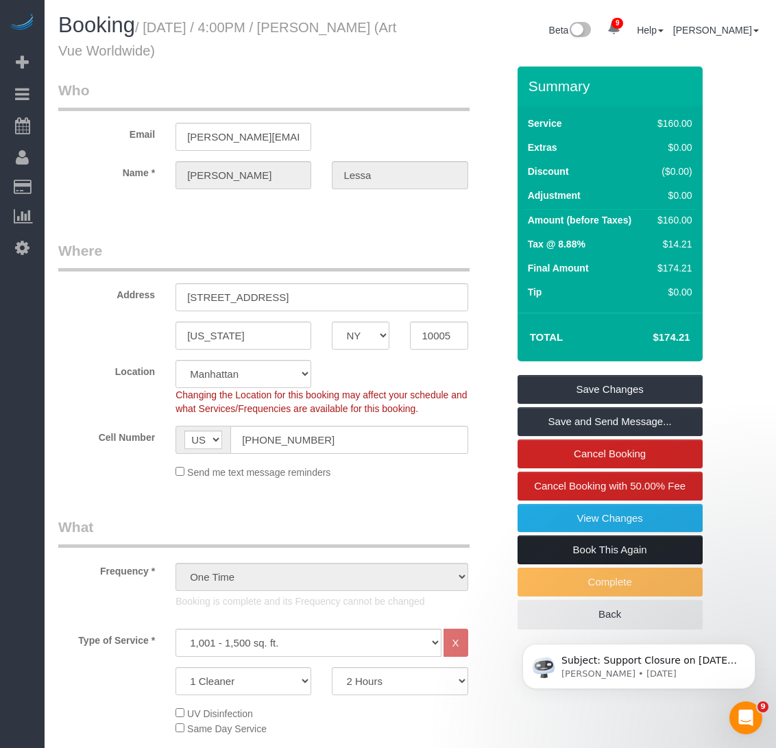
click at [588, 542] on link "Book This Again" at bounding box center [610, 550] width 185 height 29
select select "NY"
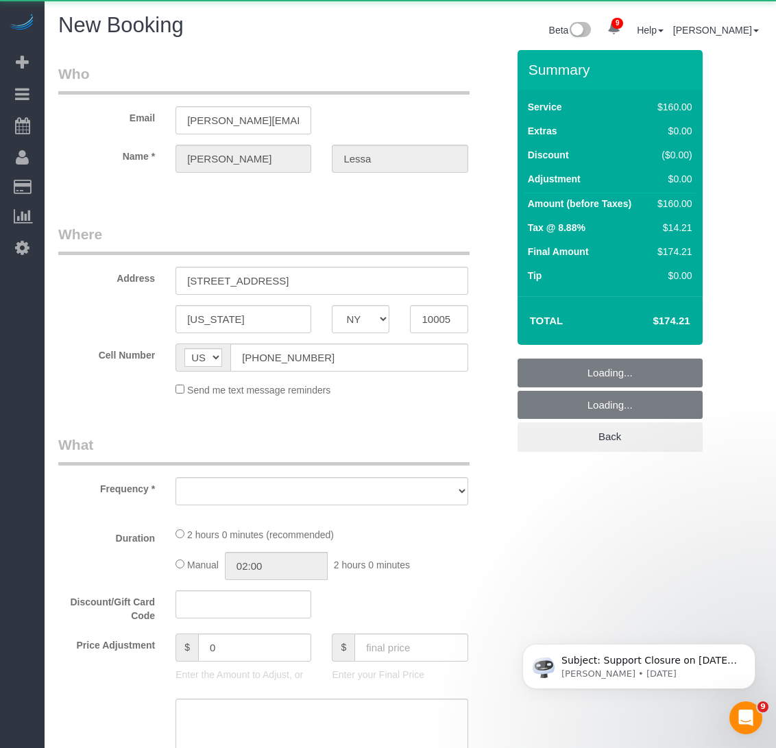
select select "object:1994"
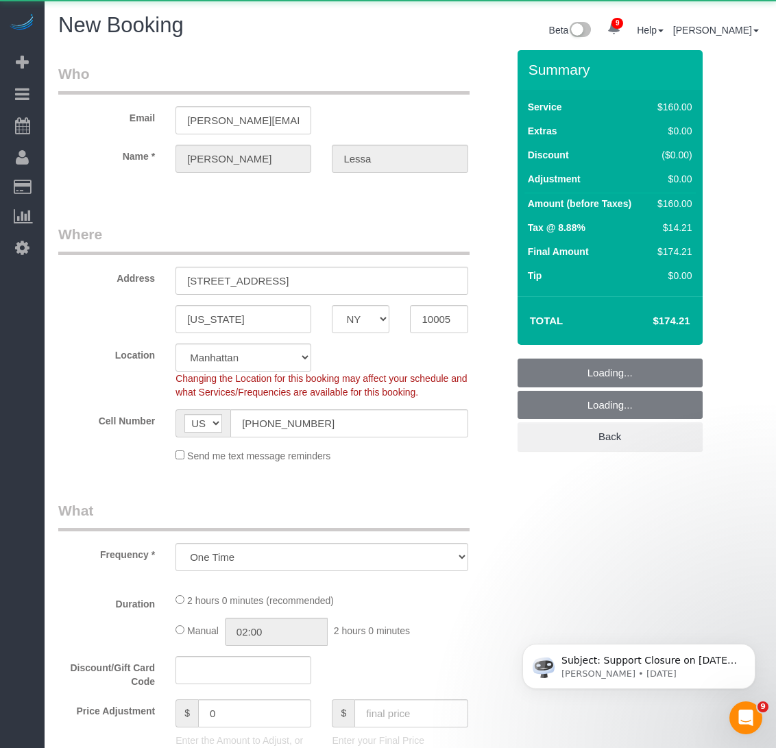
select select "string:stripe-pm_1PMDxS4VGloSiKo7B83DcHDY"
select select "object:2389"
select select "number:89"
select select "number:90"
select select "number:15"
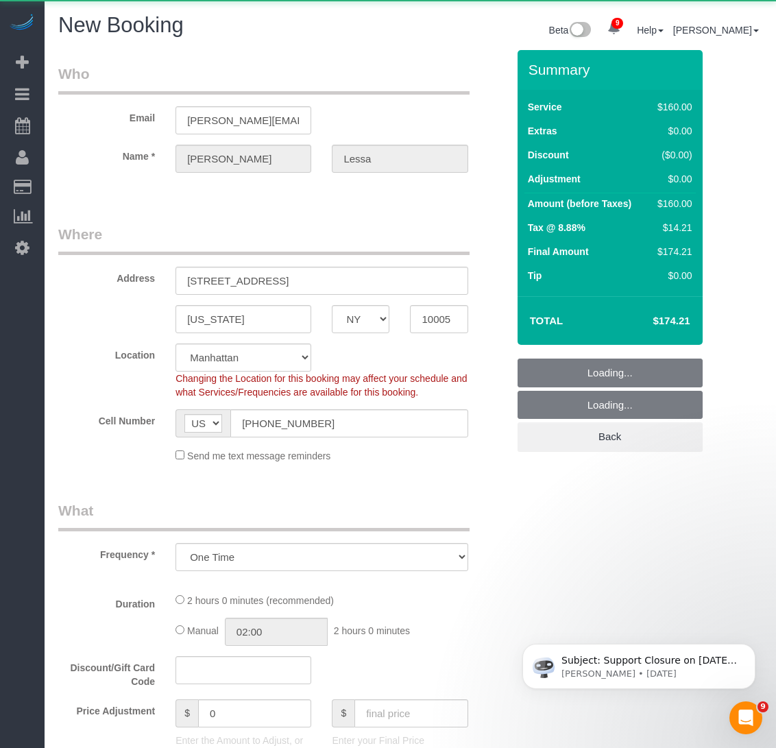
select select "number:5"
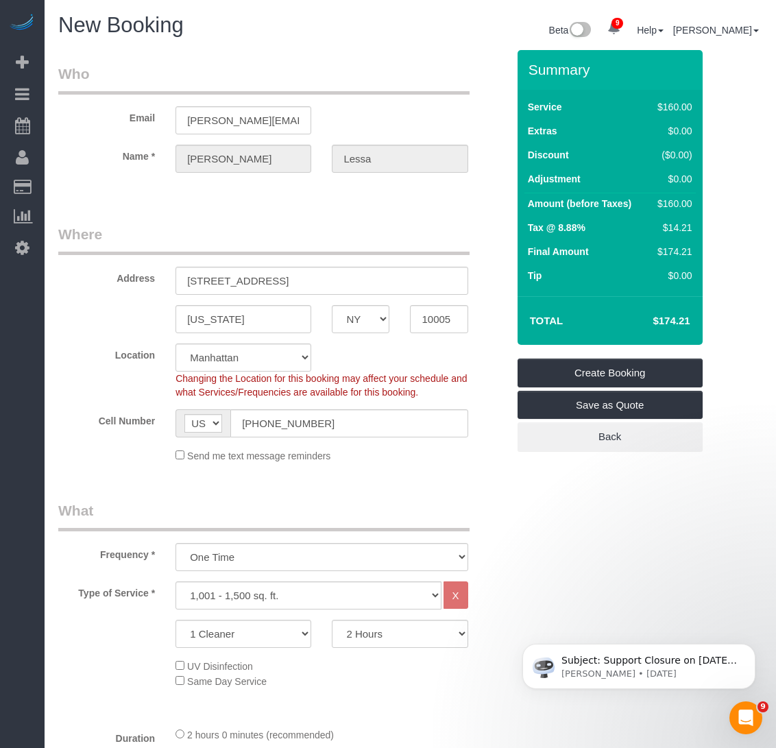
select select "object:2619"
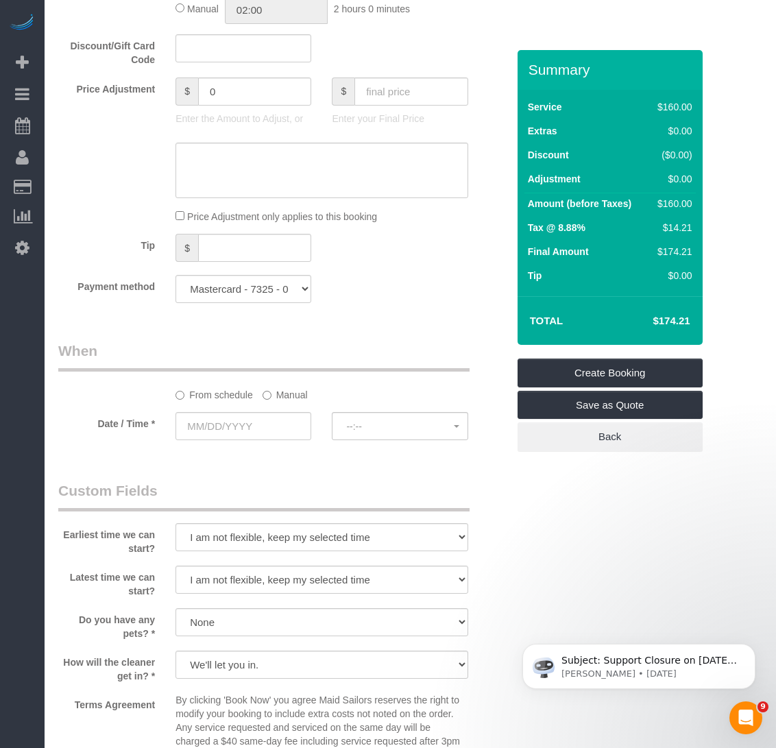
scroll to position [960, 0]
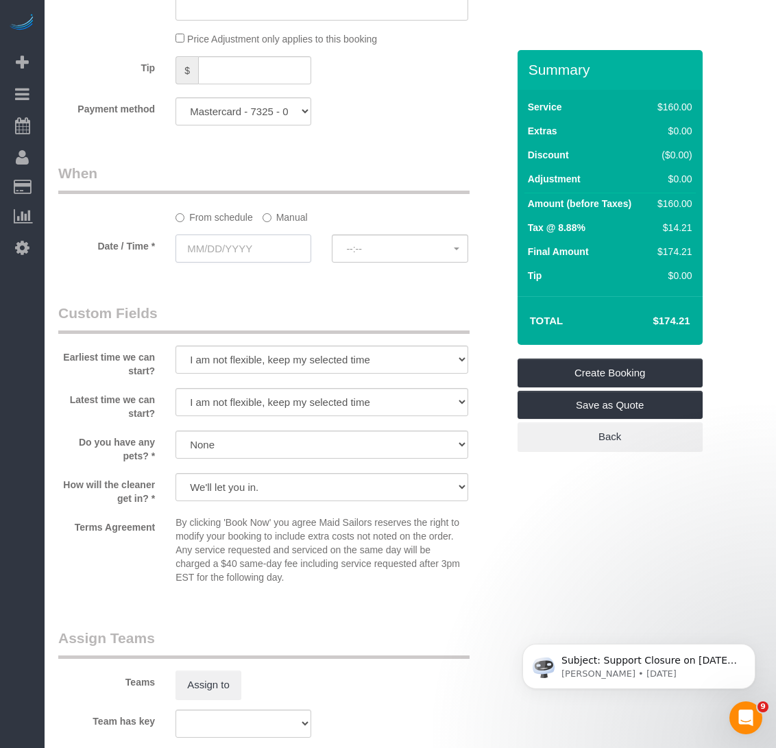
click at [248, 246] on input "text" at bounding box center [244, 249] width 136 height 28
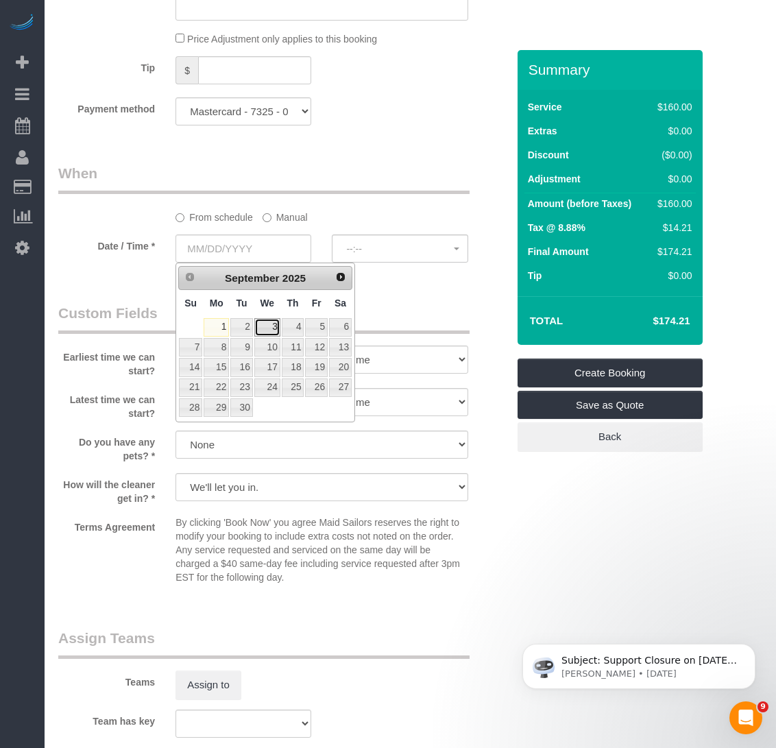
click at [272, 325] on link "3" at bounding box center [267, 327] width 26 height 19
type input "09/03/2025"
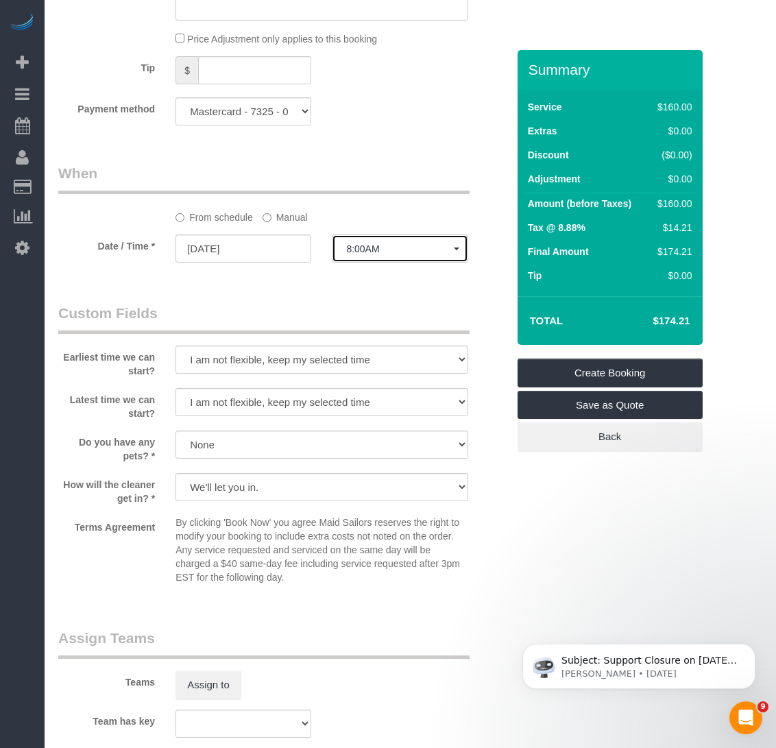
click at [404, 256] on button "8:00AM" at bounding box center [400, 249] width 136 height 28
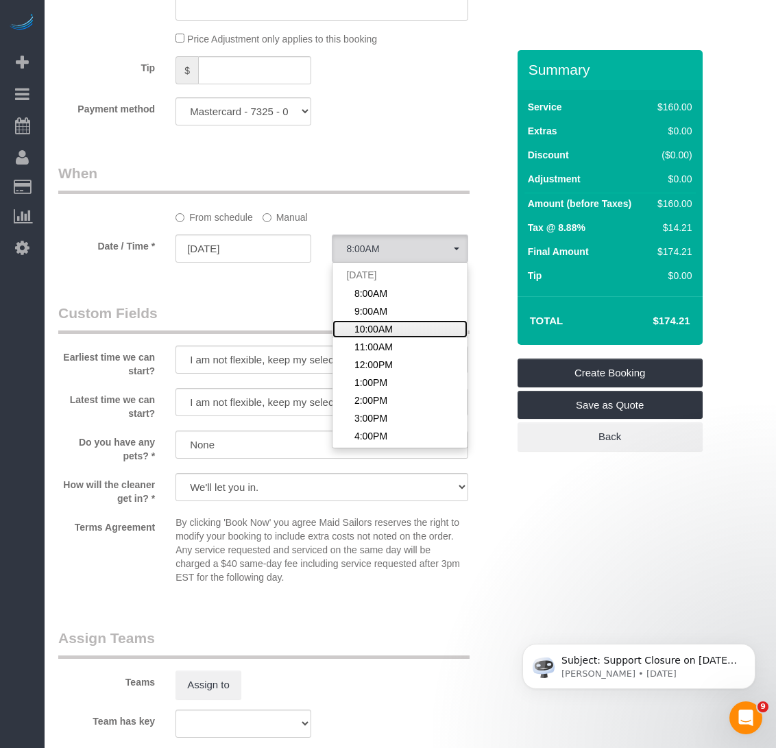
click at [385, 333] on span "10:00AM" at bounding box center [374, 329] width 38 height 14
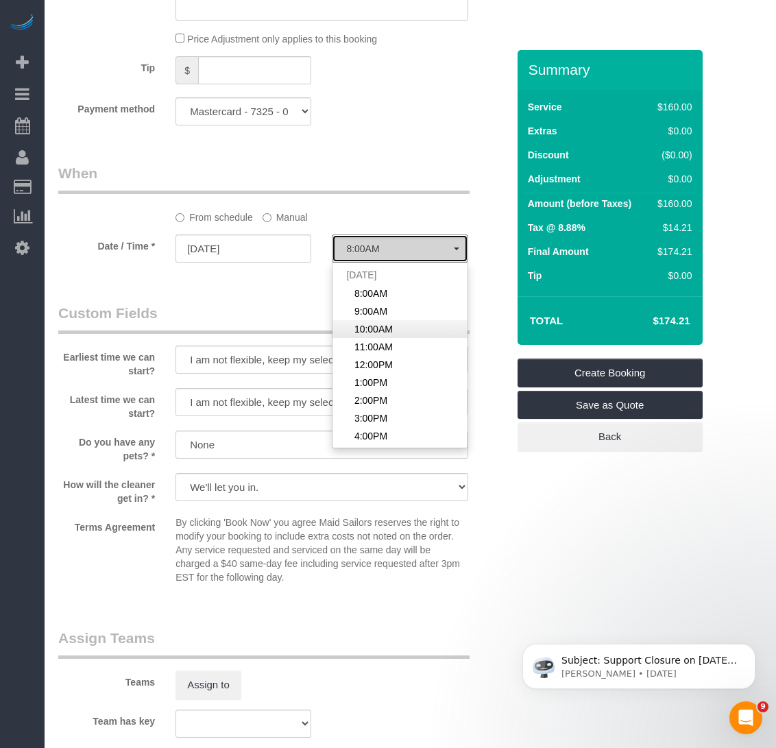
select select "spot13"
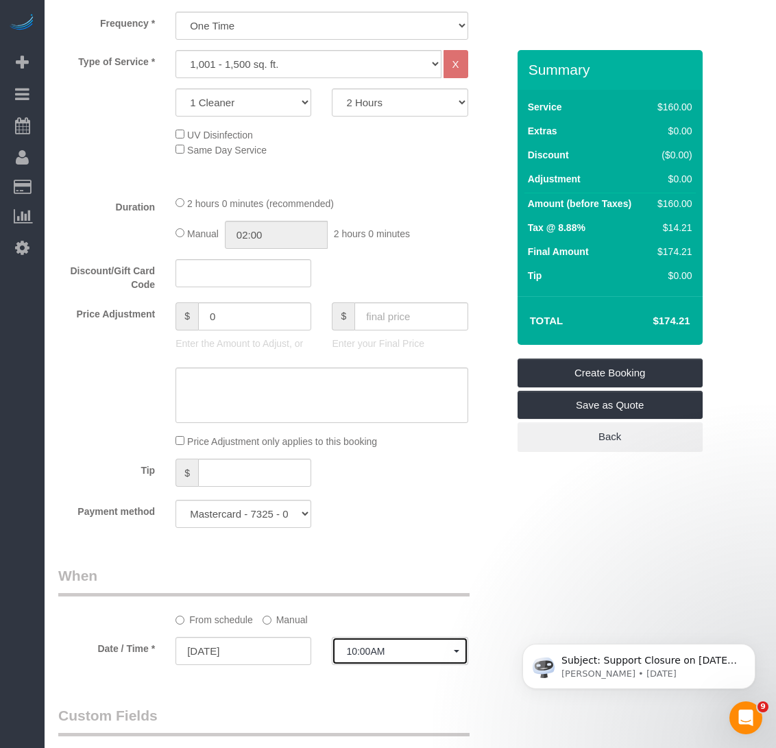
scroll to position [531, 0]
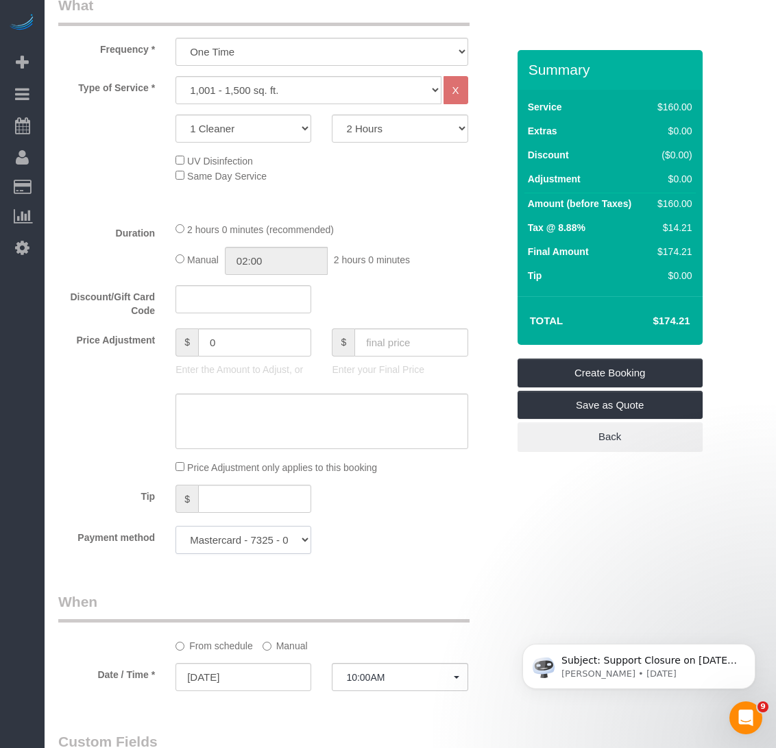
click at [259, 549] on select "Mastercard - 7325 - 05/2029 (Default) Add Credit Card ─────────────── Cash Chec…" at bounding box center [244, 540] width 136 height 28
select select "string:stripe"
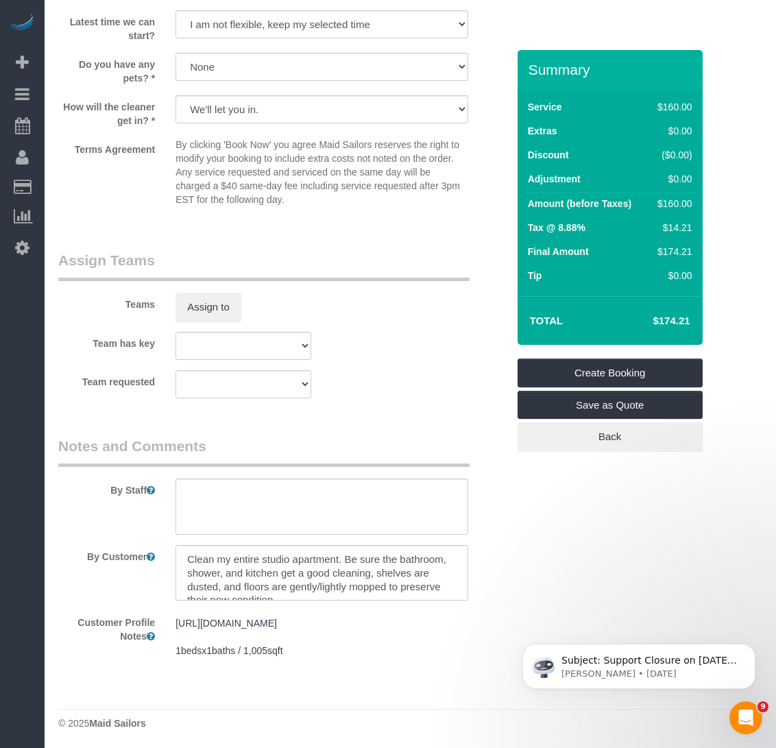
scroll to position [1461, 0]
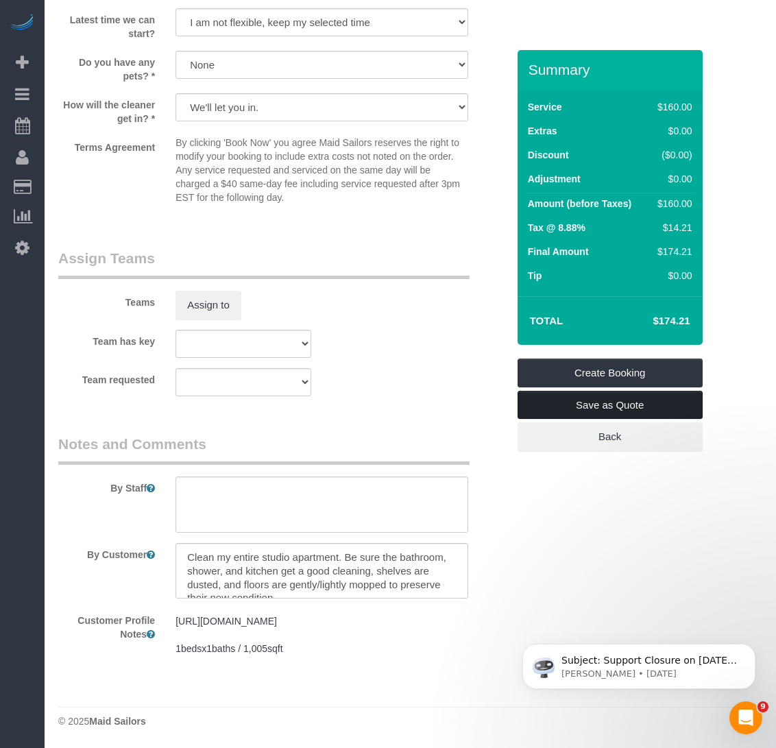
click at [569, 400] on link "Save as Quote" at bounding box center [610, 405] width 185 height 29
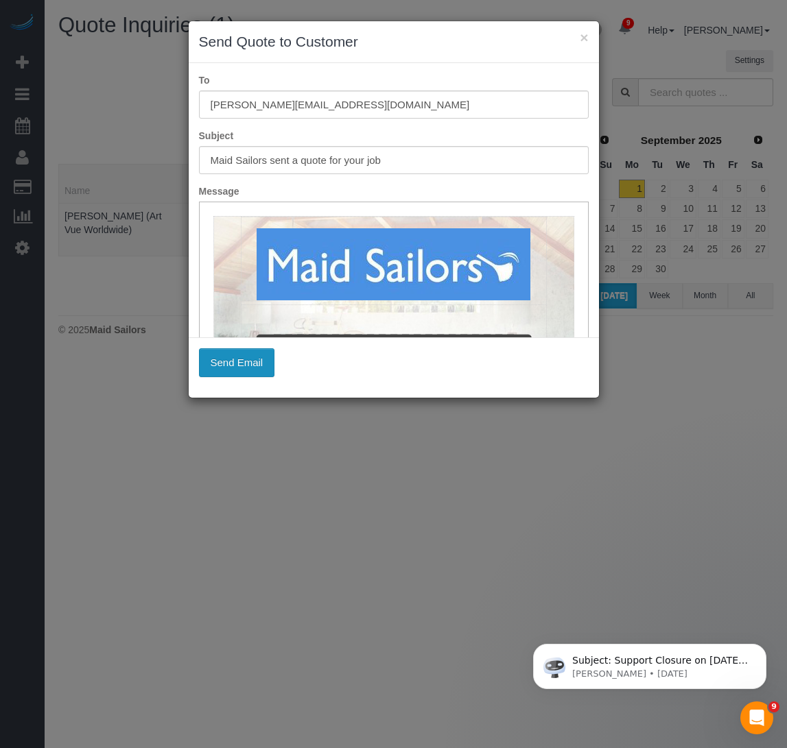
click at [246, 362] on button "Send Email" at bounding box center [237, 362] width 76 height 29
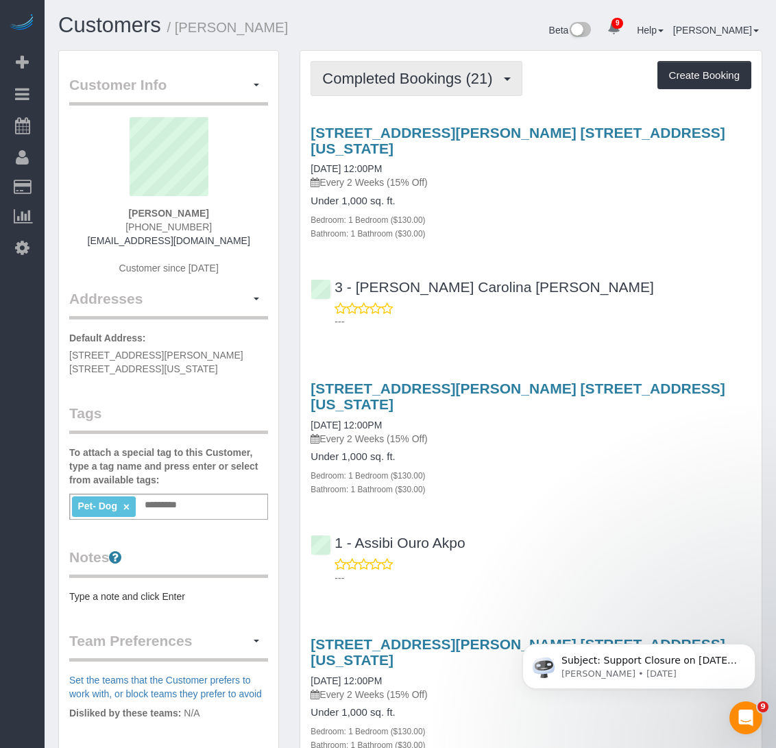
click at [402, 79] on span "Completed Bookings (21)" at bounding box center [410, 78] width 177 height 17
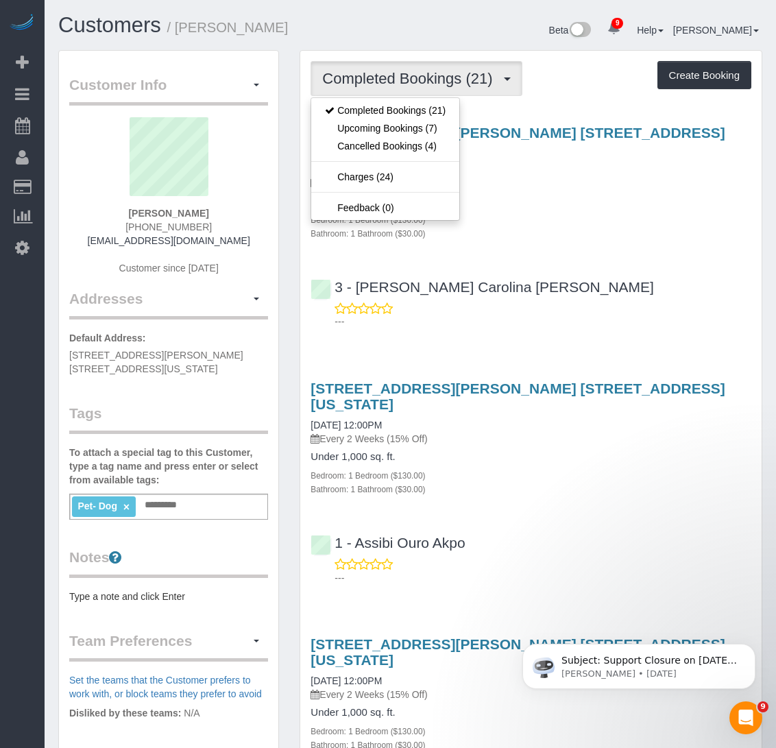
click at [650, 230] on div "173 Sullivan Street, Apt. 1c, New York, NY 10012 08/18/2025 12:00PM Every 2 Wee…" at bounding box center [531, 223] width 462 height 221
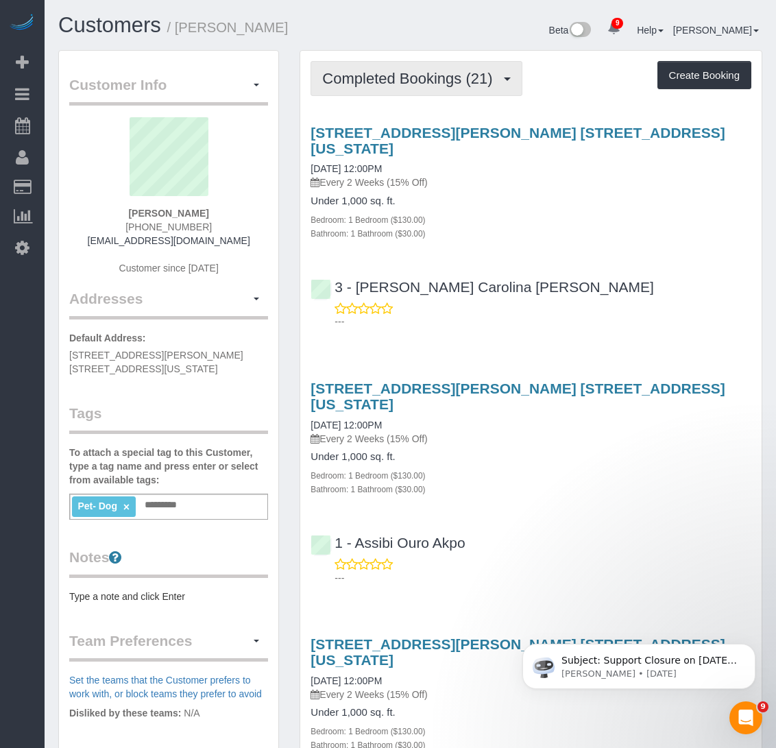
click at [415, 91] on button "Completed Bookings (21)" at bounding box center [416, 78] width 211 height 35
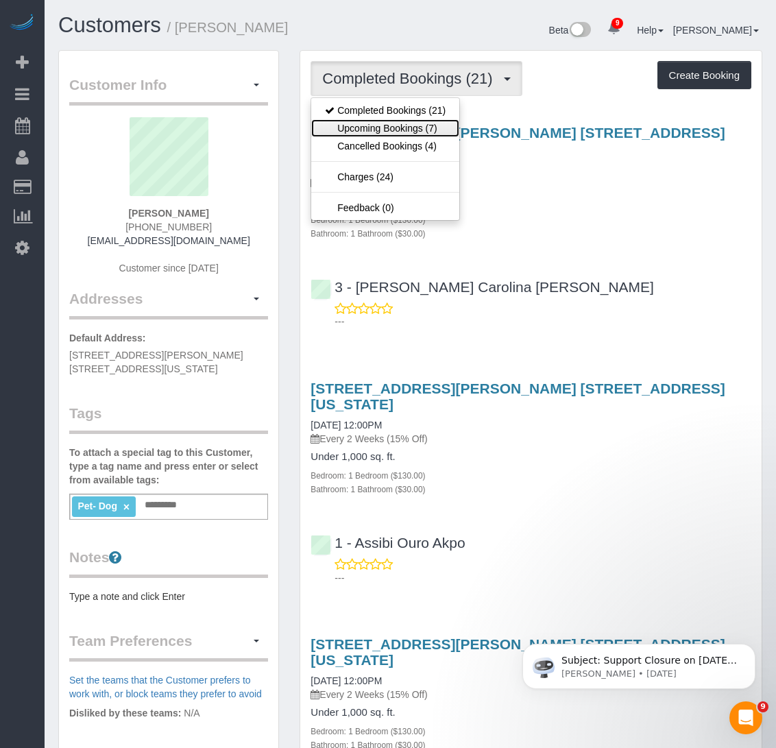
click at [399, 131] on link "Upcoming Bookings (7)" at bounding box center [385, 128] width 148 height 18
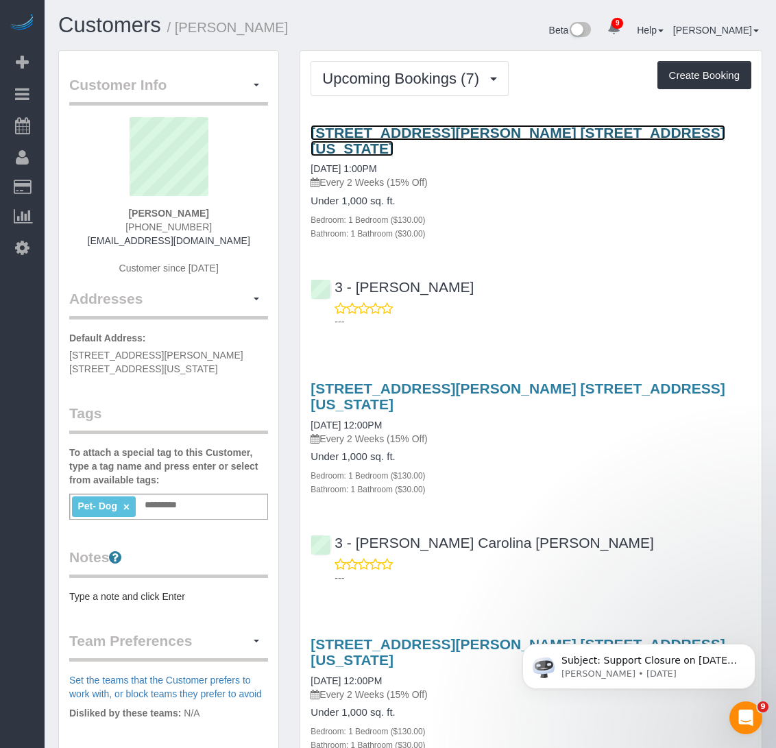
click at [400, 130] on link "173 Sullivan Street, Apt. 1c, New York, NY 10012" at bounding box center [518, 141] width 414 height 32
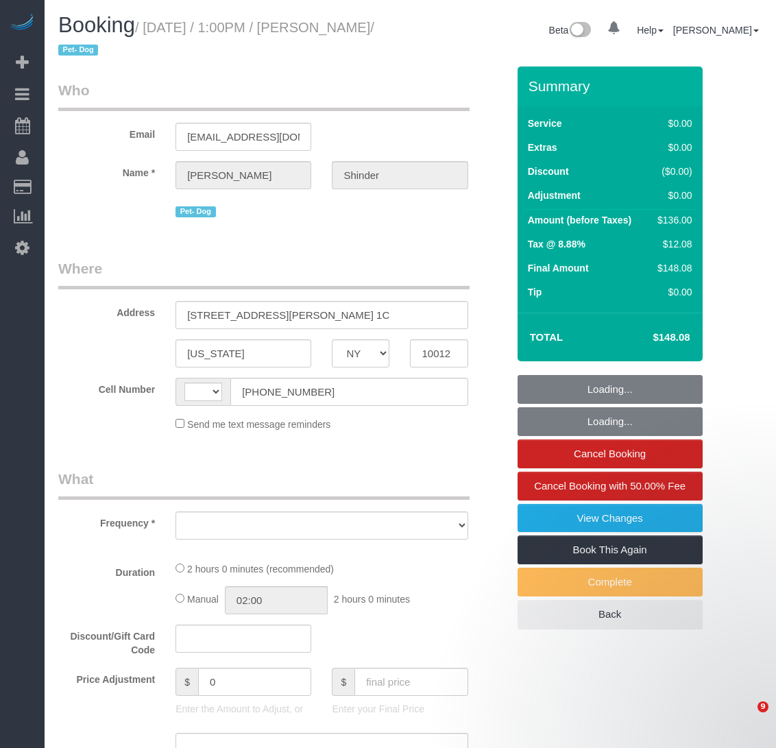
select select "NY"
select select "string:[GEOGRAPHIC_DATA]"
select select "object:705"
select select "number:89"
select select "number:90"
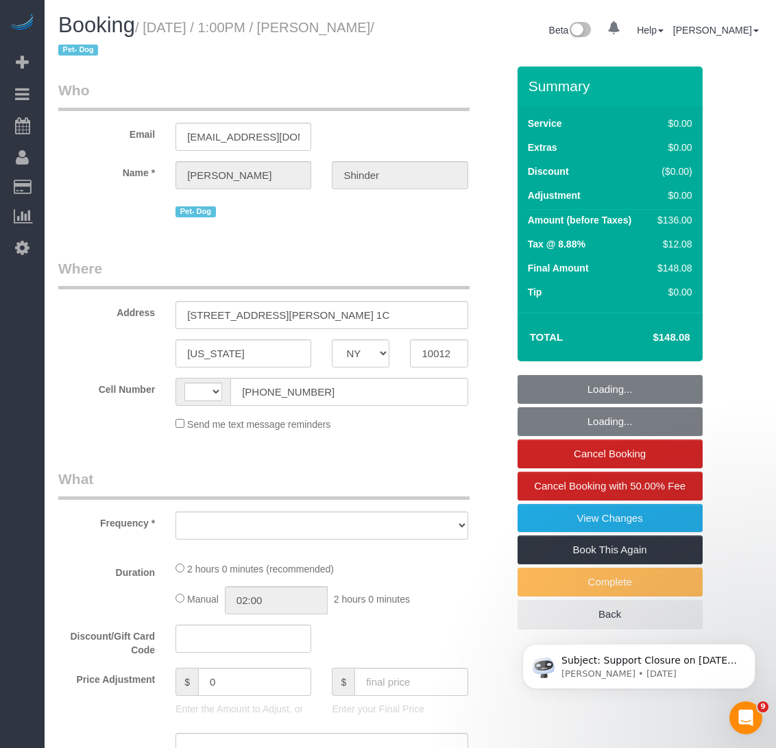
select select "number:13"
select select "number:5"
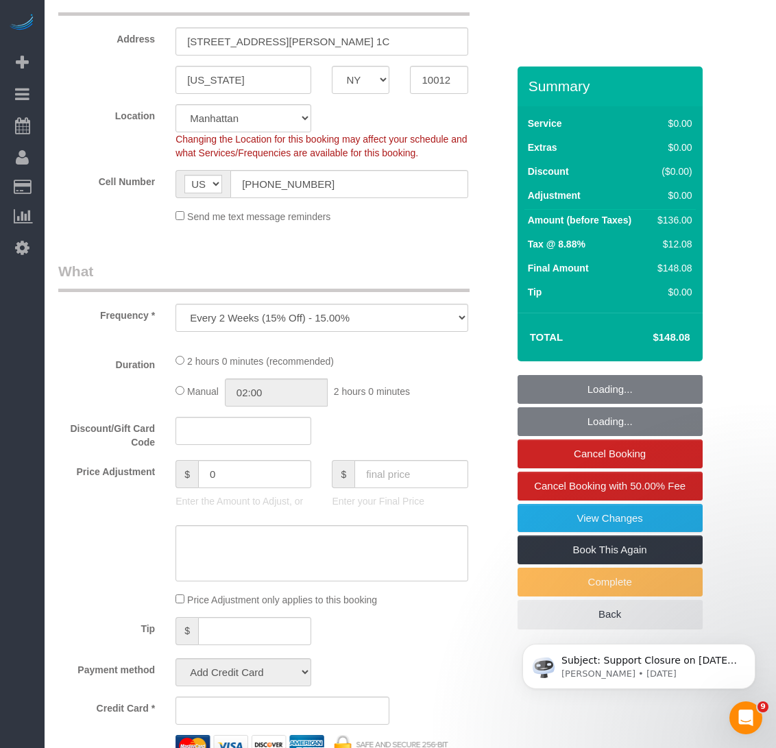
select select "object:860"
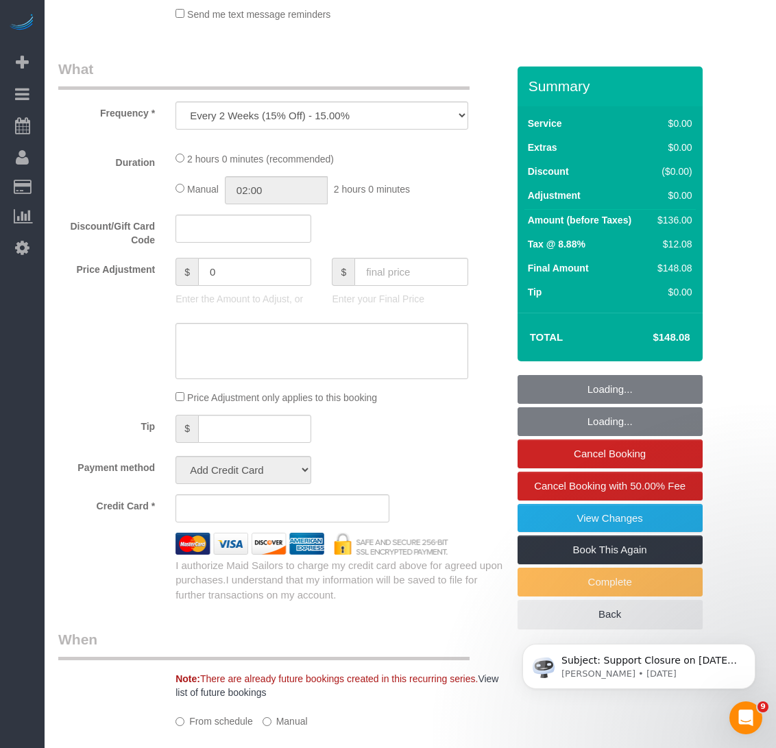
select select "1"
select select "spot1"
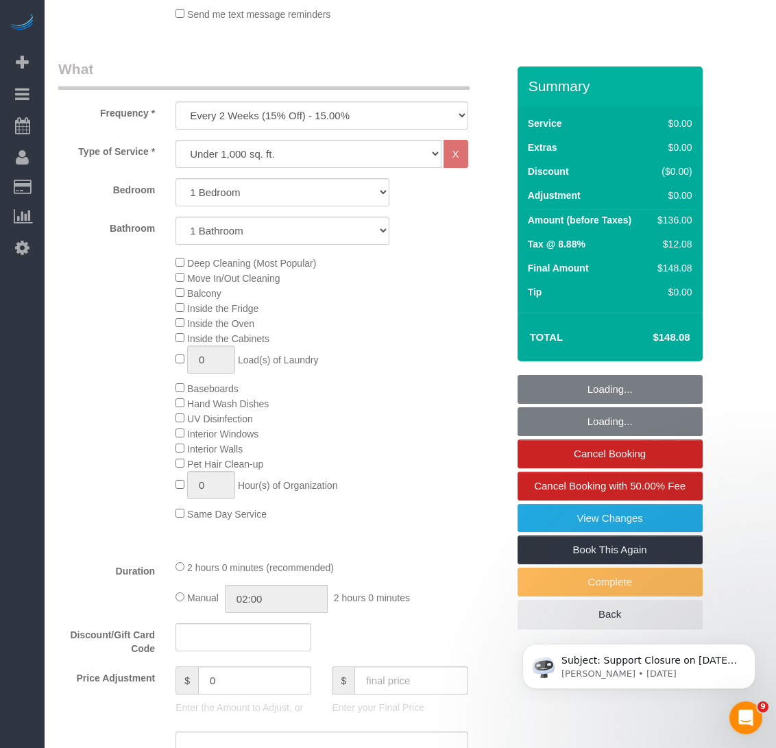
select select "string:stripe-pm_1Pyf034VGloSiKo7q90DMxe6"
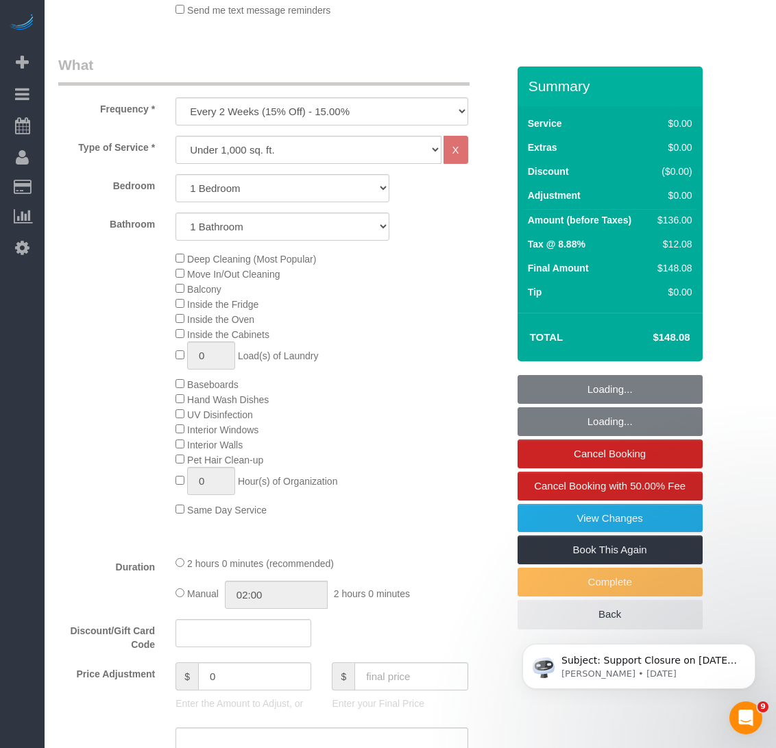
select select "1"
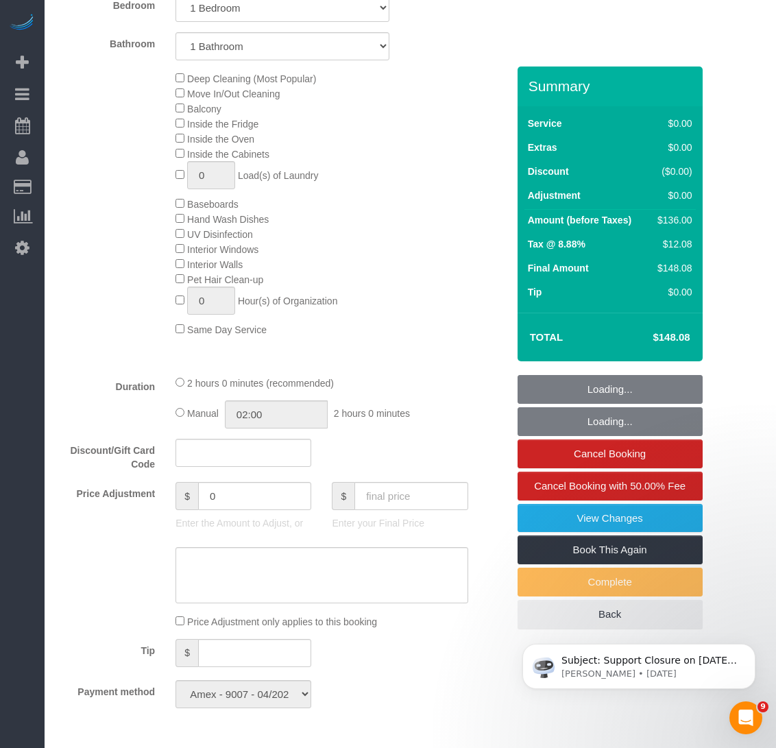
scroll to position [686, 0]
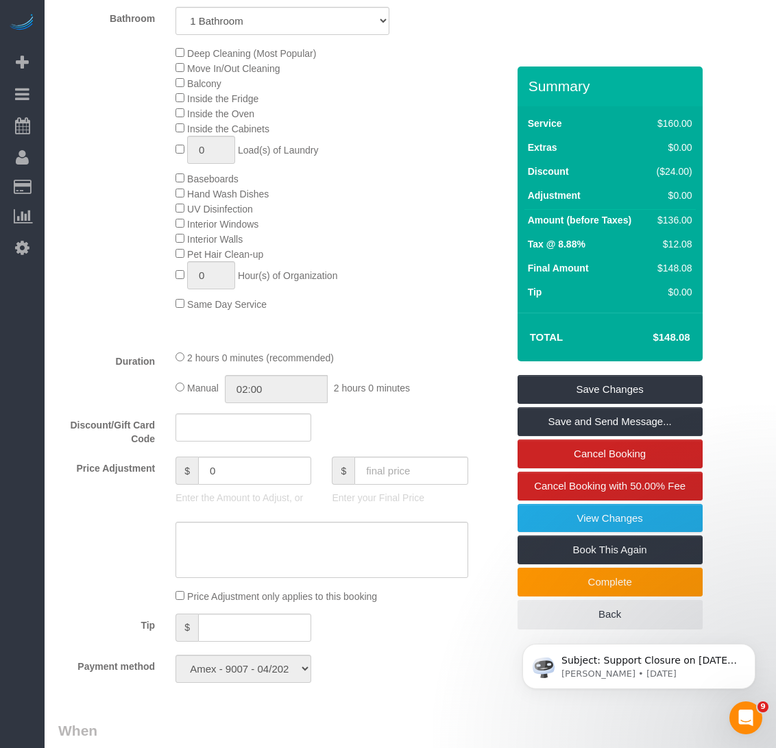
click at [365, 134] on div "Deep Cleaning (Most Popular) Move In/Out Cleaning Balcony Inside the Fridge Ins…" at bounding box center [341, 178] width 352 height 266
click at [221, 617] on input "text" at bounding box center [254, 628] width 113 height 28
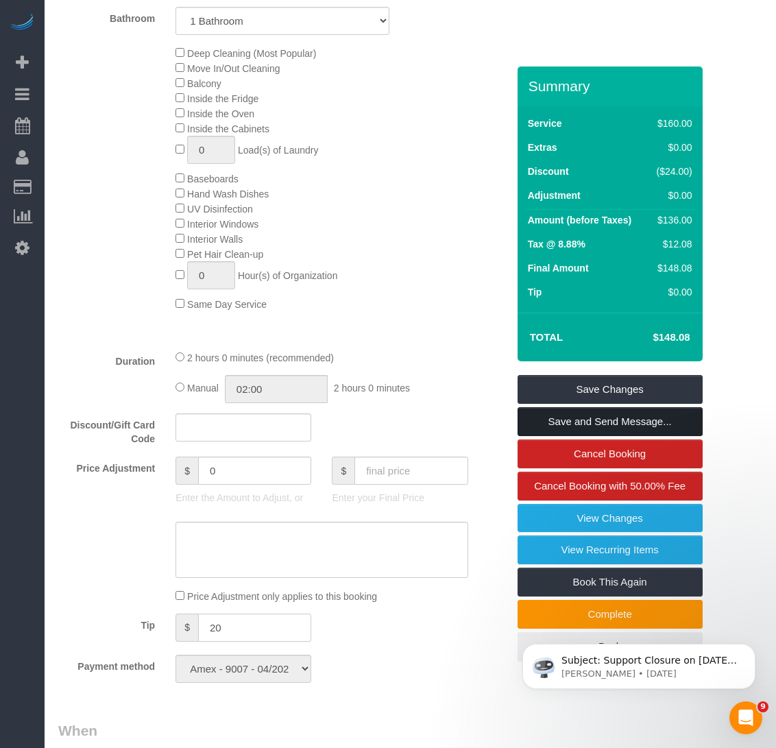
type input "20"
click at [575, 429] on link "Save and Send Message..." at bounding box center [610, 421] width 185 height 29
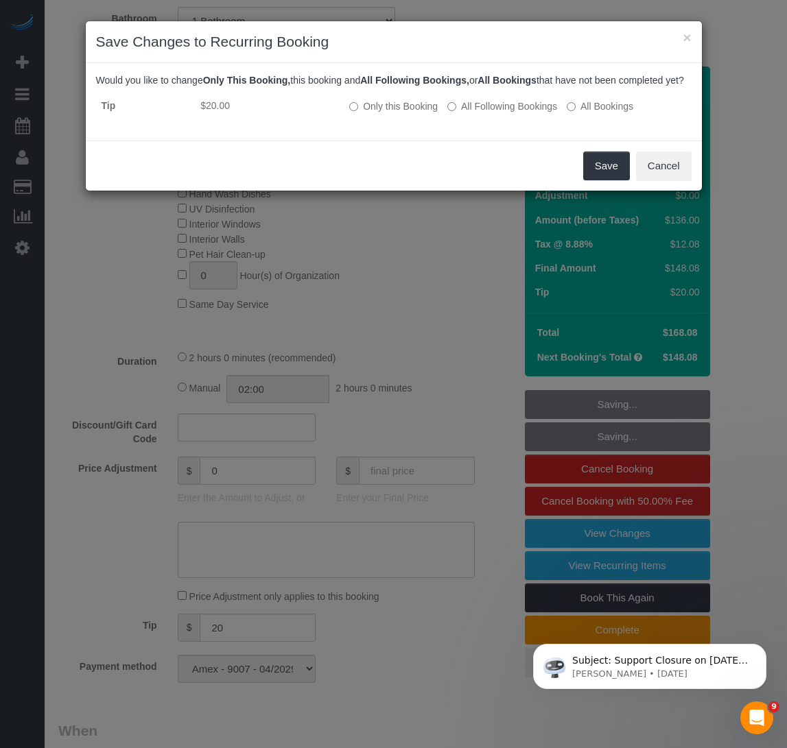
click at [302, 187] on div "Save Cancel" at bounding box center [394, 166] width 616 height 50
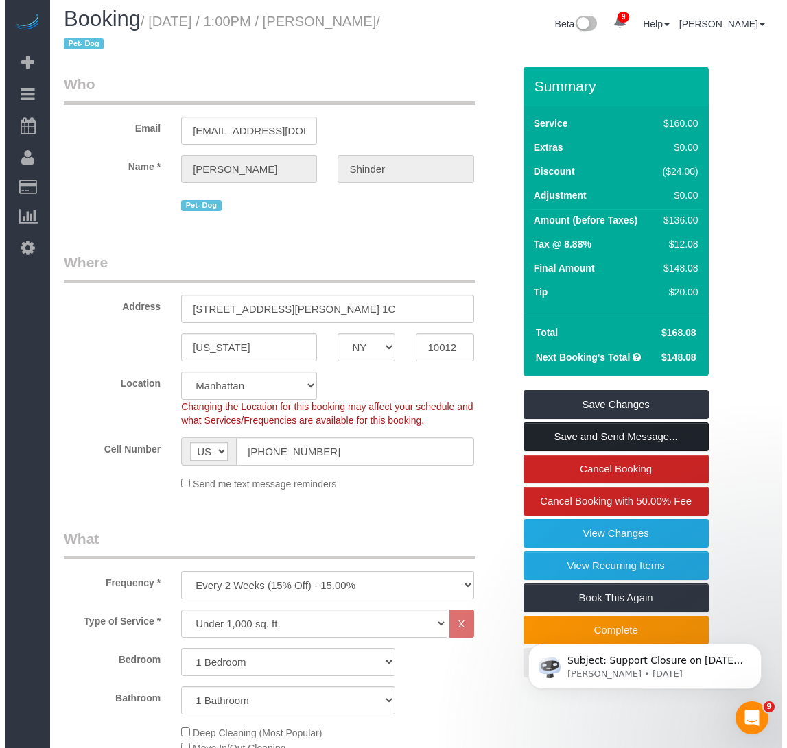
scroll to position [0, 0]
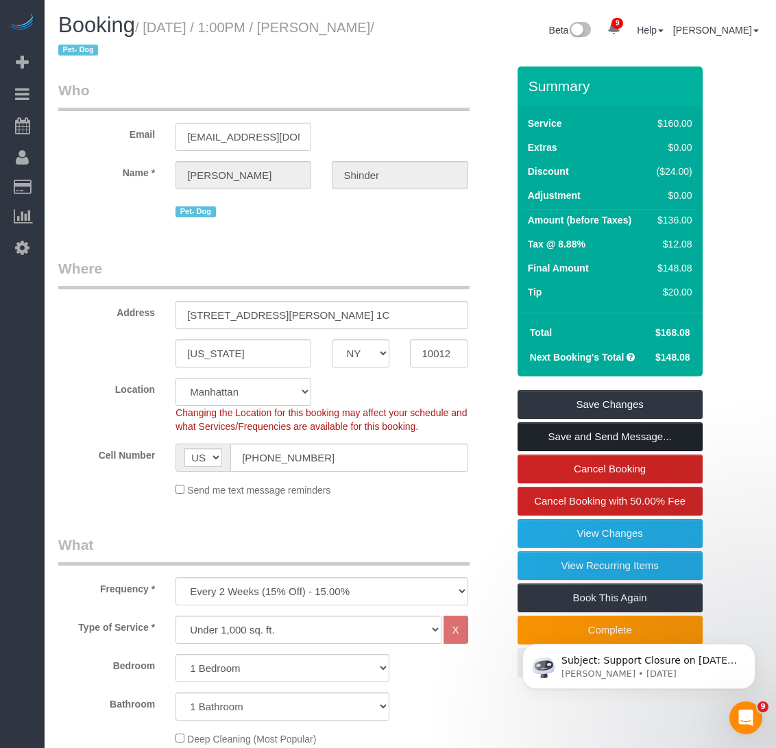
click at [625, 432] on link "Save and Send Message..." at bounding box center [610, 436] width 185 height 29
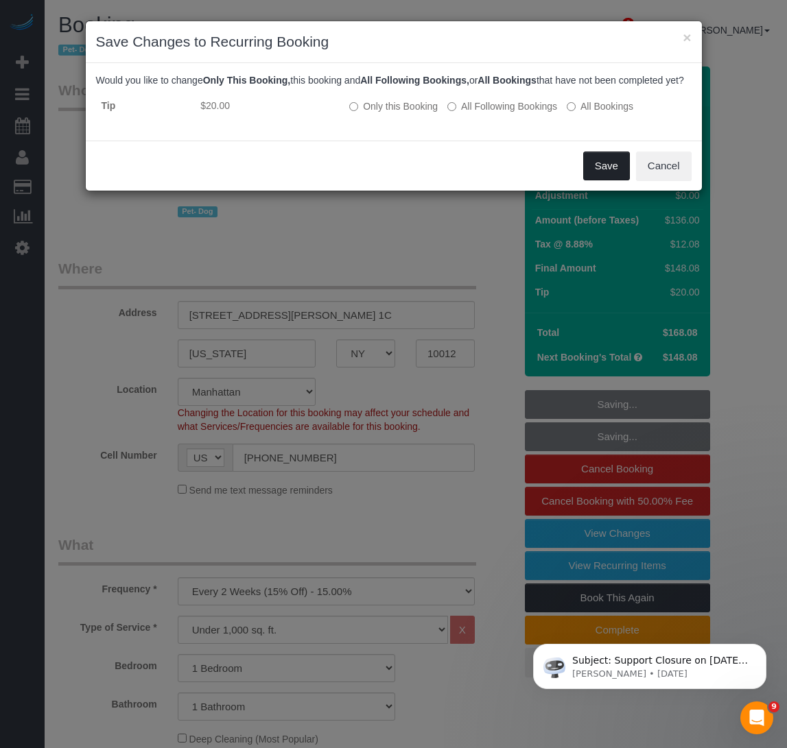
click at [602, 180] on button "Save" at bounding box center [606, 166] width 47 height 29
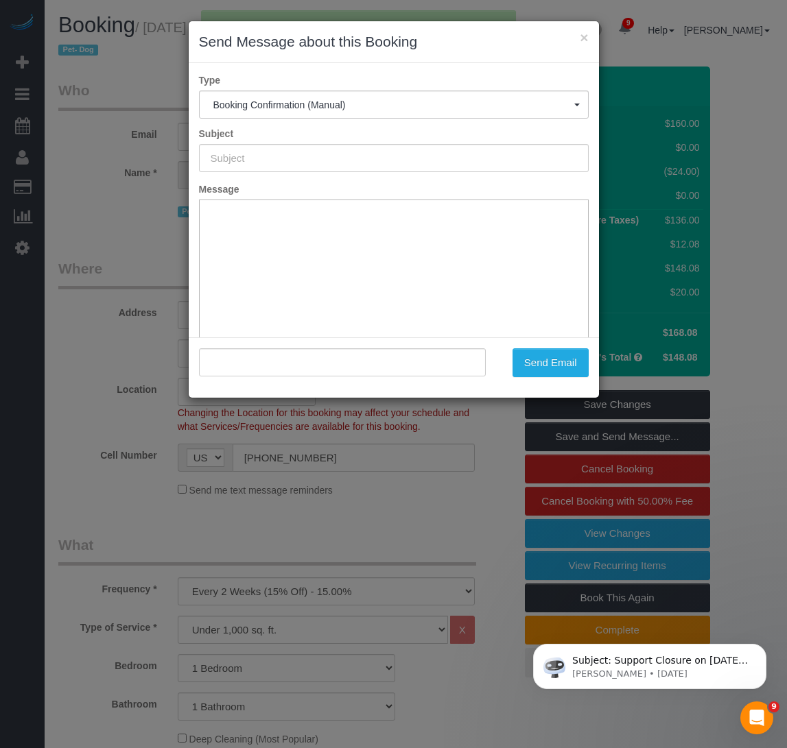
type input "Cleaning Confirmed for [DATE] 1:00pm"
type input ""[PERSON_NAME]" <[EMAIL_ADDRESS][DOMAIN_NAME]>"
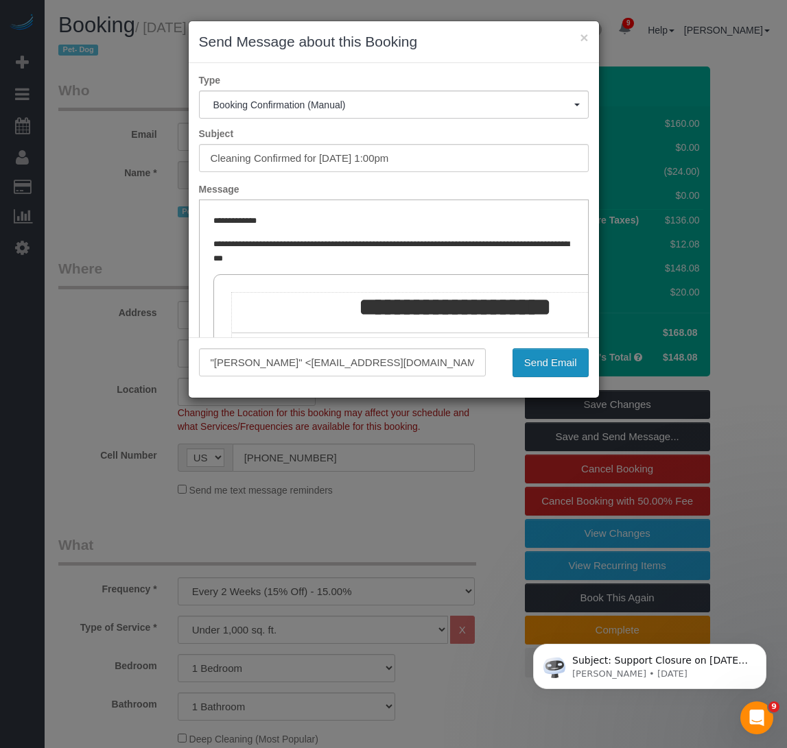
click at [558, 358] on button "Send Email" at bounding box center [550, 362] width 76 height 29
